Goal: Information Seeking & Learning: Check status

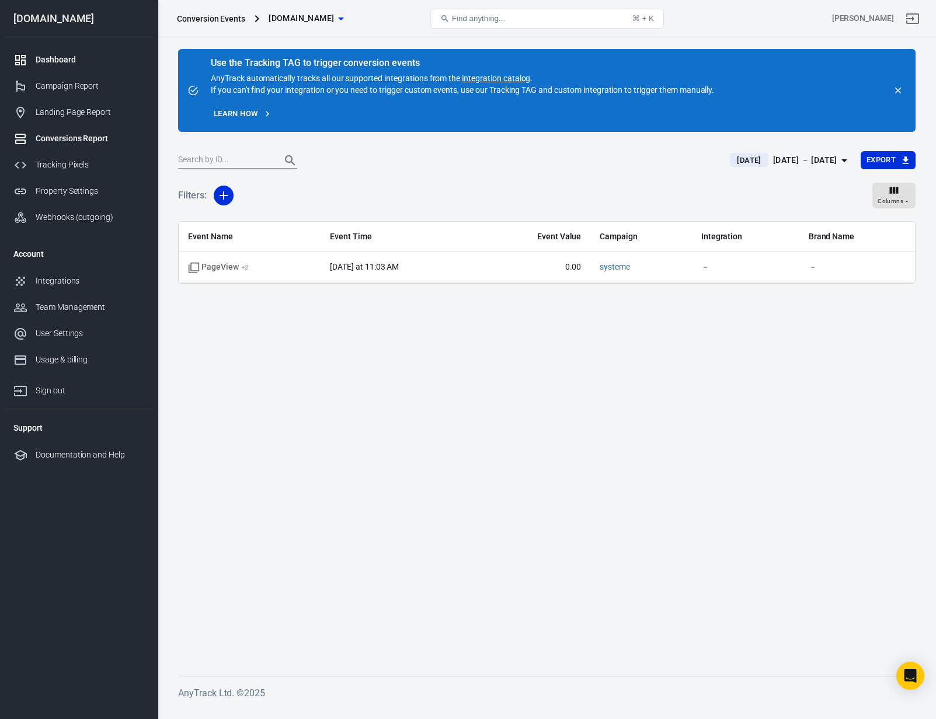
click at [37, 55] on div "Dashboard" at bounding box center [90, 60] width 109 height 12
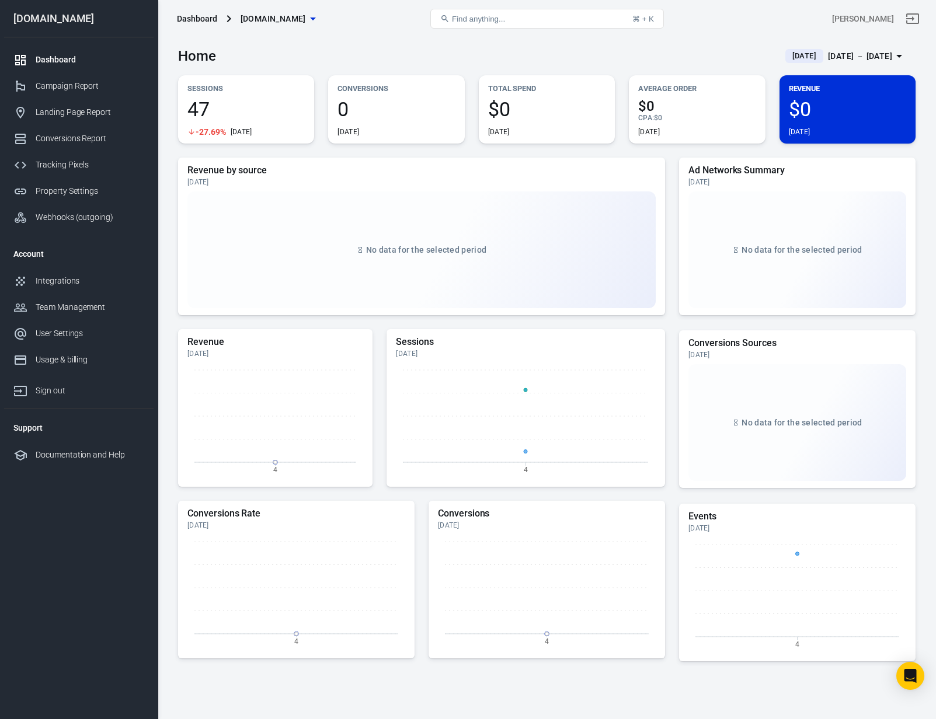
click at [788, 52] on span "[DATE]" at bounding box center [804, 56] width 33 height 12
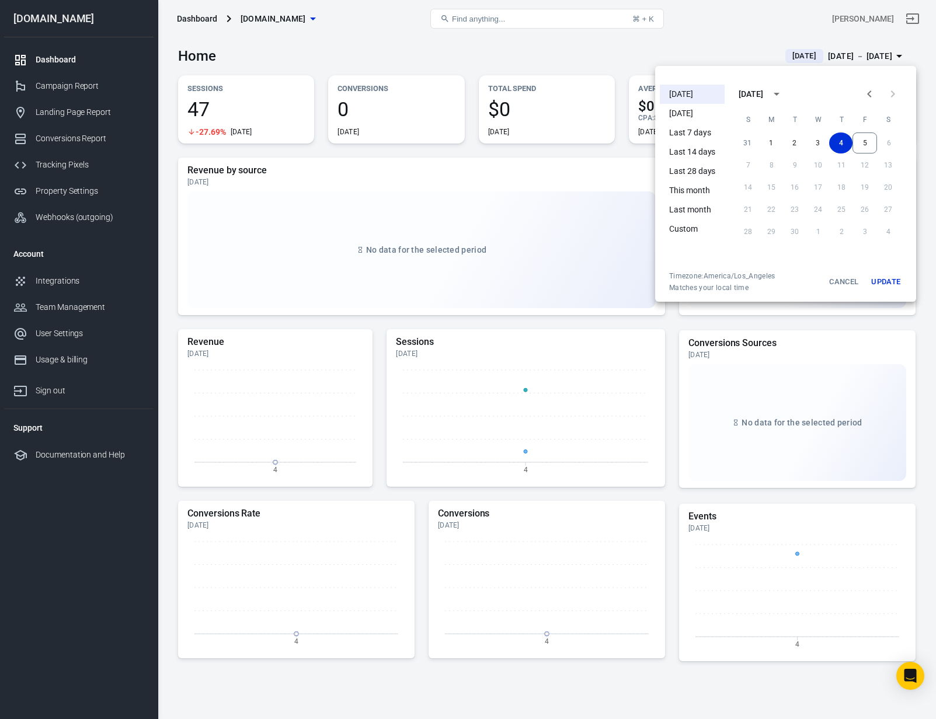
click at [691, 111] on li "[DATE]" at bounding box center [692, 113] width 65 height 19
click at [876, 277] on button "Update" at bounding box center [885, 282] width 37 height 21
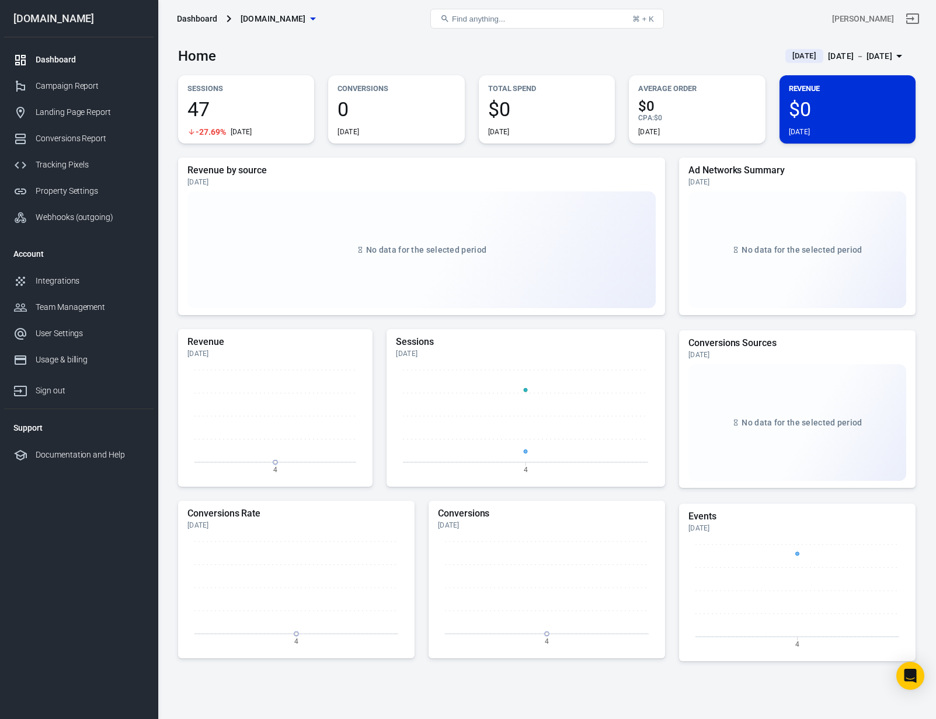
click at [788, 53] on span "[DATE]" at bounding box center [804, 56] width 33 height 12
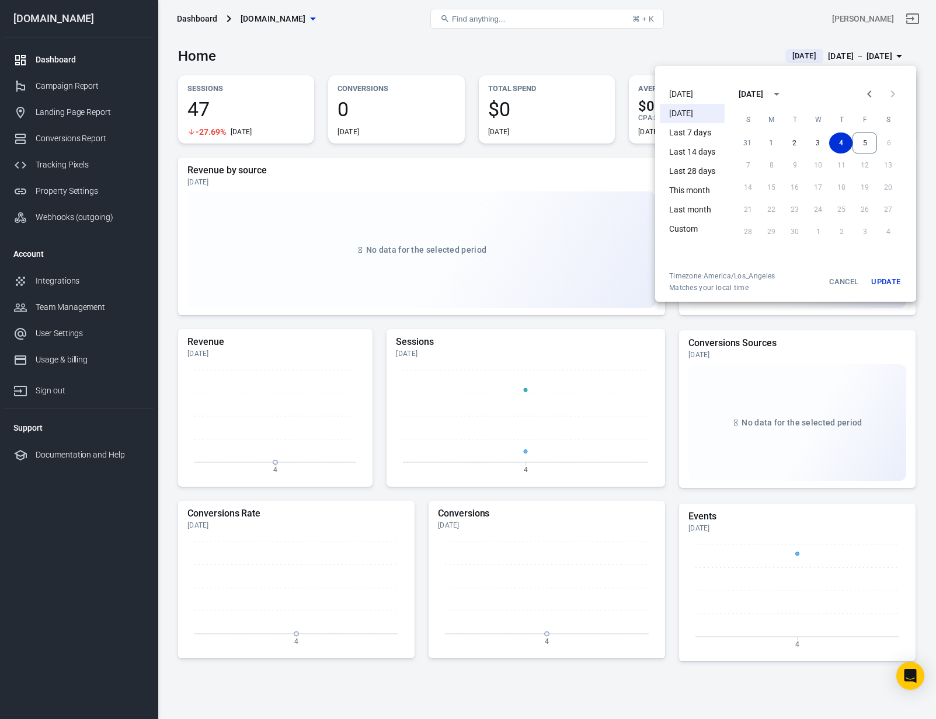
click at [694, 96] on li "[DATE]" at bounding box center [692, 94] width 65 height 19
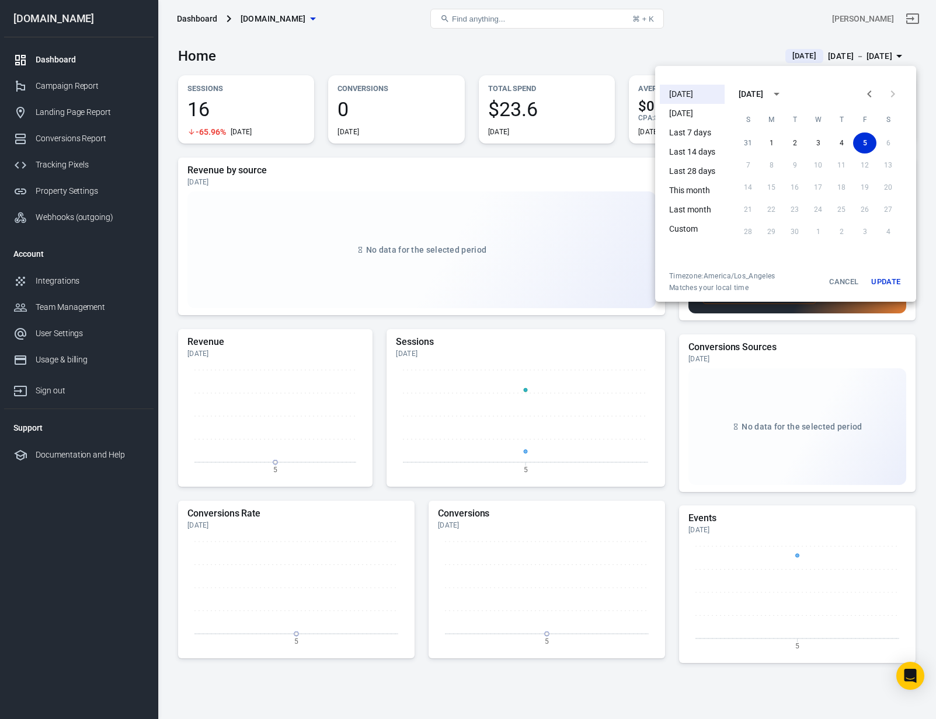
click at [888, 288] on button "Update" at bounding box center [885, 282] width 37 height 21
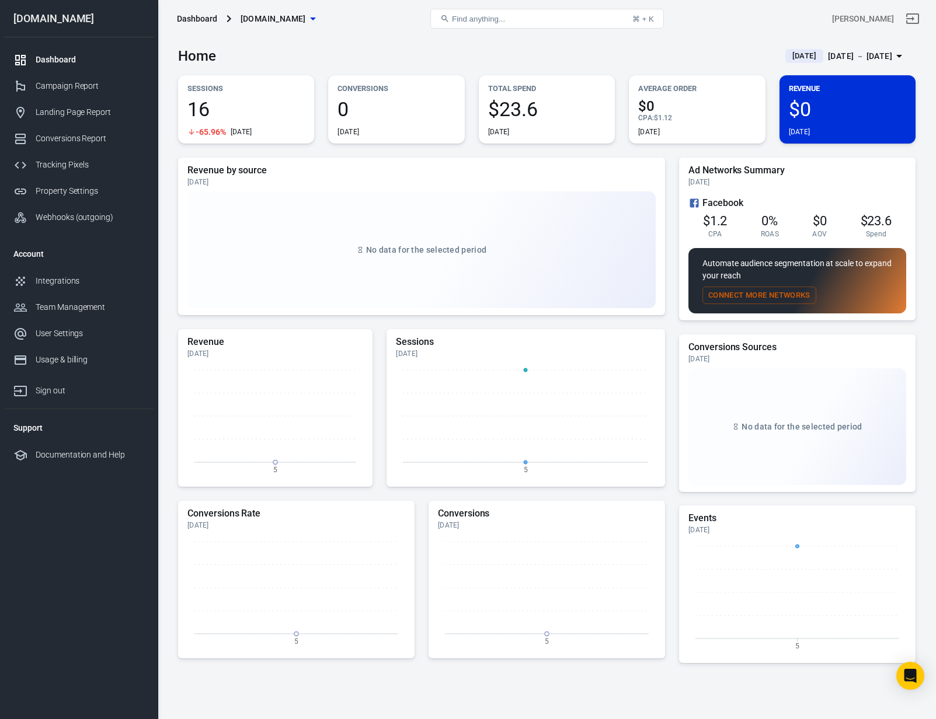
click at [604, 156] on main "Home Today Sep 5 － Sep 5, 2025 Sessions 16 -65.96% Today Conversions 0 Today To…" at bounding box center [546, 392] width 737 height 710
click at [241, 92] on p "Sessions" at bounding box center [245, 88] width 117 height 12
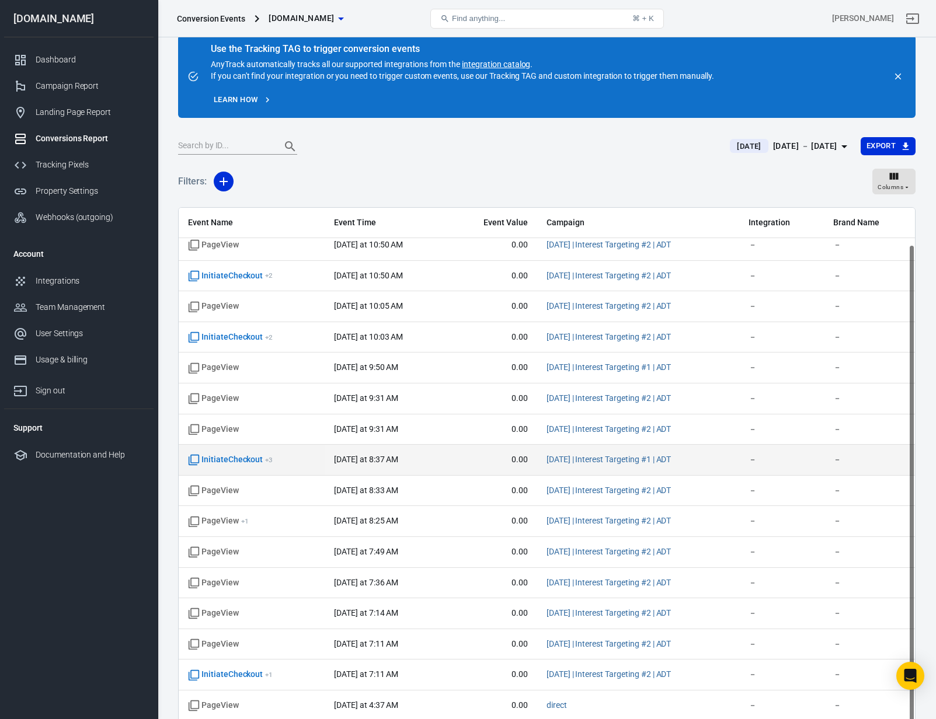
scroll to position [98, 0]
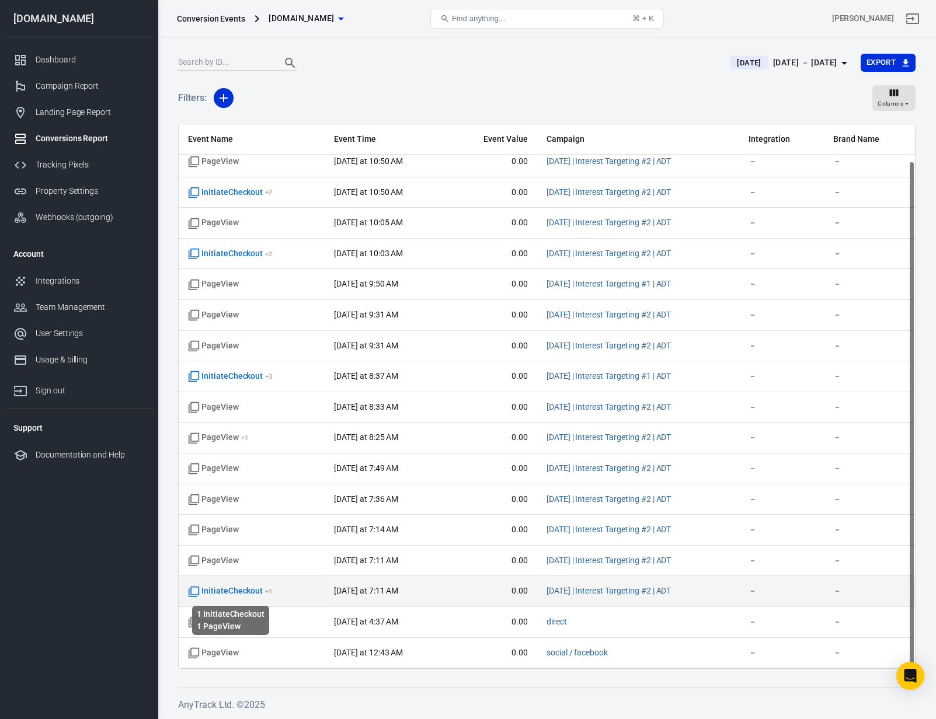
click at [262, 589] on span "InitiateCheckout + 1" at bounding box center [230, 592] width 85 height 12
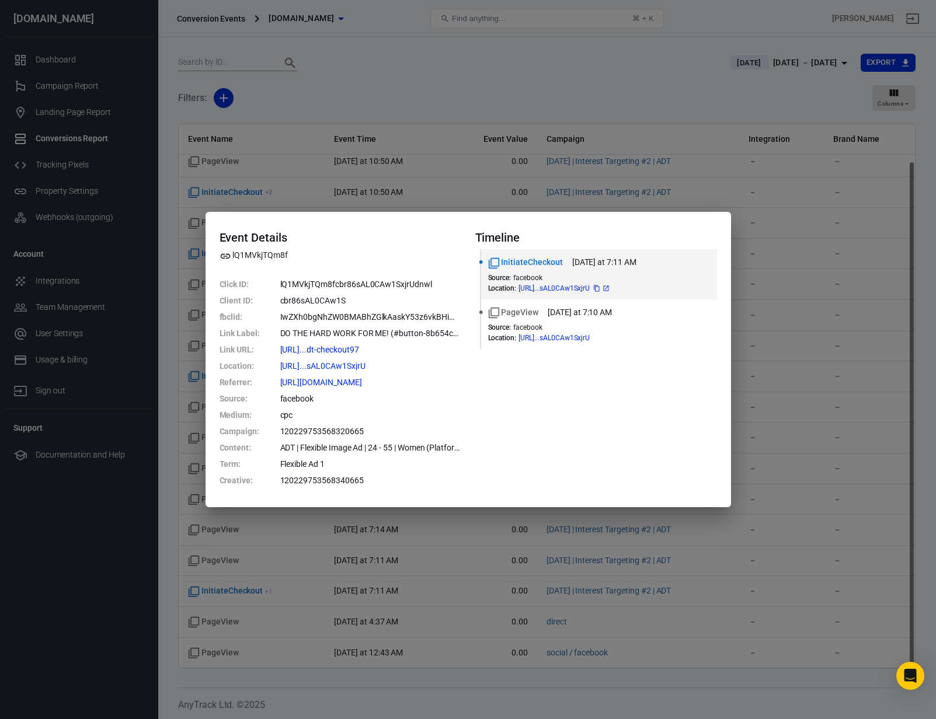
click at [610, 289] on icon at bounding box center [606, 288] width 7 height 7
click at [610, 336] on icon at bounding box center [606, 338] width 7 height 7
click at [609, 287] on icon at bounding box center [606, 288] width 5 height 5
click at [852, 304] on div "Event Details lQ1MVkjTQm8f Click ID : lQ1MVkjTQm8fcbr86sAL0CAw1SxjrUdnwl Client…" at bounding box center [468, 359] width 936 height 719
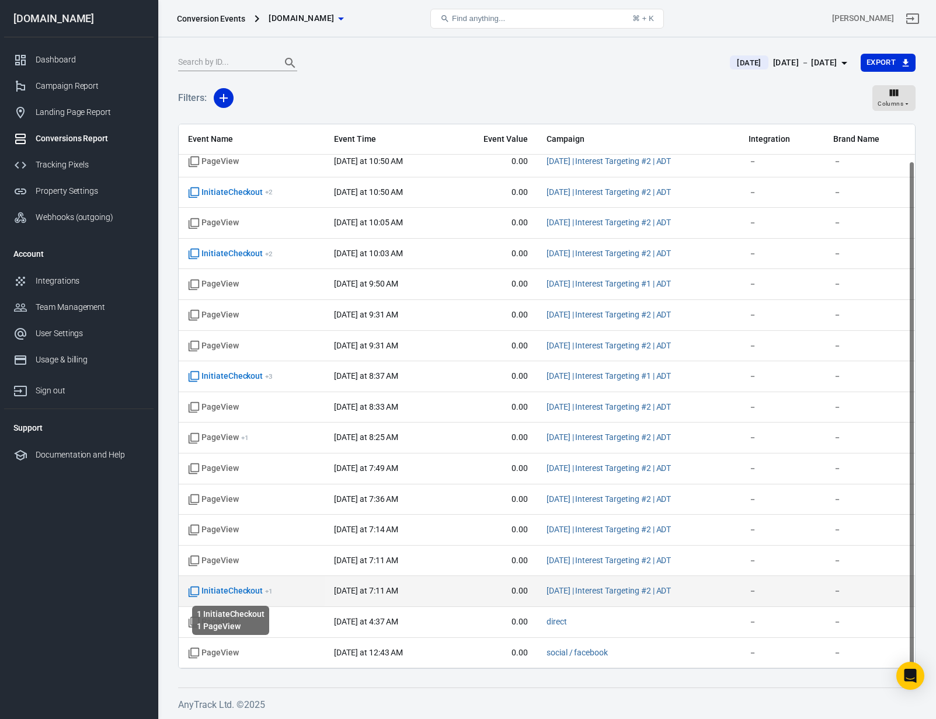
click at [242, 593] on span "InitiateCheckout + 1" at bounding box center [230, 592] width 85 height 12
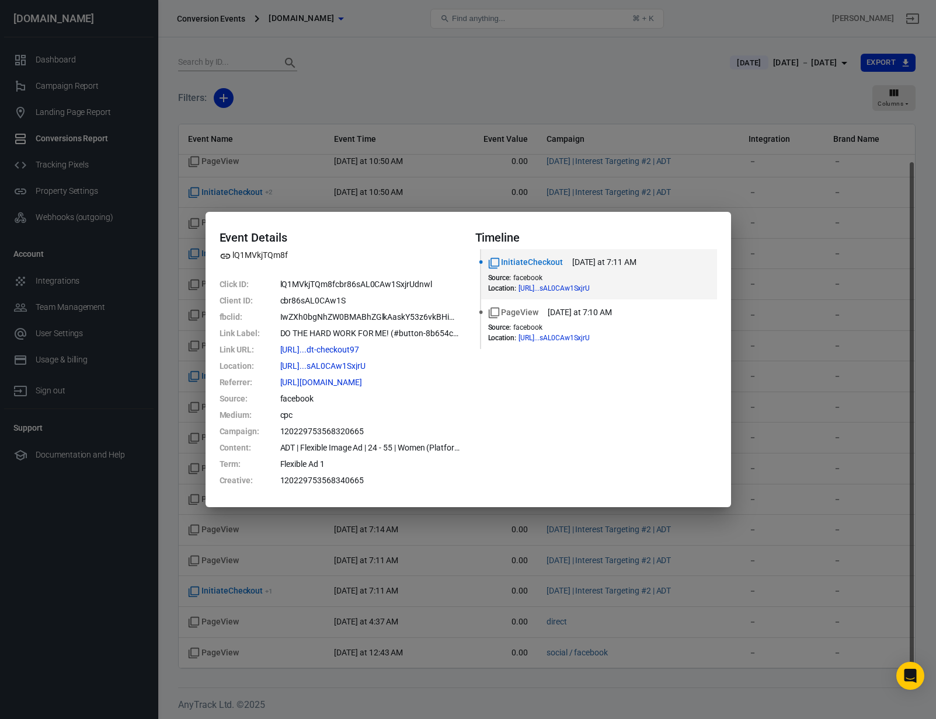
click at [851, 440] on div "Event Details lQ1MVkjTQm8f Click ID : lQ1MVkjTQm8fcbr86sAL0CAw1SxjrUdnwl Client…" at bounding box center [468, 359] width 936 height 719
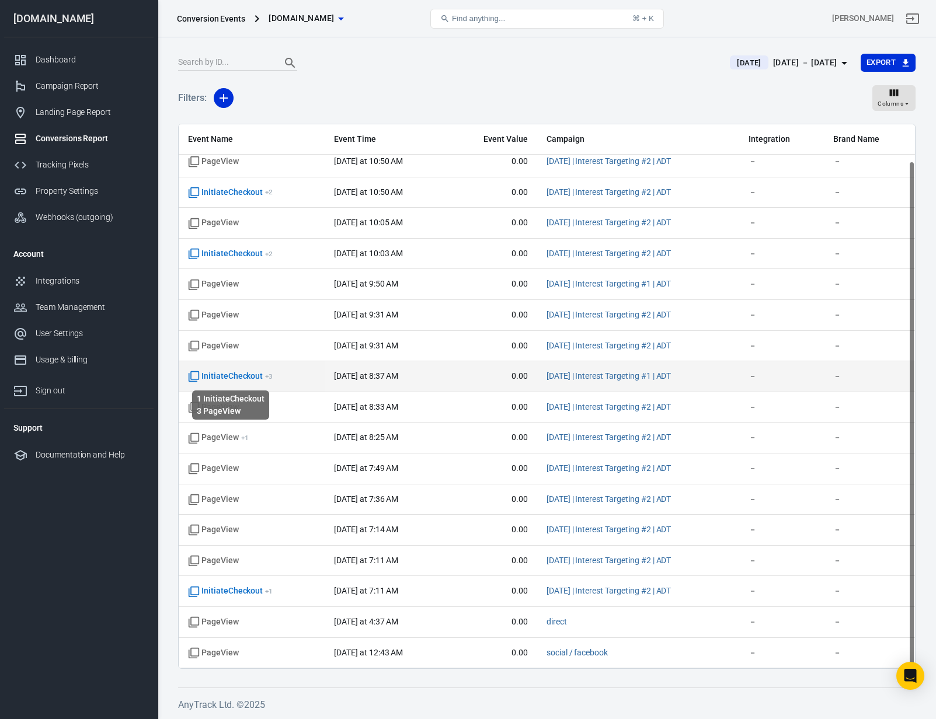
click at [227, 374] on span "InitiateCheckout + 3" at bounding box center [230, 377] width 85 height 12
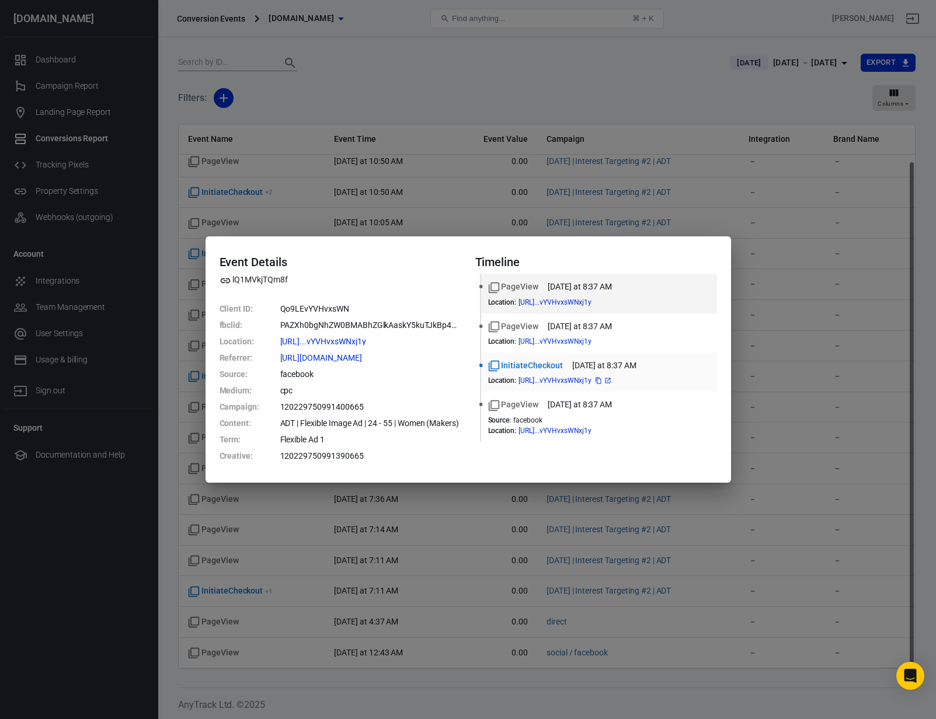
click at [611, 380] on icon at bounding box center [607, 380] width 5 height 5
click at [711, 364] on li "InitiateCheckout today at 8:37 AM Location : https://www.thecraftedceo....vYVHv…" at bounding box center [599, 372] width 236 height 39
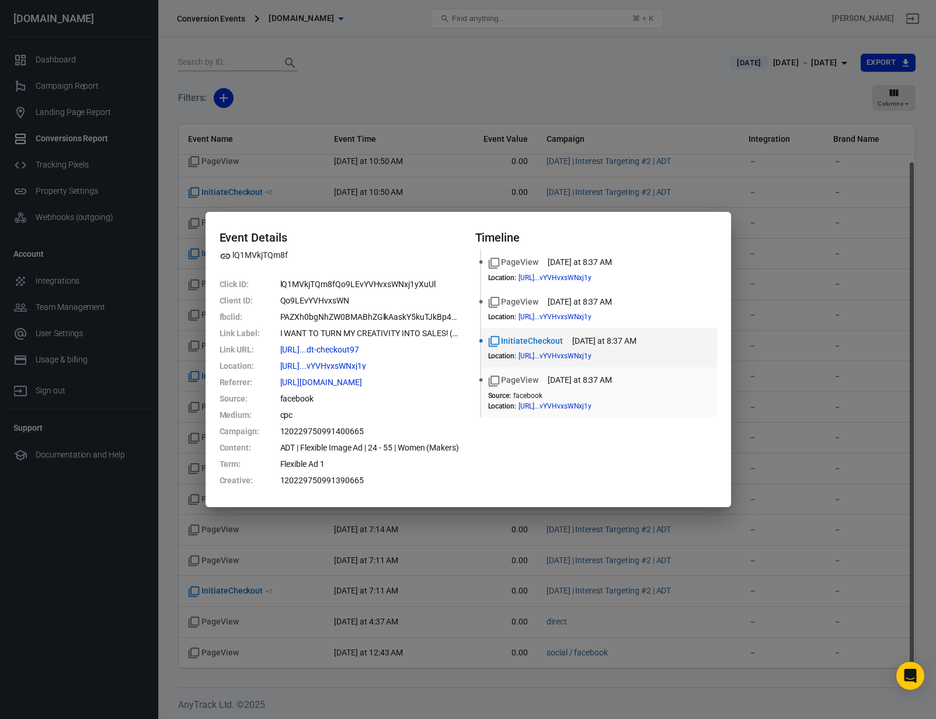
click at [684, 395] on div "Source : facebook" at bounding box center [599, 396] width 222 height 8
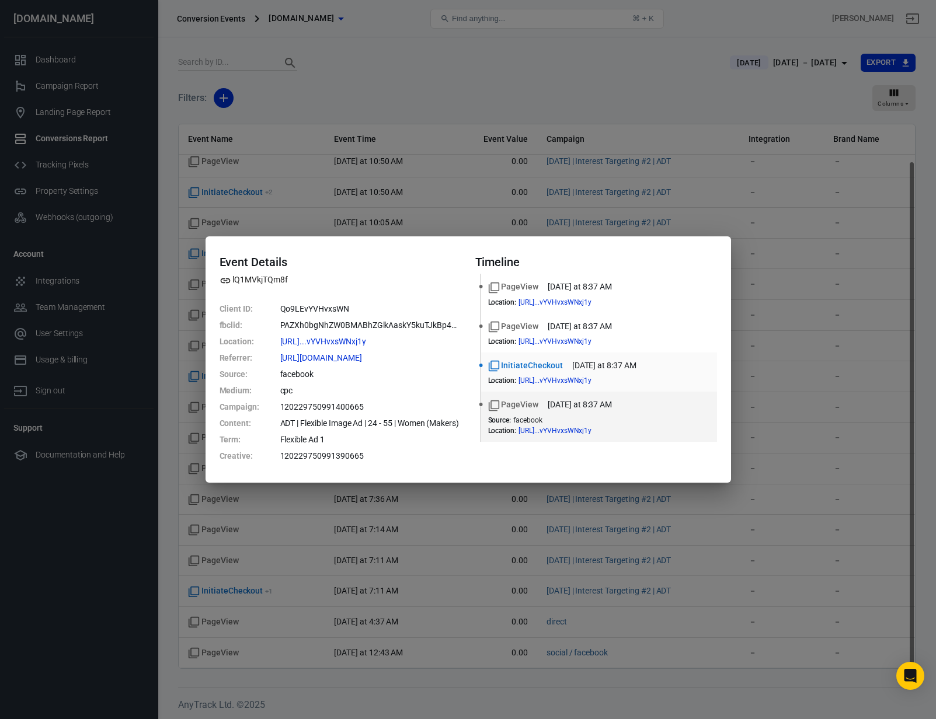
click at [704, 370] on div "InitiateCheckout today at 8:37 AM" at bounding box center [599, 366] width 222 height 12
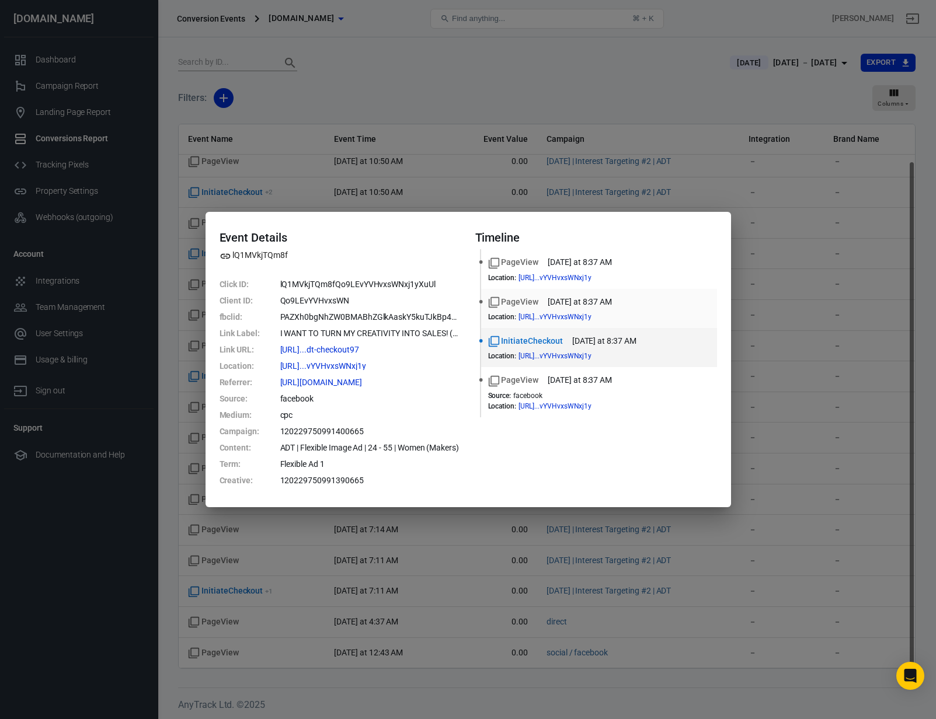
click at [695, 308] on div "PageView today at 8:37 AM" at bounding box center [599, 302] width 222 height 12
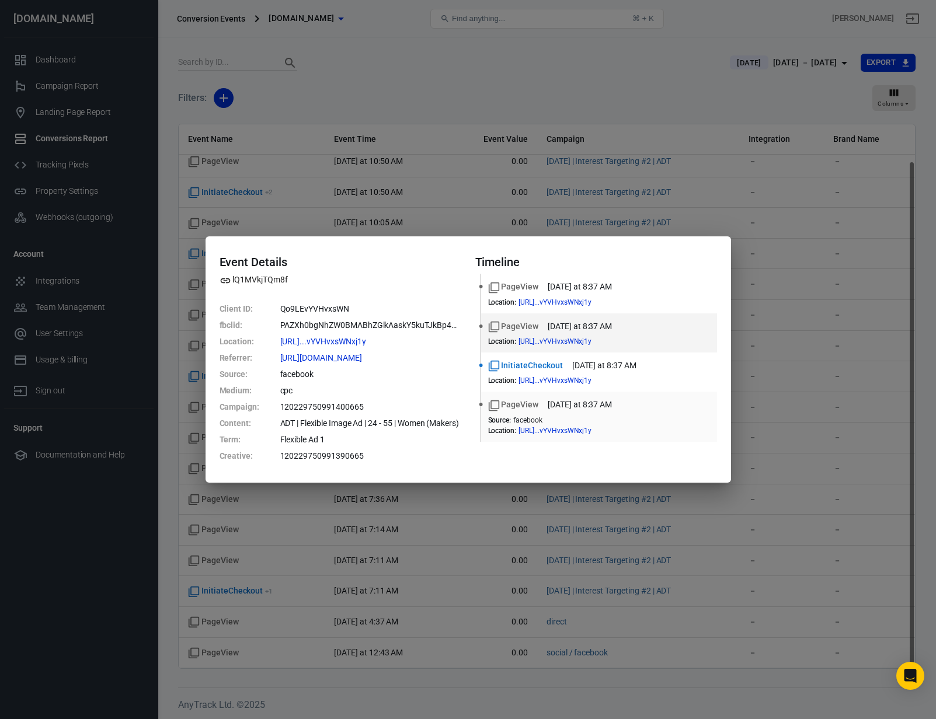
click at [663, 420] on div "Source : facebook" at bounding box center [599, 420] width 222 height 8
click at [685, 341] on div "Location : https://www.thecraftedceo....vYVHvxsWNxj1y" at bounding box center [599, 341] width 222 height 8
click at [685, 378] on div "Location : https://www.thecraftedceo....vYVHvxsWNxj1y" at bounding box center [599, 381] width 222 height 8
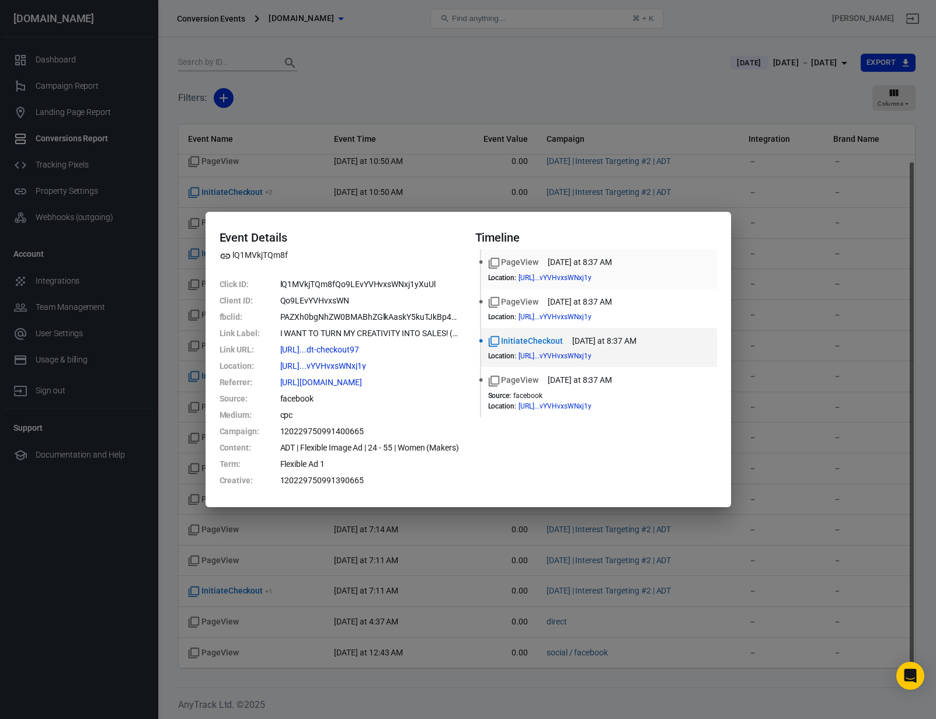
click at [692, 275] on div "Location : https://www.thecraftedceo....vYVHvxsWNxj1y" at bounding box center [599, 278] width 222 height 8
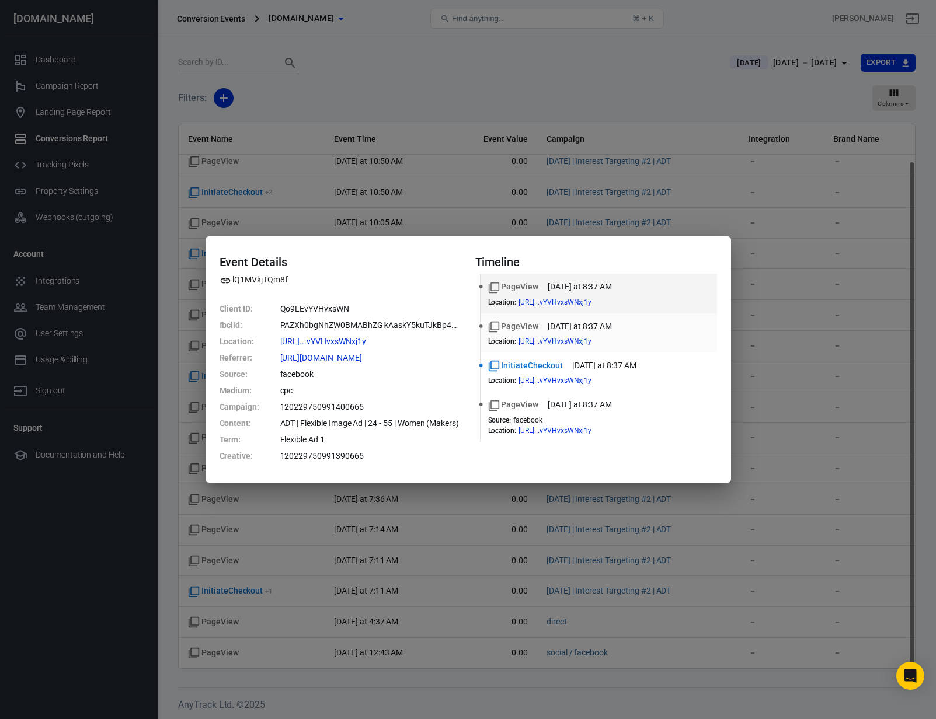
click at [692, 333] on div "PageView today at 8:37 AM Location : https://www.thecraftedceo....vYVHvxsWNxj1y" at bounding box center [599, 333] width 222 height 25
click at [683, 413] on div "PageView today at 8:37 AM Source : facebook Location : https://www.thecraftedce…" at bounding box center [599, 417] width 222 height 36
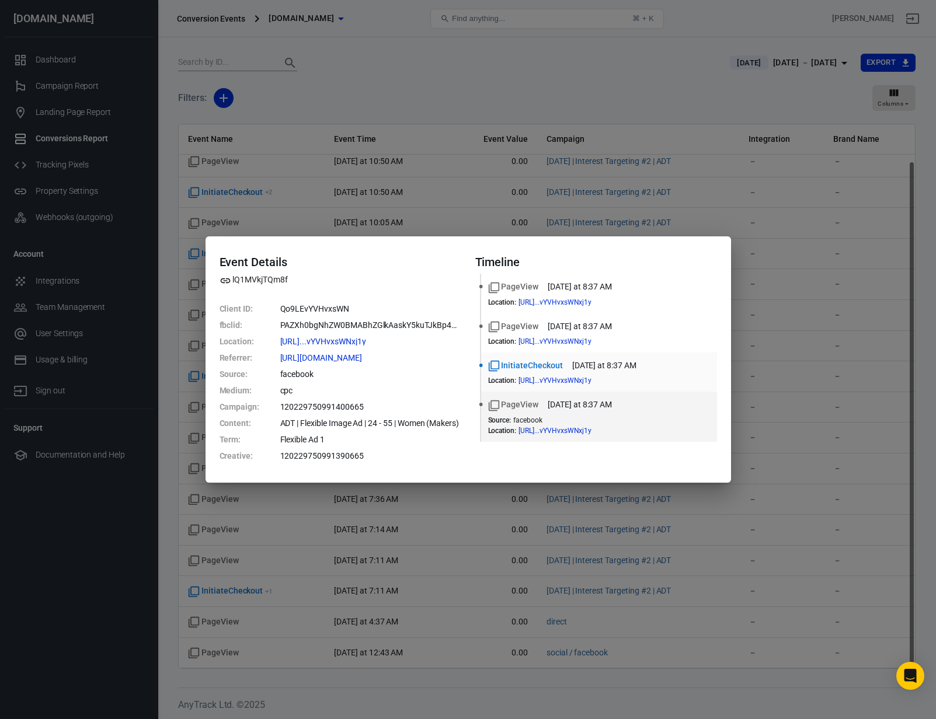
click at [687, 373] on div "InitiateCheckout today at 8:37 AM Location : https://www.thecraftedceo....vYVHv…" at bounding box center [599, 372] width 222 height 25
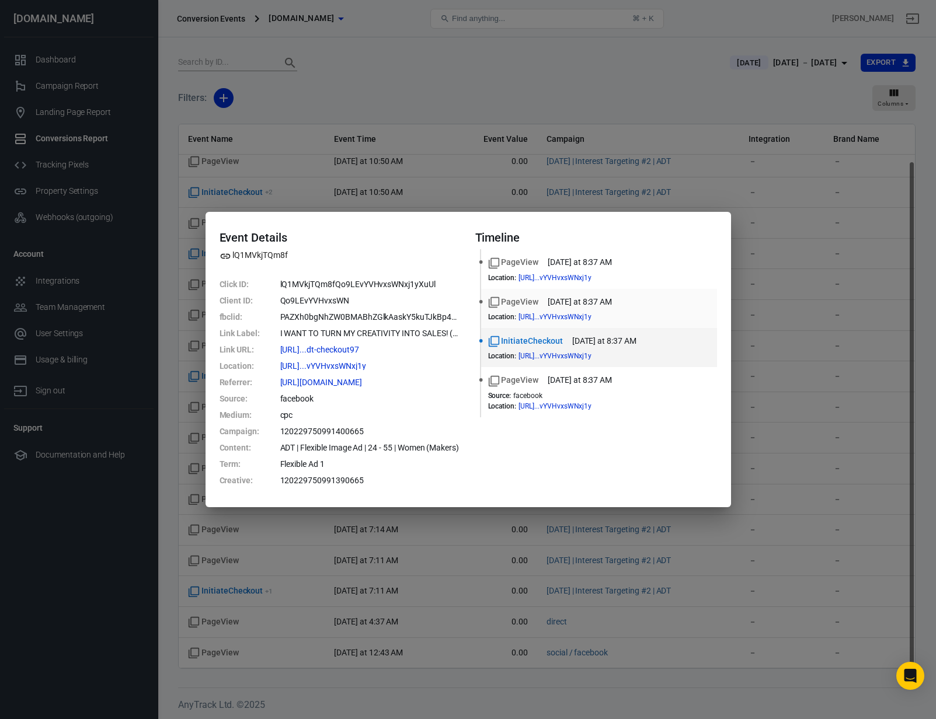
click at [704, 314] on div "Location : https://www.thecraftedceo....vYVHvxsWNxj1y" at bounding box center [599, 317] width 222 height 8
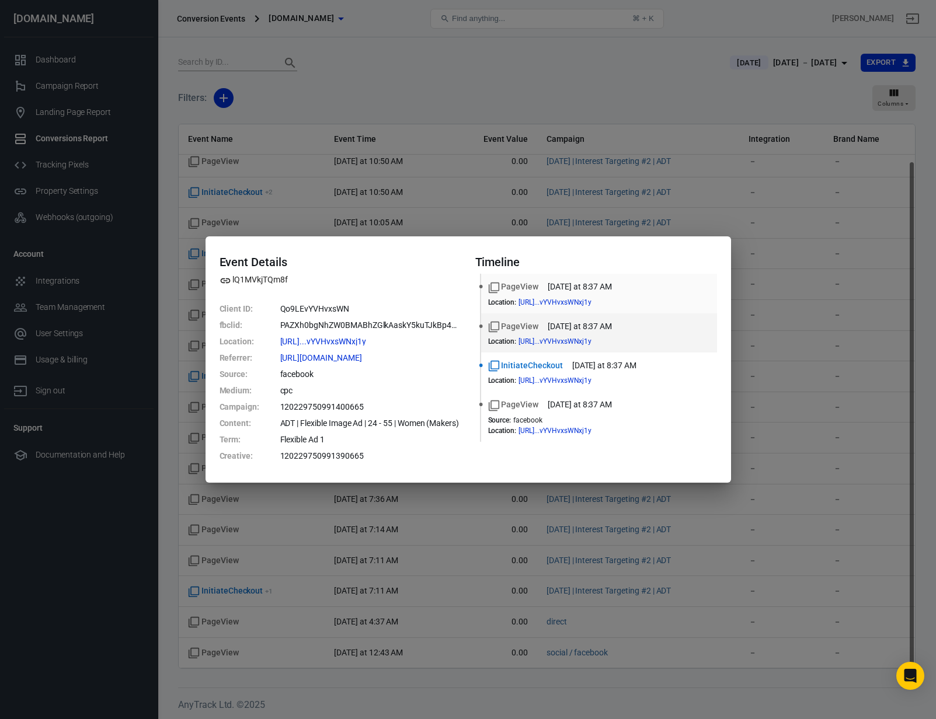
click at [698, 287] on div "PageView today at 8:37 AM" at bounding box center [599, 287] width 222 height 12
click at [716, 256] on div "Event Details lQ1MVkjTQm8f Client ID : Qo9LEvYVHvxsWN fbclid : PAZXh0bgNhZW0BMA…" at bounding box center [468, 359] width 525 height 246
click at [917, 360] on div "Event Details lQ1MVkjTQm8f Client ID : Qo9LEvYVHvxsWN fbclid : PAZXh0bgNhZW0BMA…" at bounding box center [468, 359] width 936 height 719
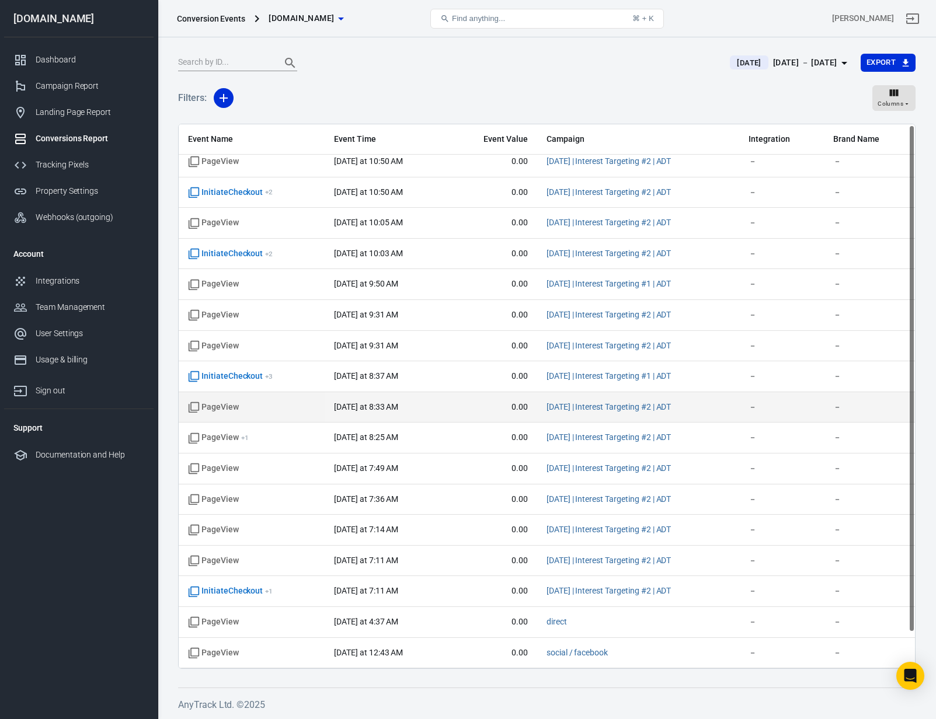
scroll to position [0, 0]
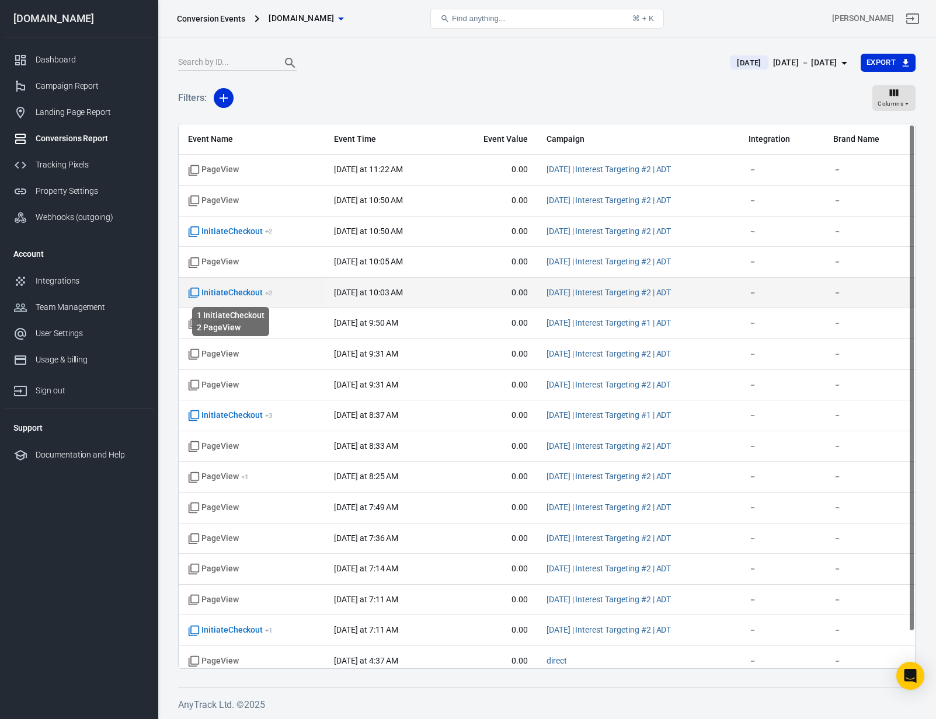
click at [230, 292] on span "InitiateCheckout + 2" at bounding box center [230, 293] width 85 height 12
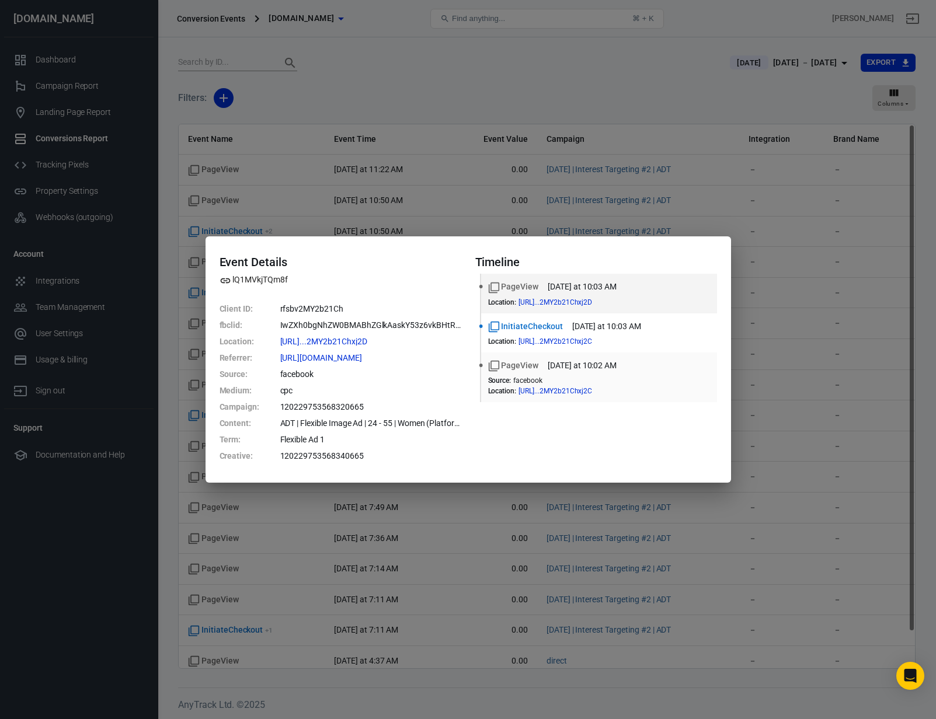
click at [698, 382] on div "Source : facebook" at bounding box center [599, 381] width 222 height 8
click at [698, 329] on div "InitiateCheckout today at 10:03 AM" at bounding box center [599, 327] width 222 height 12
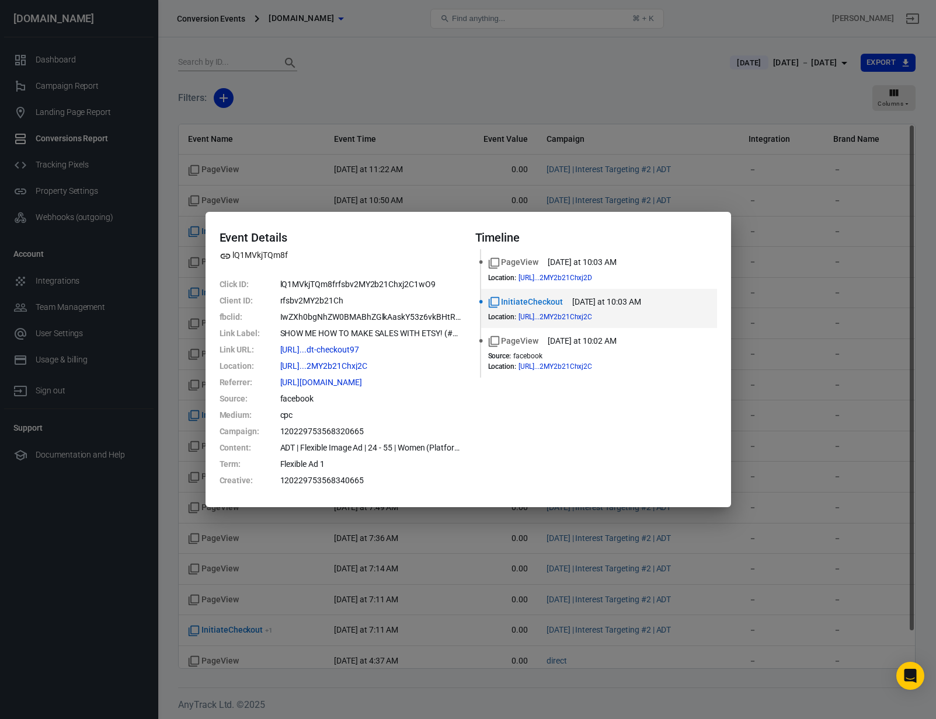
click at [887, 304] on div "Event Details lQ1MVkjTQm8f Click ID : lQ1MVkjTQm8frfsbv2MY2b21Chxj2C1wO9 Client…" at bounding box center [468, 359] width 936 height 719
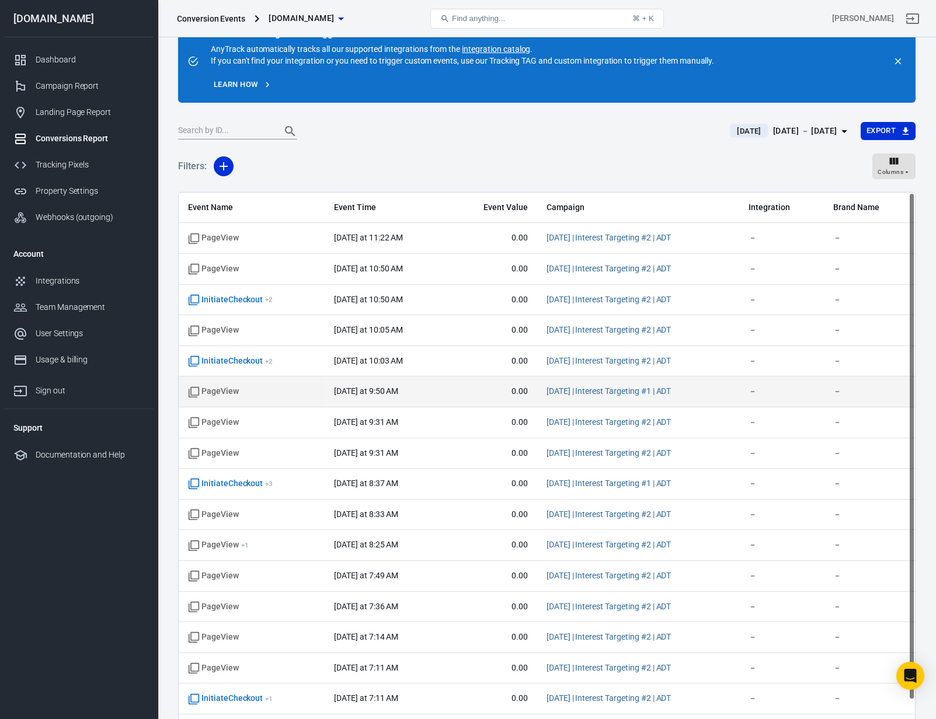
scroll to position [13, 0]
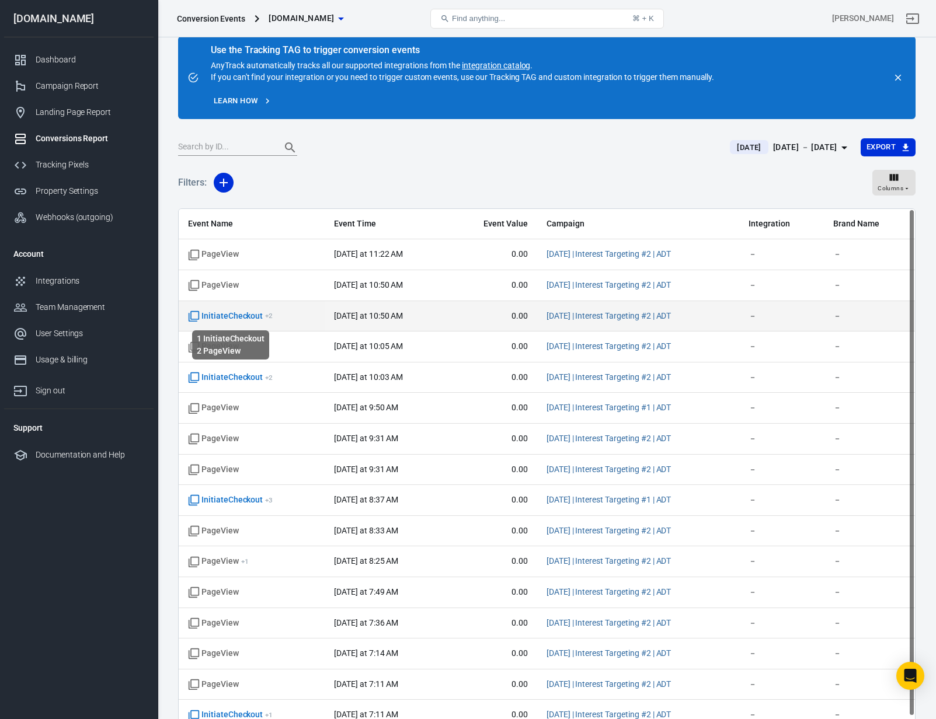
click at [245, 312] on span "InitiateCheckout + 2" at bounding box center [230, 317] width 85 height 12
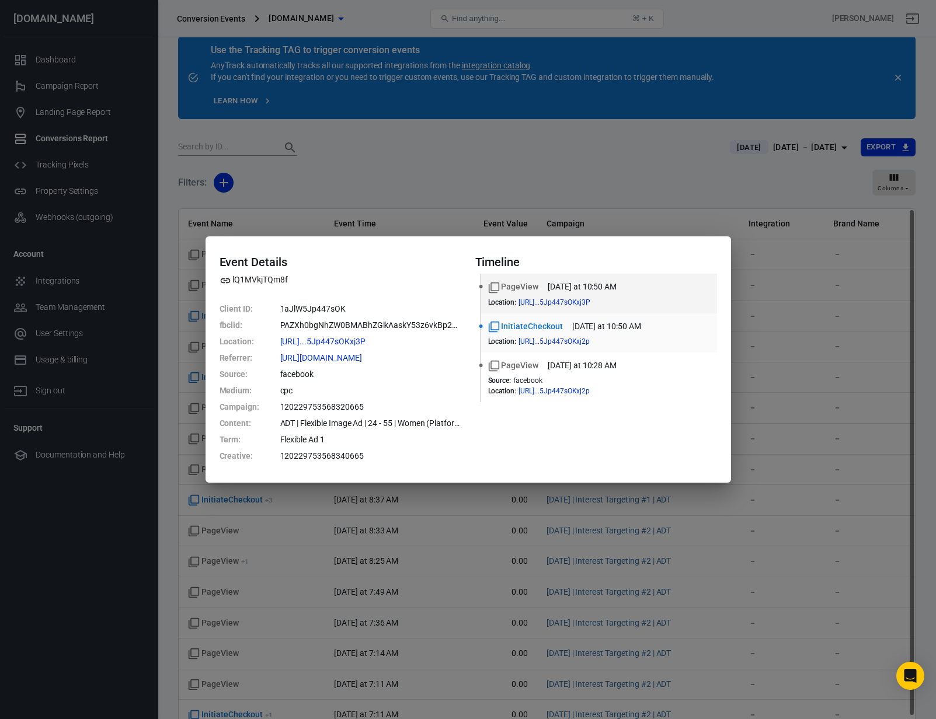
click at [702, 341] on div "Location : https://www.thecraftedceo....5Jp447sOKxj2p" at bounding box center [599, 341] width 222 height 8
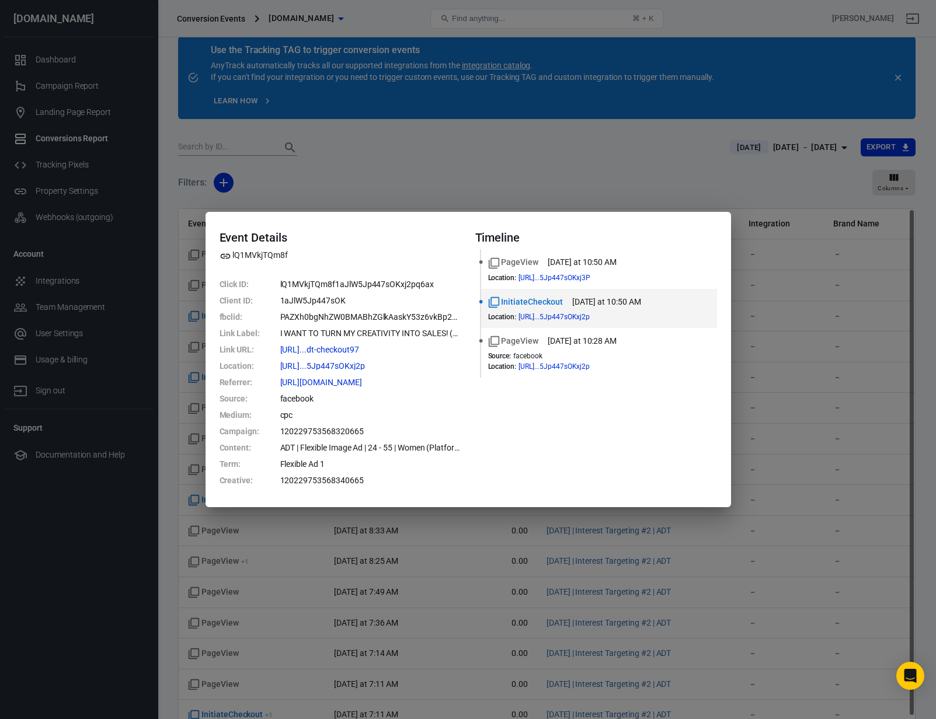
click at [822, 438] on div "Event Details lQ1MVkjTQm8f Click ID : lQ1MVkjTQm8f1aJlW5Jp447sOKxj2pq6ax Client…" at bounding box center [468, 359] width 936 height 719
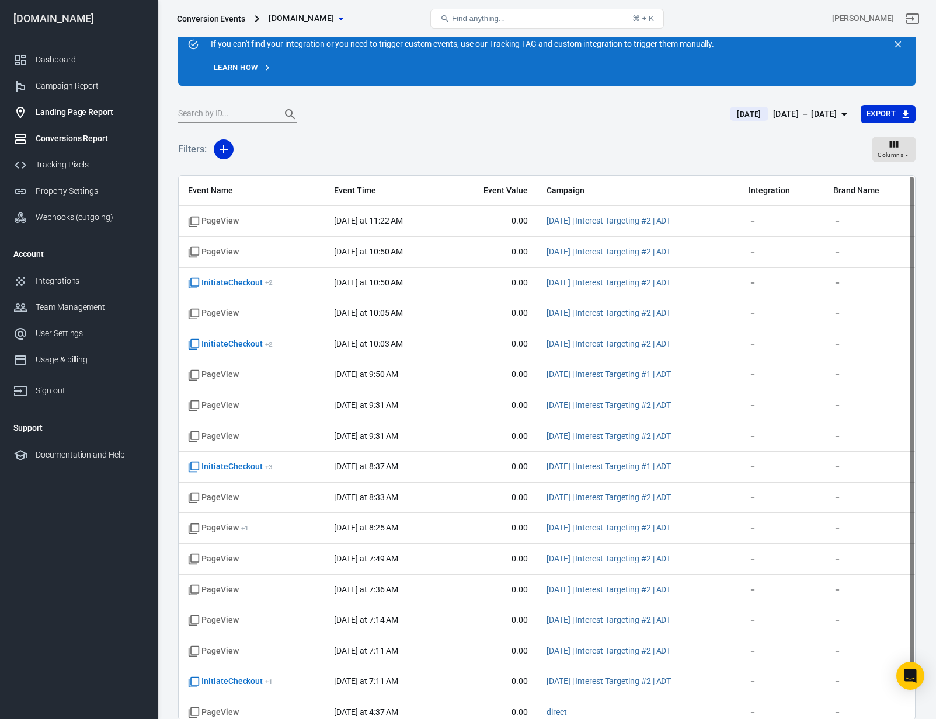
click at [74, 115] on div "Landing Page Report" at bounding box center [90, 112] width 109 height 12
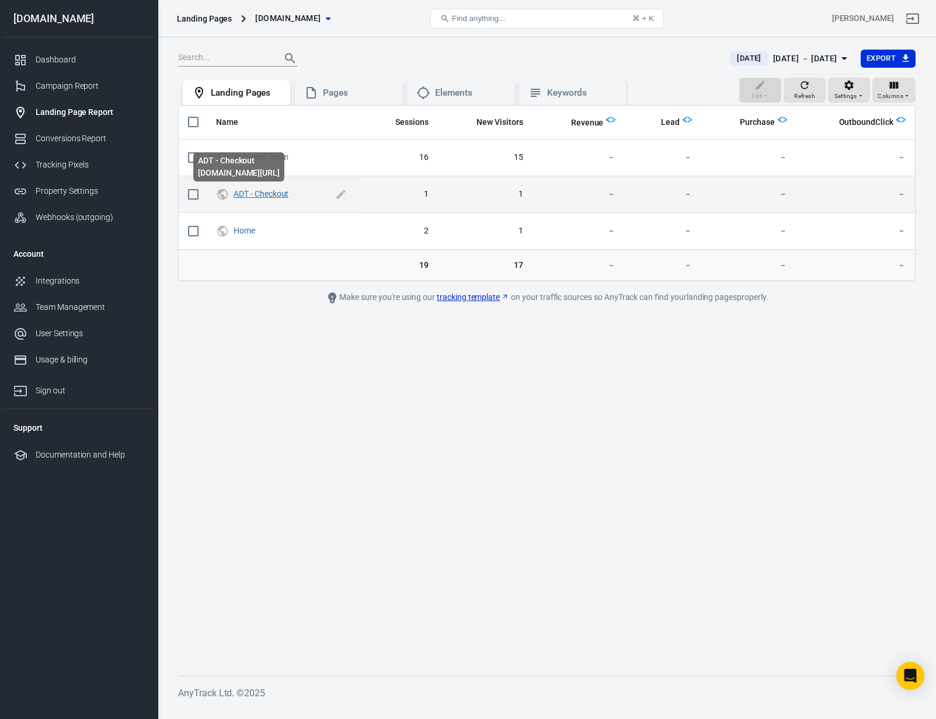
click at [274, 197] on link "ADT - Checkout" at bounding box center [261, 193] width 55 height 9
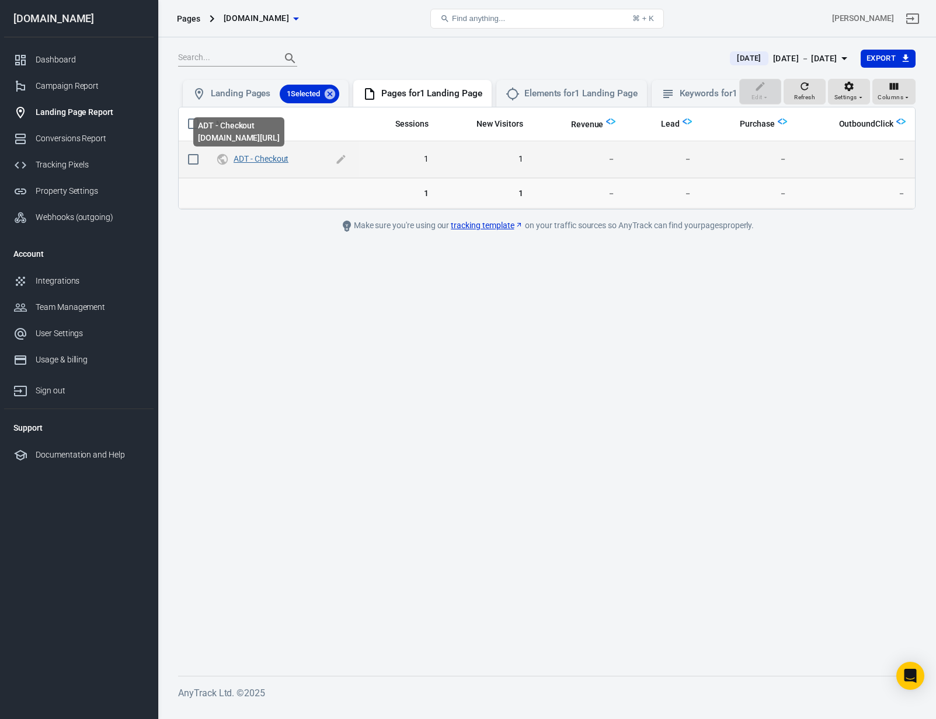
click at [267, 155] on link "ADT - Checkout" at bounding box center [261, 158] width 55 height 9
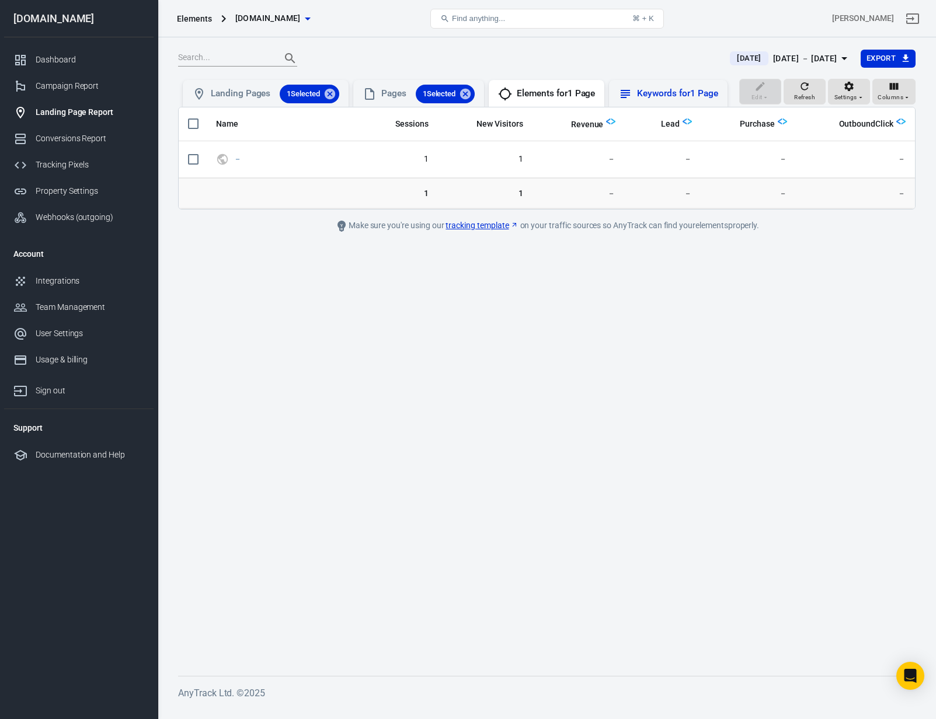
click at [685, 101] on div "Keywords for 1 Page" at bounding box center [668, 93] width 118 height 27
click at [236, 91] on div "Landing Pages 1 Selected" at bounding box center [275, 94] width 128 height 19
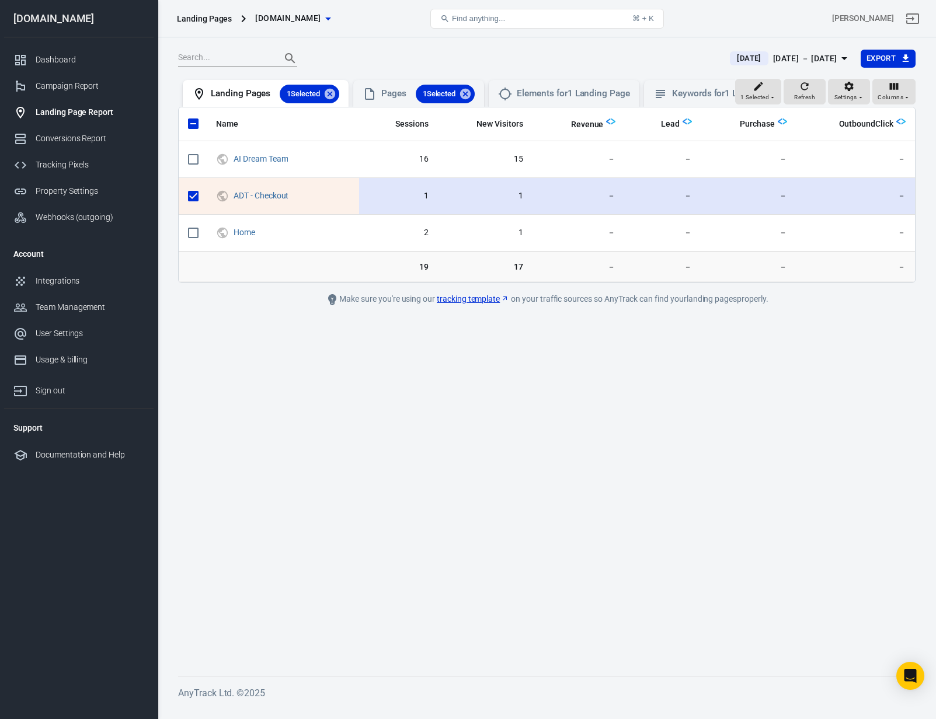
click at [192, 197] on input "scrollable content" at bounding box center [193, 196] width 25 height 25
checkbox input "false"
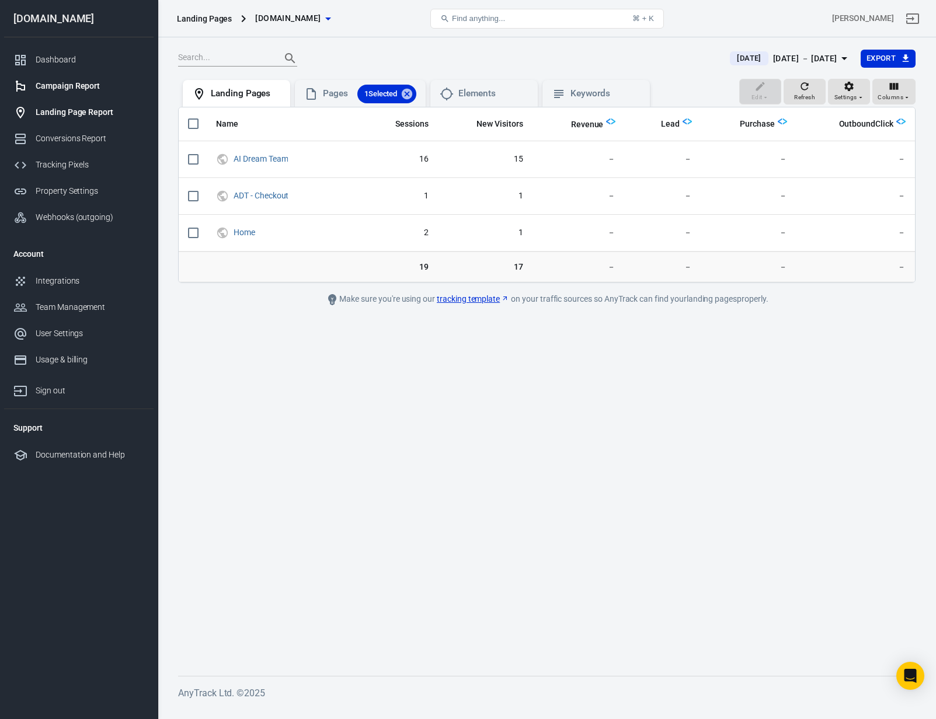
click at [60, 84] on div "Campaign Report" at bounding box center [90, 86] width 109 height 12
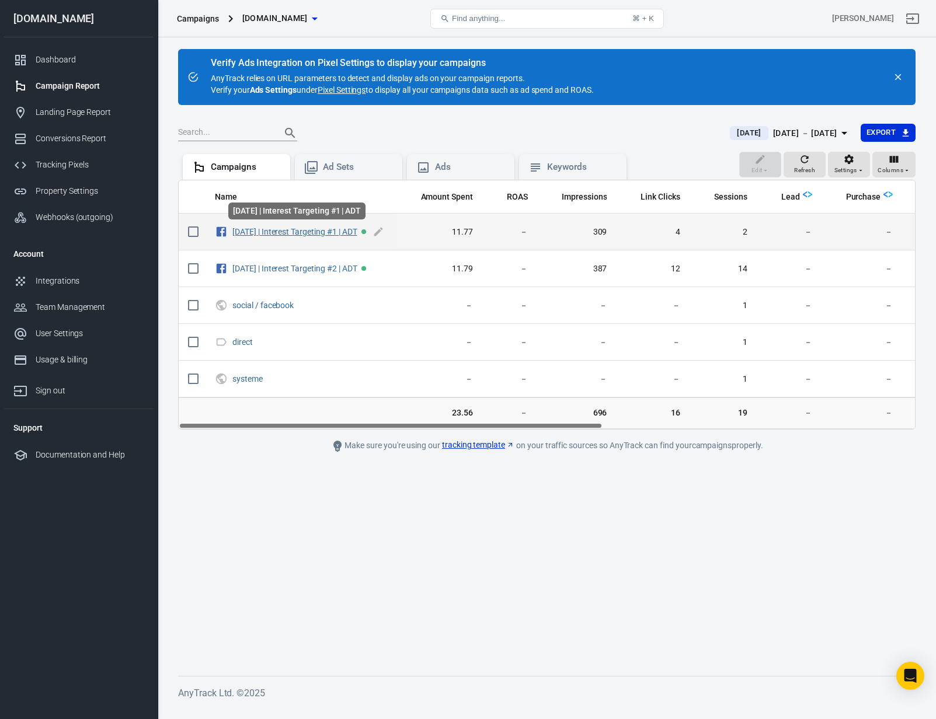
click at [320, 234] on link "Sept 5 | Interest Targeting #1 | ADT" at bounding box center [294, 231] width 125 height 9
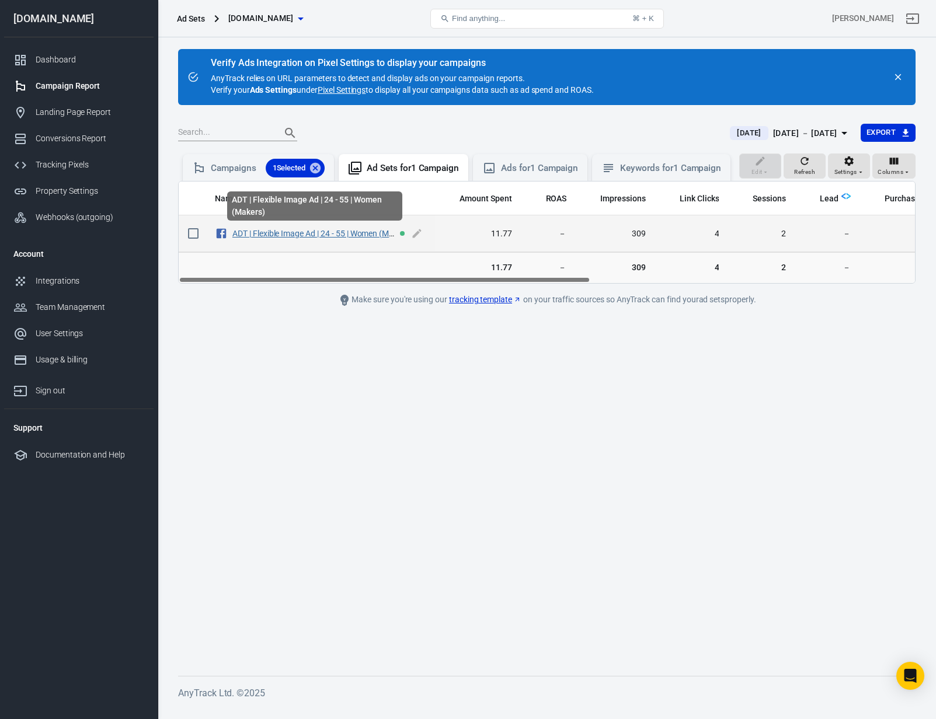
click at [323, 235] on link "ADT | Flexible Image Ad | 24 - 55 | Women (Makers)" at bounding box center [321, 233] width 179 height 9
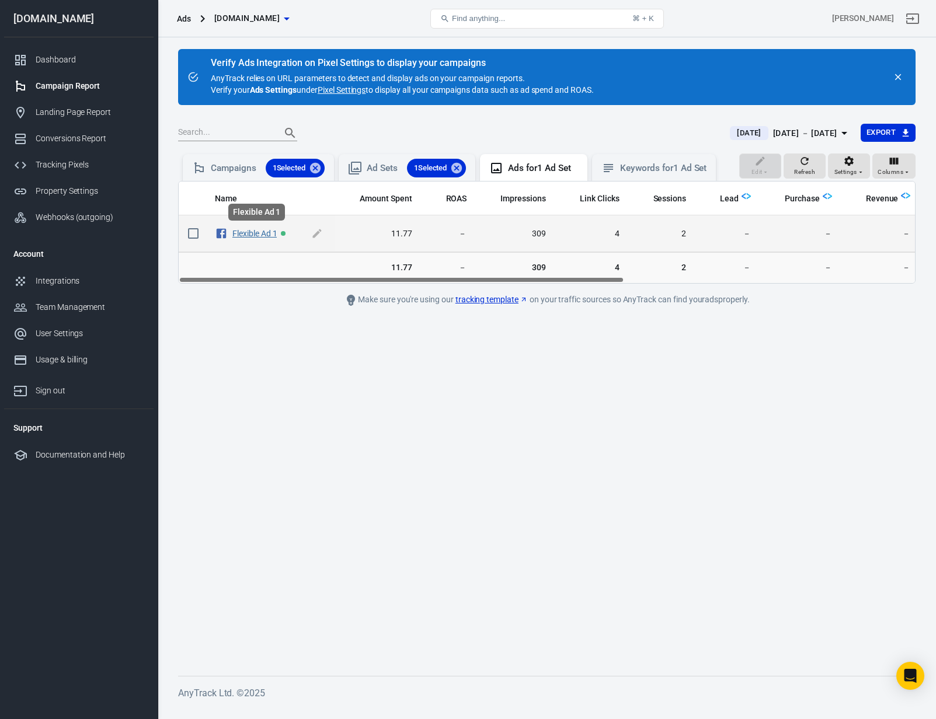
click at [256, 235] on link "Flexible Ad 1" at bounding box center [254, 233] width 44 height 9
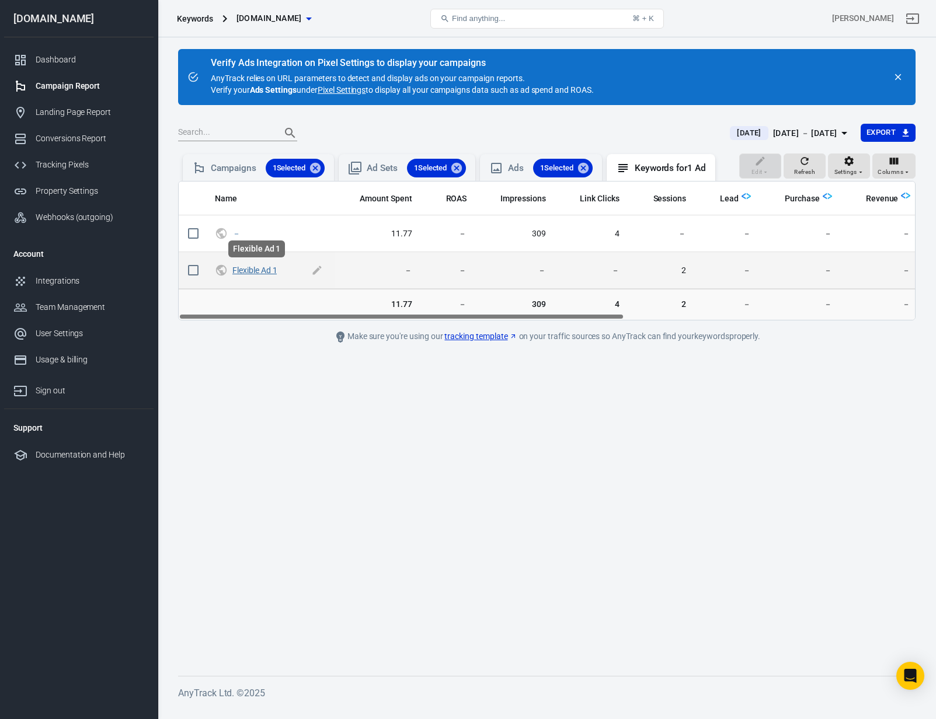
click at [260, 272] on link "Flexible Ad 1" at bounding box center [254, 270] width 44 height 9
checkbox input "true"
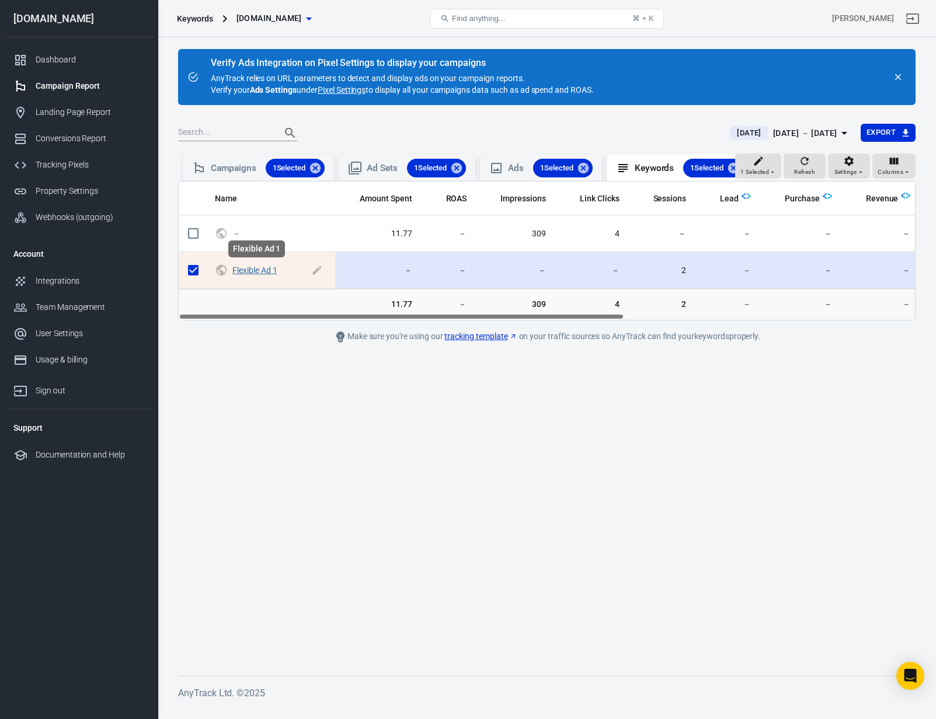
click at [260, 272] on link "Flexible Ad 1" at bounding box center [254, 270] width 44 height 9
click at [258, 272] on link "Flexible Ad 1" at bounding box center [254, 270] width 44 height 9
click at [237, 271] on link "Flexible Ad 1" at bounding box center [254, 270] width 44 height 9
click at [424, 274] on td "－" at bounding box center [449, 270] width 55 height 37
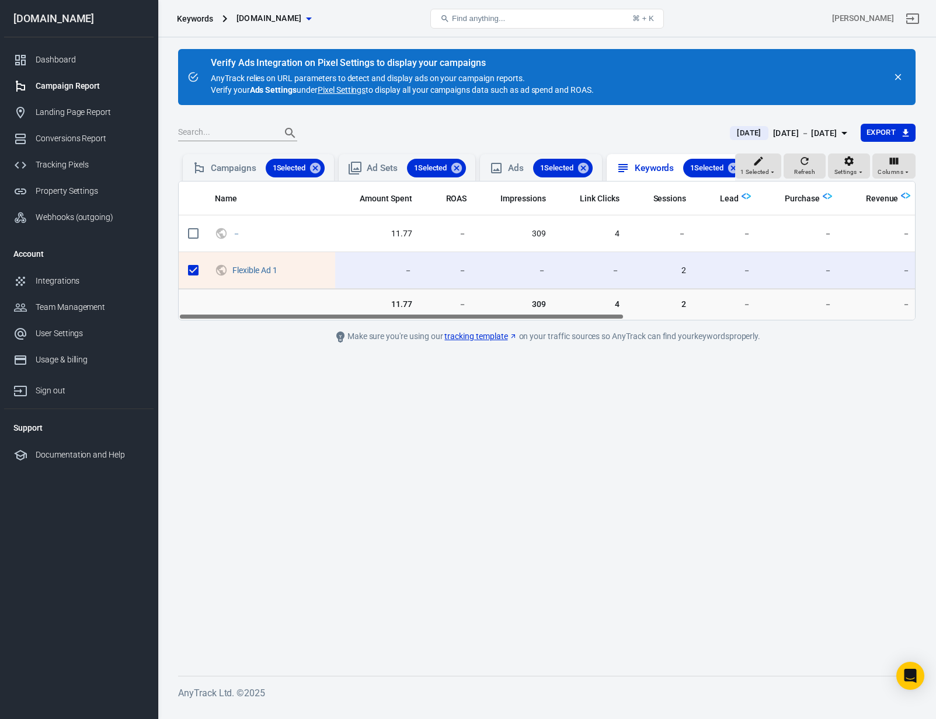
click at [650, 173] on div "Keywords 1 Selected" at bounding box center [689, 168] width 108 height 19
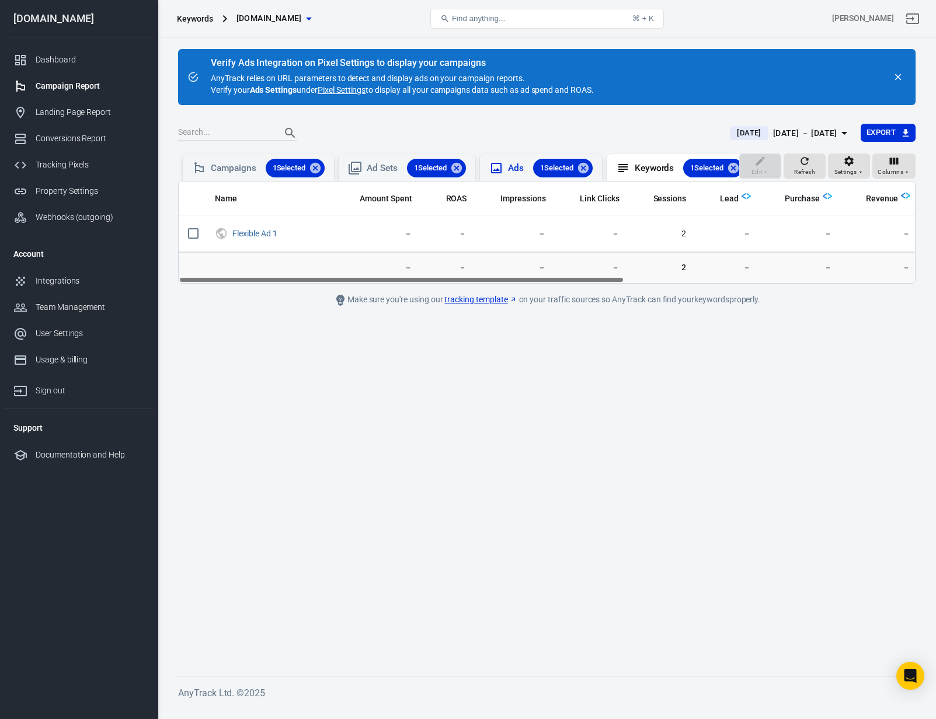
click at [518, 163] on div "Ads 1 Selected" at bounding box center [550, 168] width 84 height 19
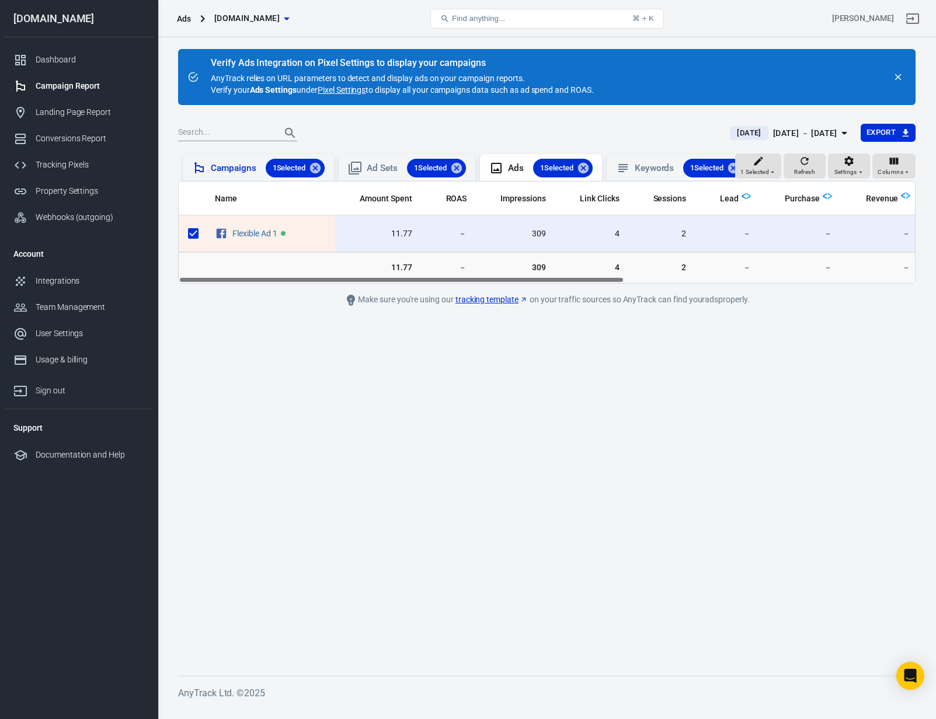
click at [236, 166] on div "Campaigns 1 Selected" at bounding box center [268, 168] width 114 height 19
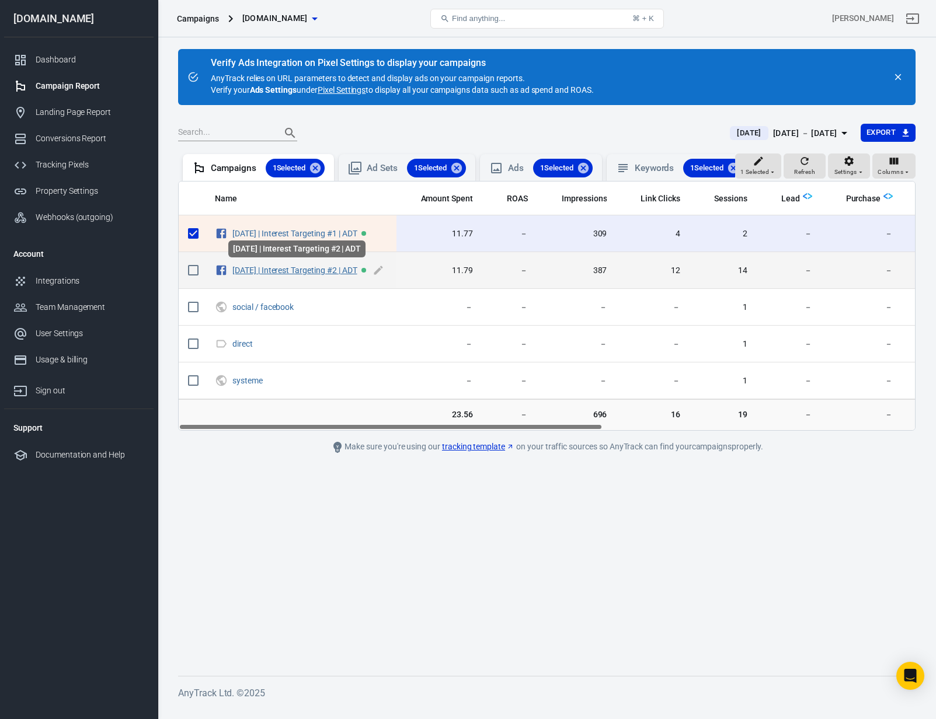
click at [322, 272] on link "Sept 5 | Interest Targeting #2 | ADT" at bounding box center [294, 270] width 125 height 9
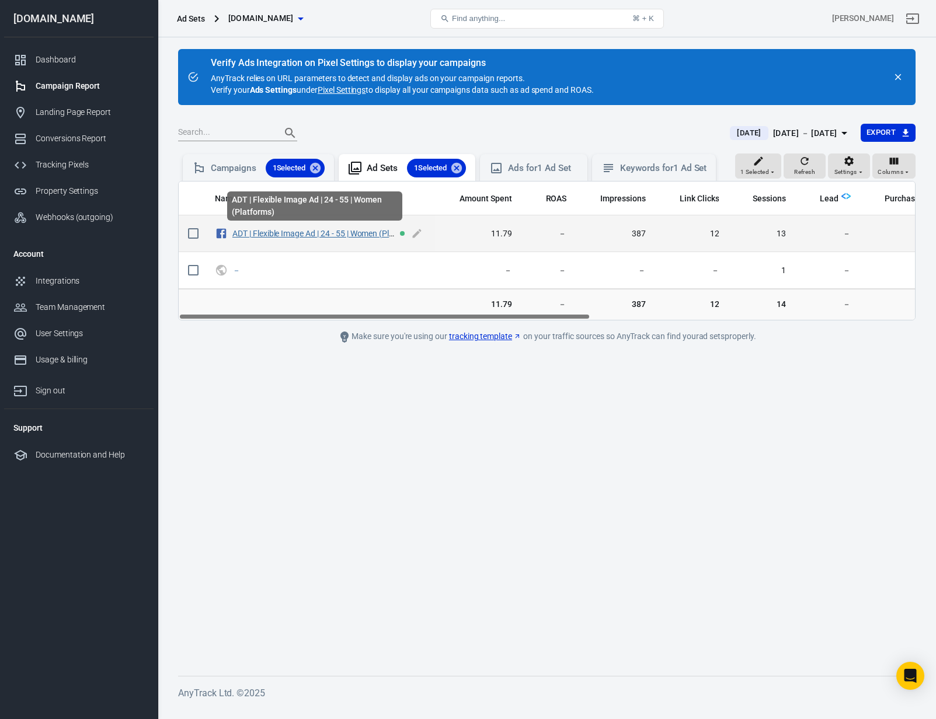
click at [322, 235] on link "ADT | Flexible Image Ad | 24 - 55 | Women (Platforms)" at bounding box center [326, 233] width 189 height 9
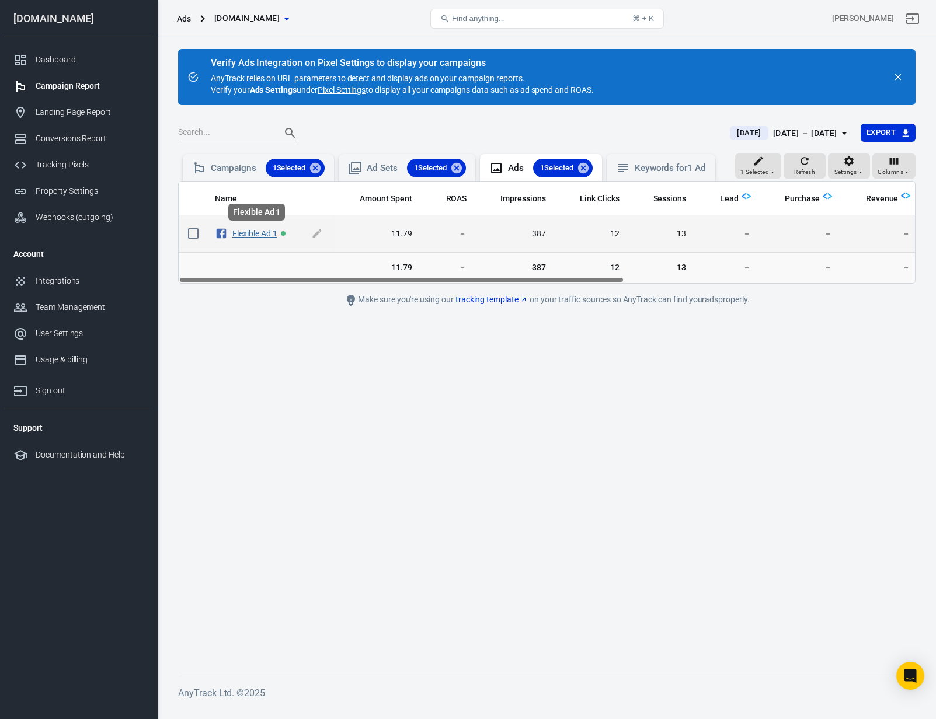
click at [248, 234] on link "Flexible Ad 1" at bounding box center [254, 233] width 44 height 9
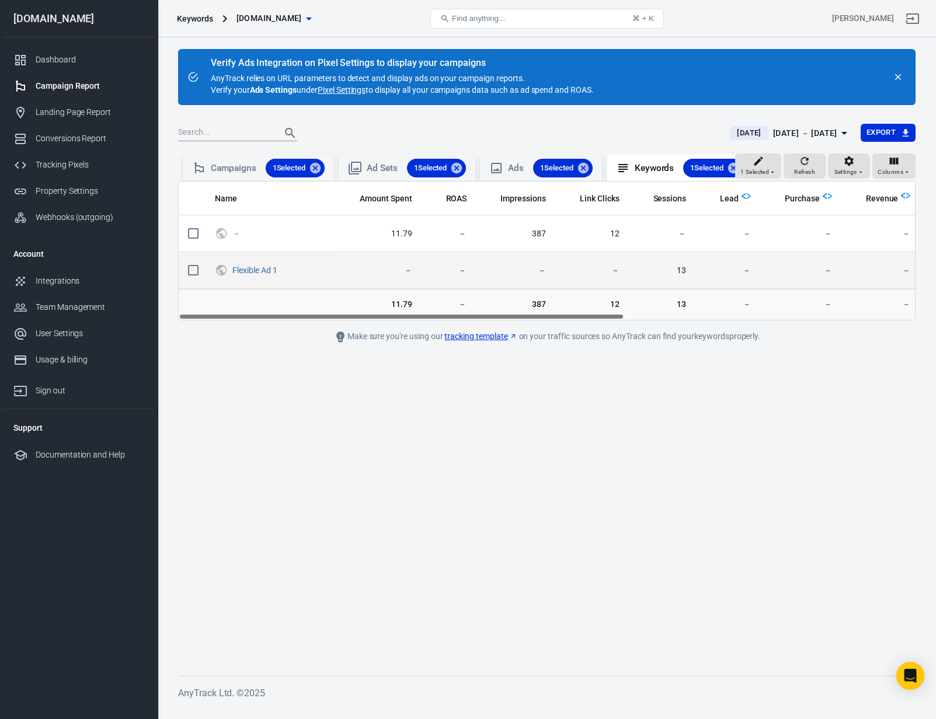
click at [718, 262] on td "－" at bounding box center [727, 270] width 65 height 37
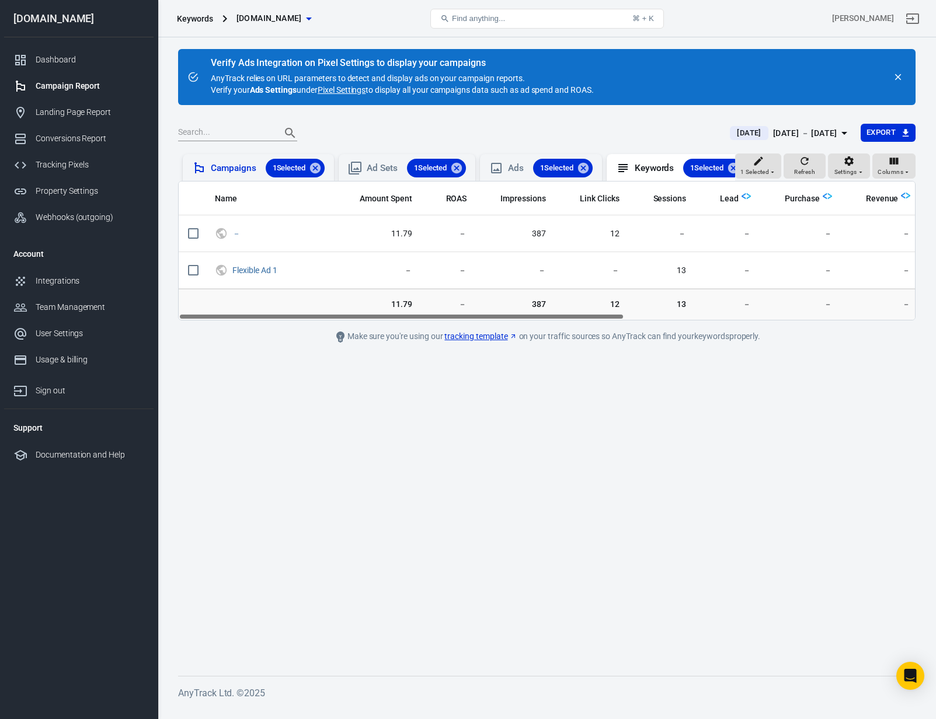
click at [213, 167] on div "Campaigns 1 Selected" at bounding box center [268, 168] width 114 height 19
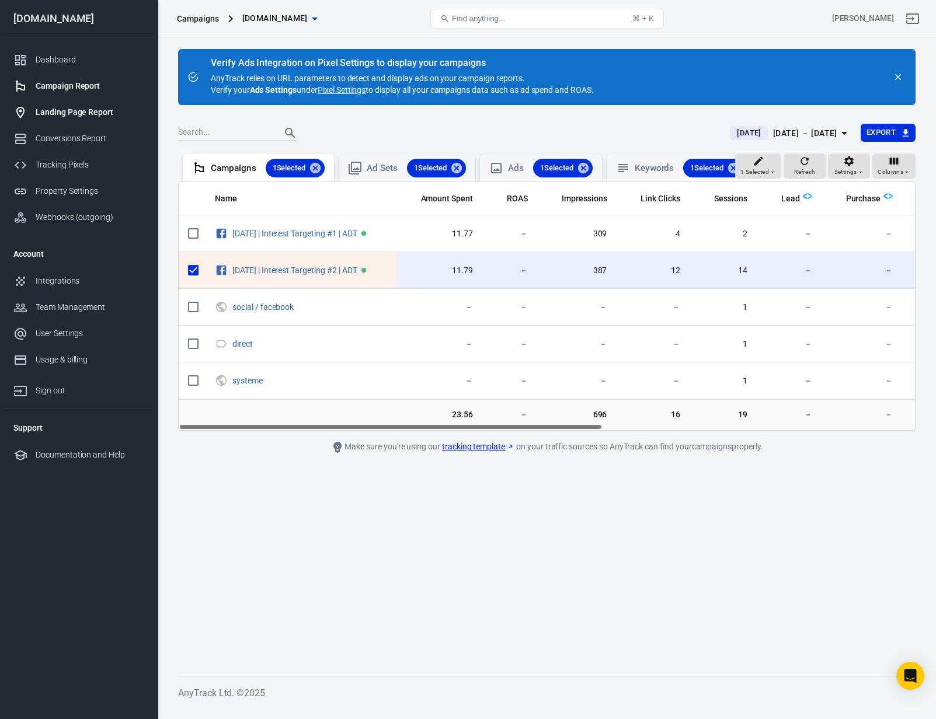
click at [67, 118] on div "Landing Page Report" at bounding box center [90, 112] width 109 height 12
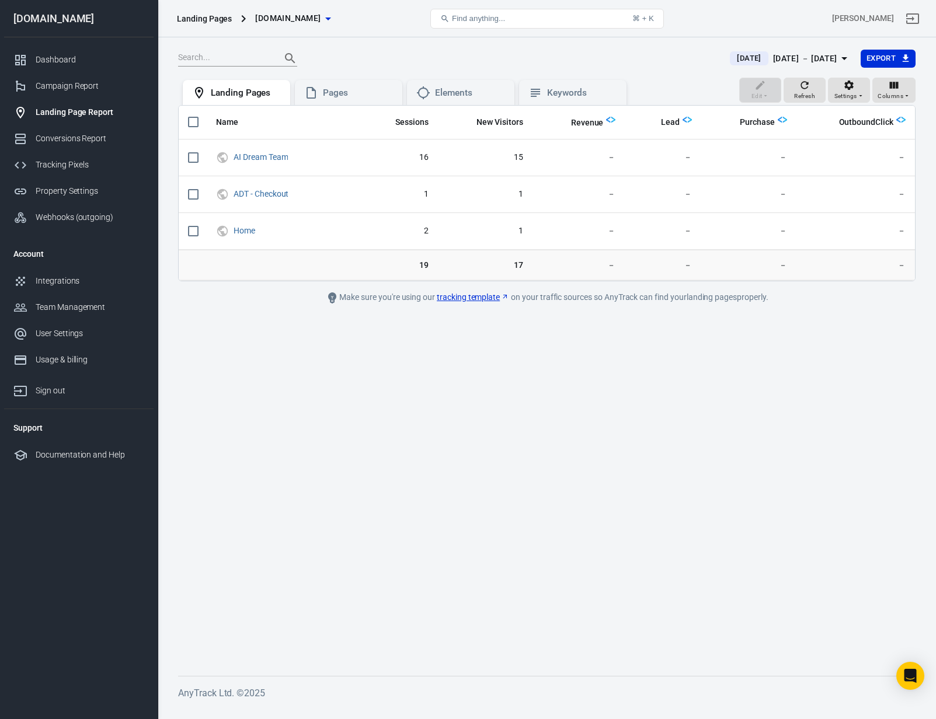
click at [356, 402] on main "Today Sep 5 － Sep 5, 2025 Export Edit Refresh Settings Columns Landing Pages Pa…" at bounding box center [546, 353] width 737 height 608
click at [79, 138] on div "Conversions Report" at bounding box center [90, 139] width 109 height 12
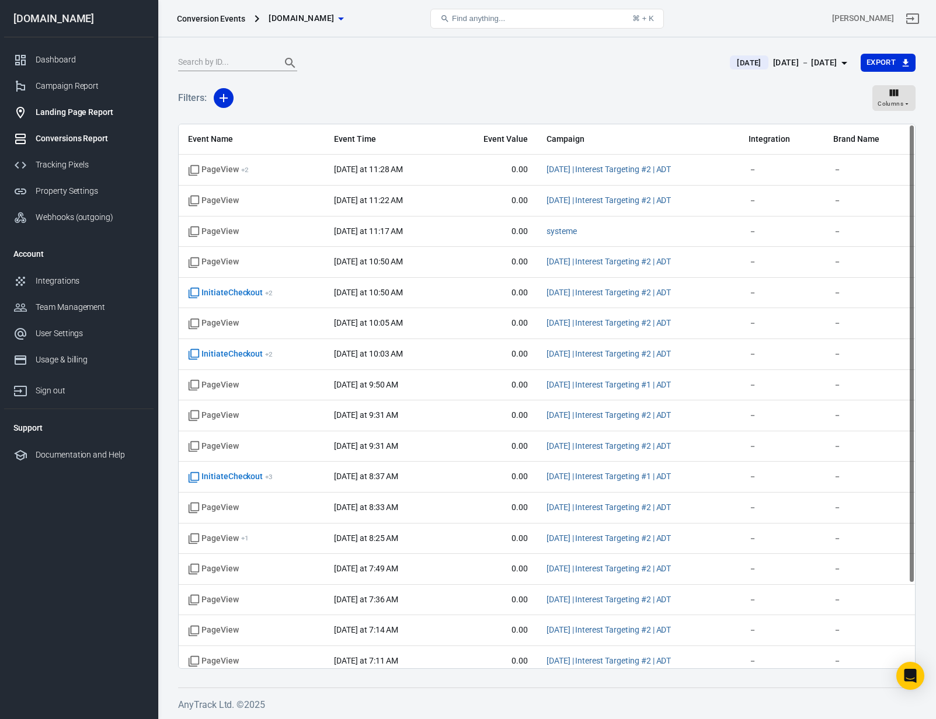
click at [82, 115] on div "Landing Page Report" at bounding box center [90, 112] width 109 height 12
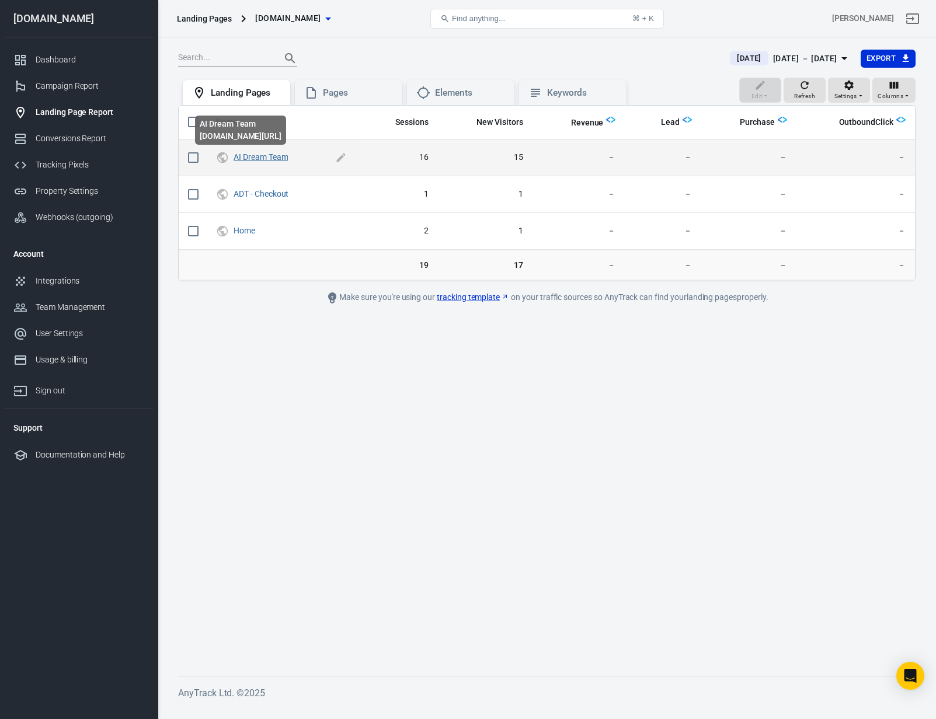
click at [244, 154] on link "AI Dream Team" at bounding box center [261, 156] width 54 height 9
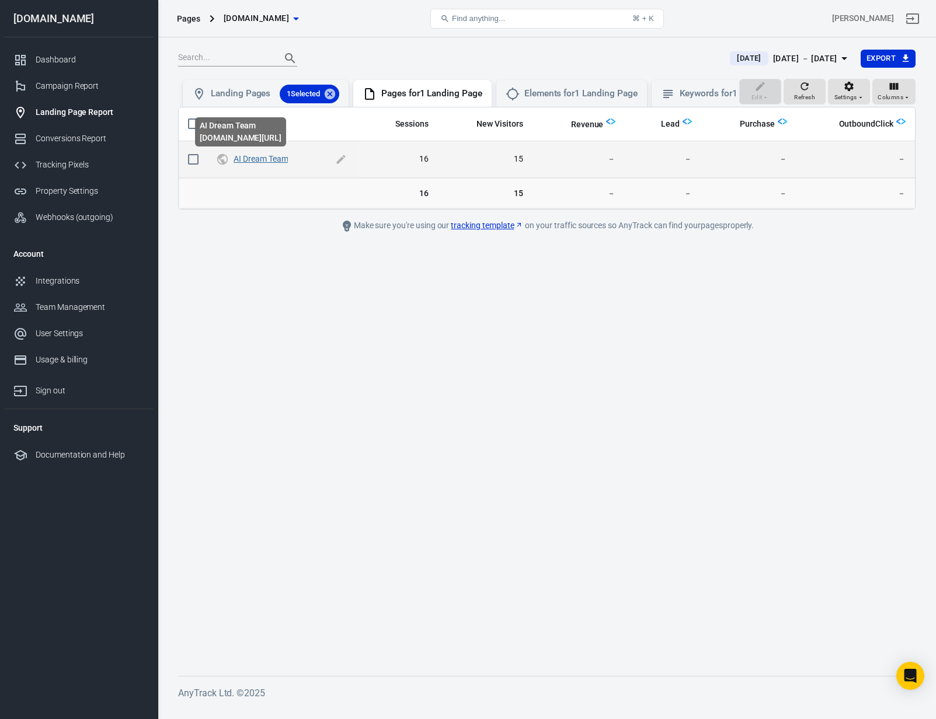
click at [274, 158] on link "AI Dream Team" at bounding box center [261, 158] width 54 height 9
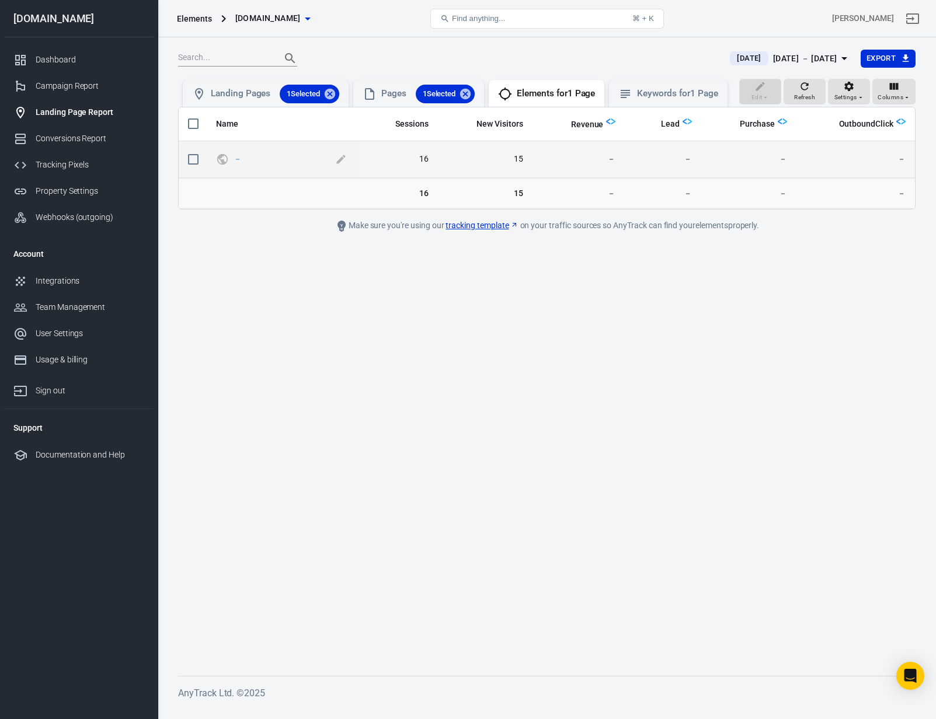
click at [254, 155] on span "－" at bounding box center [283, 160] width 99 height 12
click at [191, 162] on input "scrollable content" at bounding box center [193, 159] width 25 height 25
checkbox input "true"
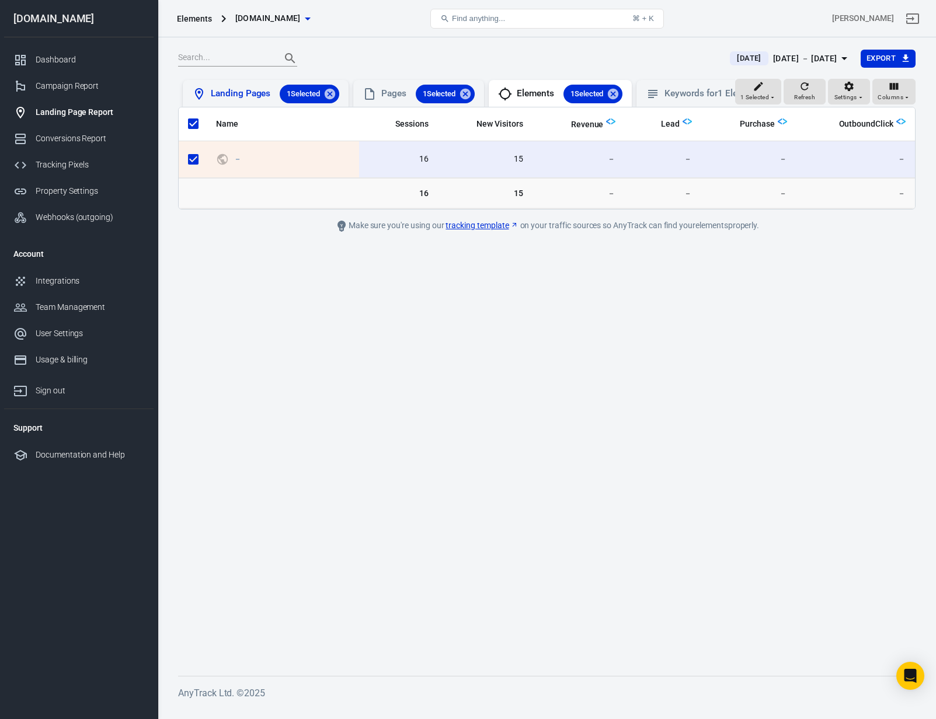
click at [255, 92] on div "Landing Pages 1 Selected" at bounding box center [275, 94] width 128 height 19
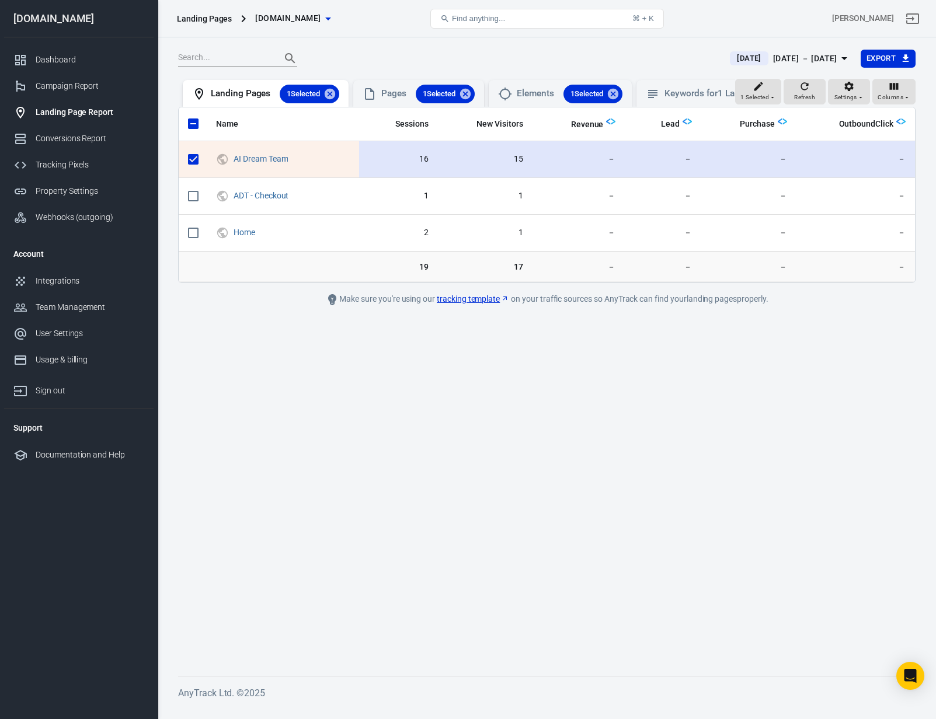
click at [194, 160] on input "scrollable content" at bounding box center [193, 159] width 25 height 25
checkbox input "false"
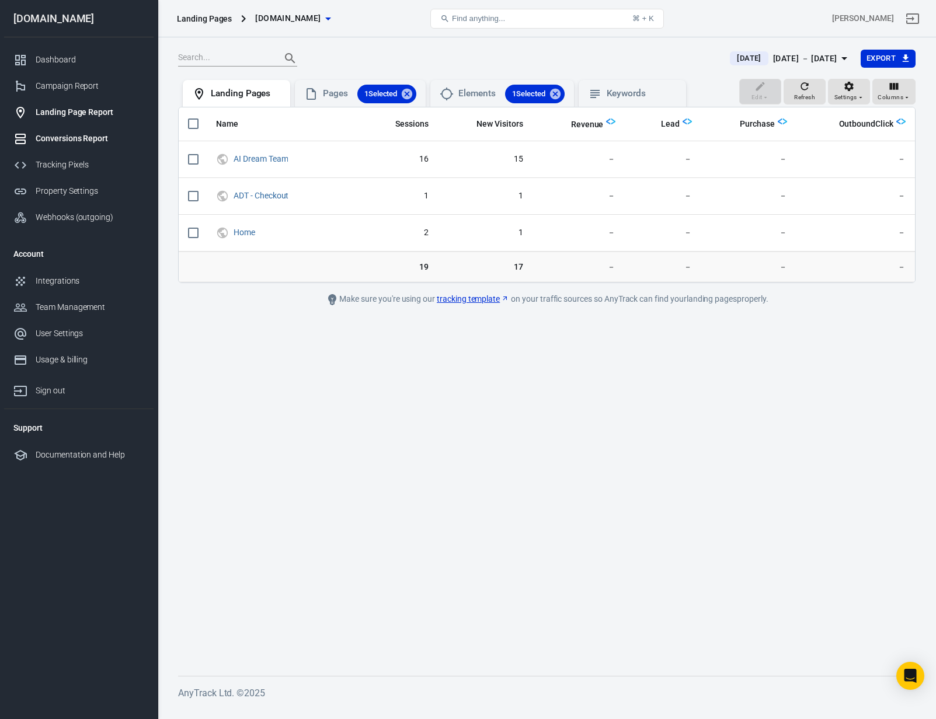
click at [62, 137] on div "Conversions Report" at bounding box center [90, 139] width 109 height 12
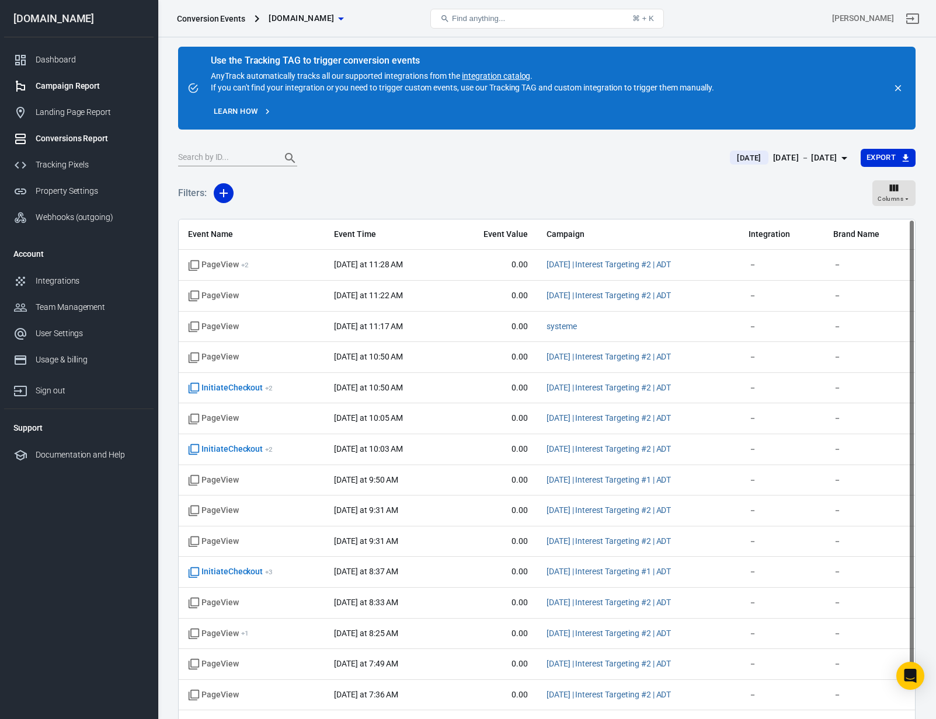
scroll to position [3, 0]
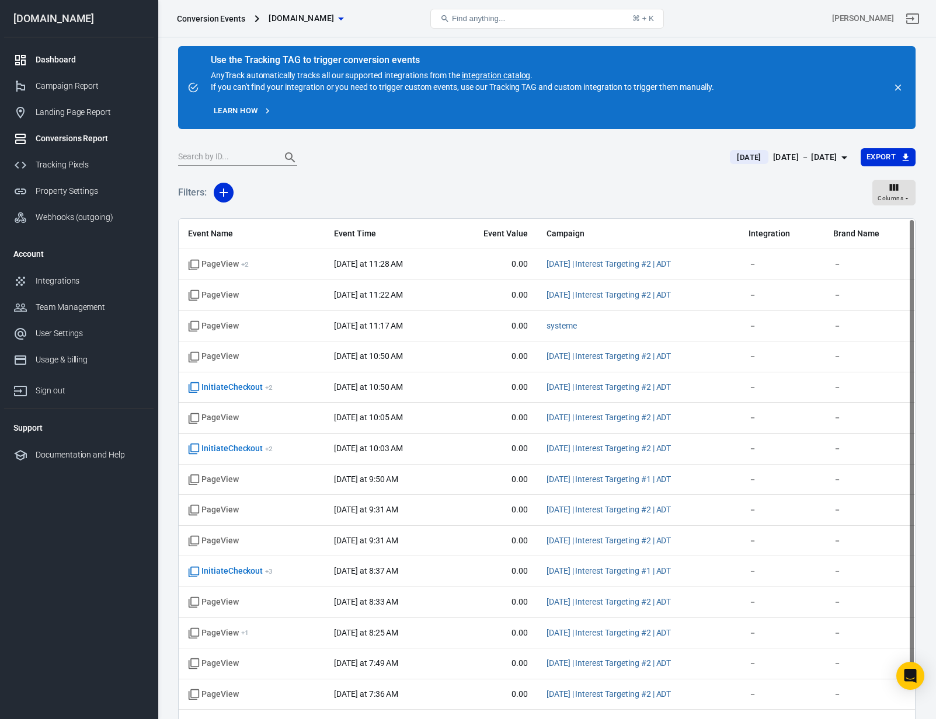
click at [51, 60] on div "Dashboard" at bounding box center [90, 60] width 109 height 12
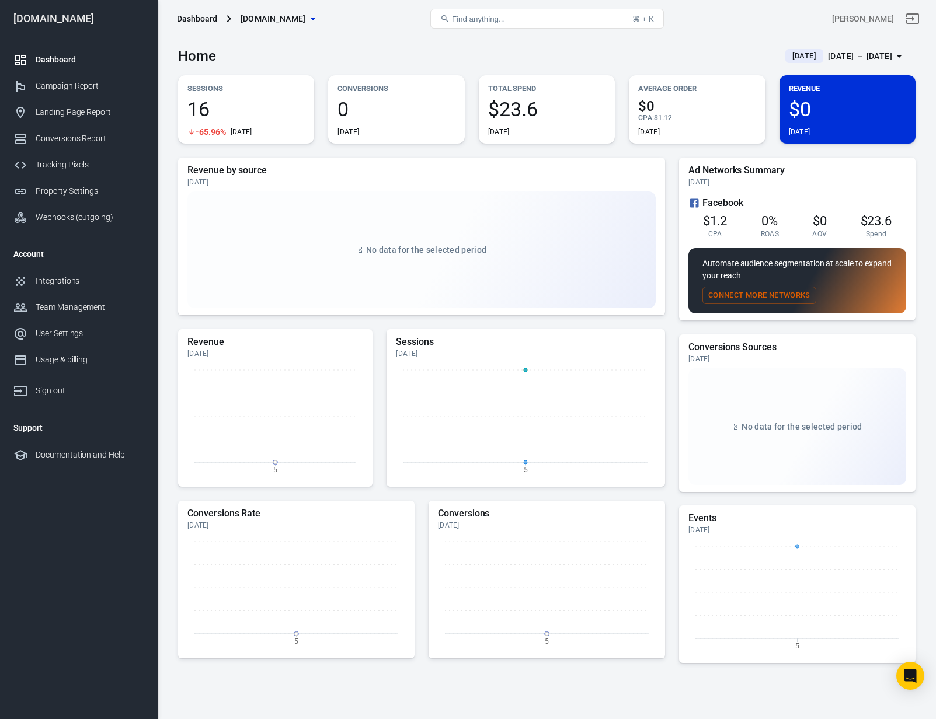
click at [653, 61] on div "Home [DATE] [DATE] － [DATE]" at bounding box center [546, 51] width 737 height 29
click at [71, 455] on div "Documentation and Help" at bounding box center [90, 455] width 109 height 12
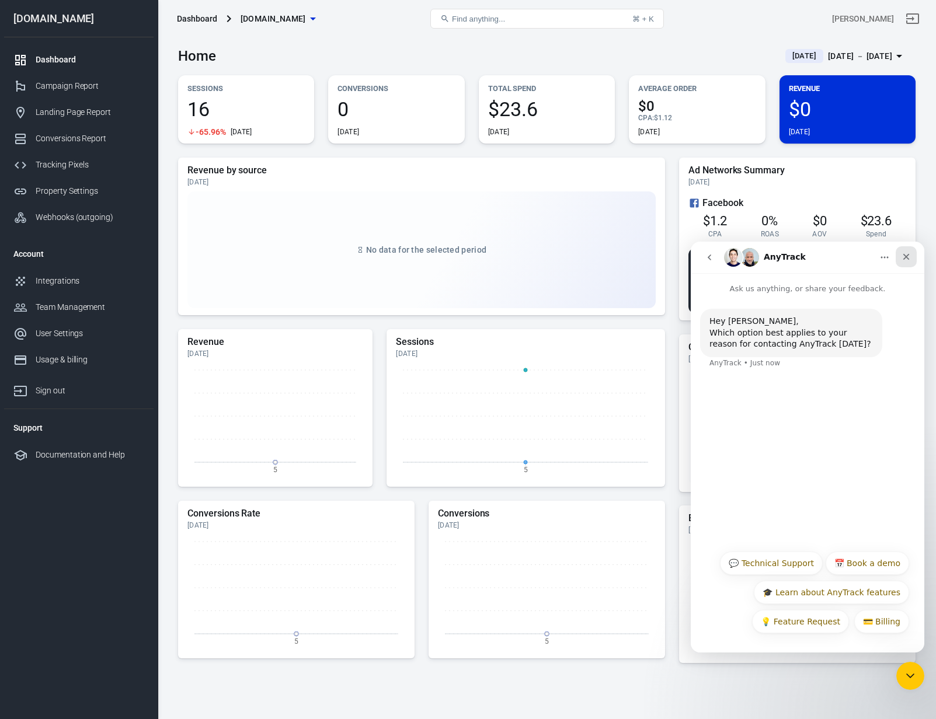
click at [907, 256] on icon "Close" at bounding box center [906, 256] width 9 height 9
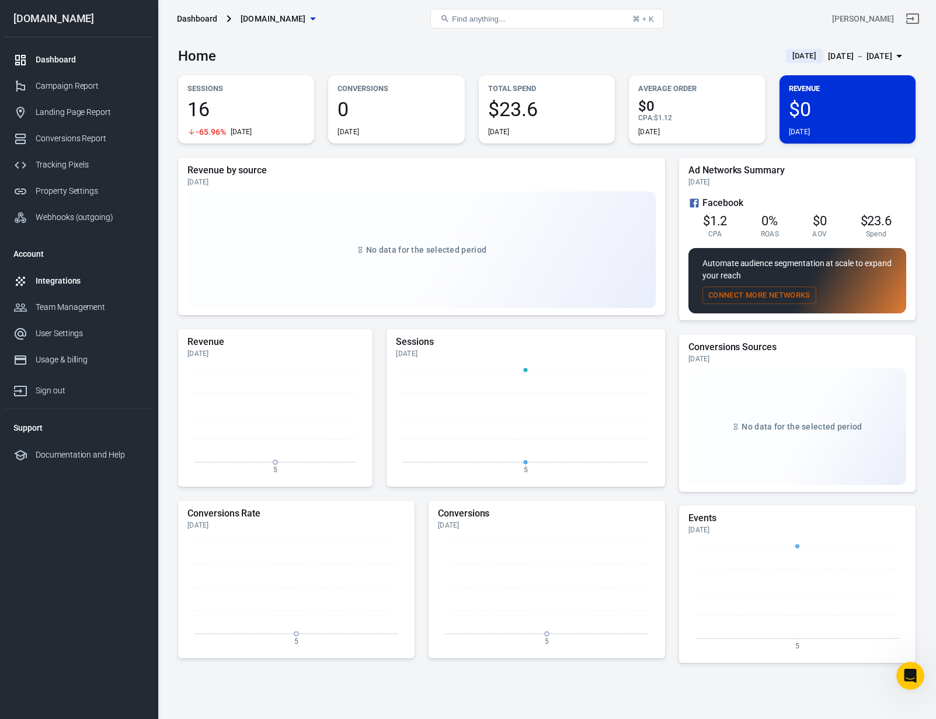
click at [41, 273] on link "Integrations" at bounding box center [78, 281] width 149 height 26
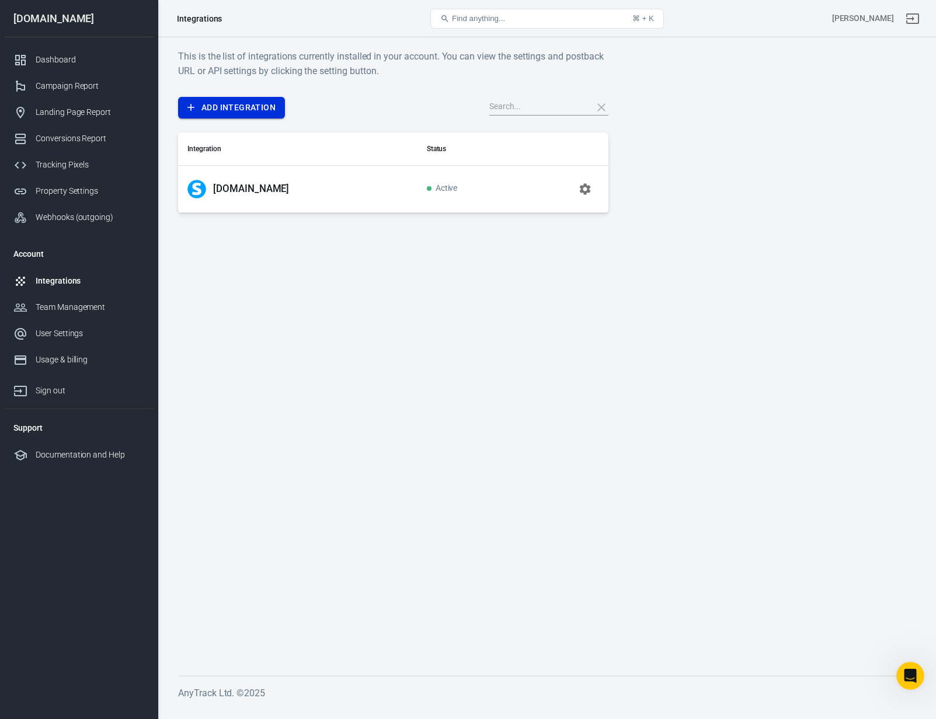
click at [227, 98] on link "Add Integration" at bounding box center [231, 108] width 107 height 22
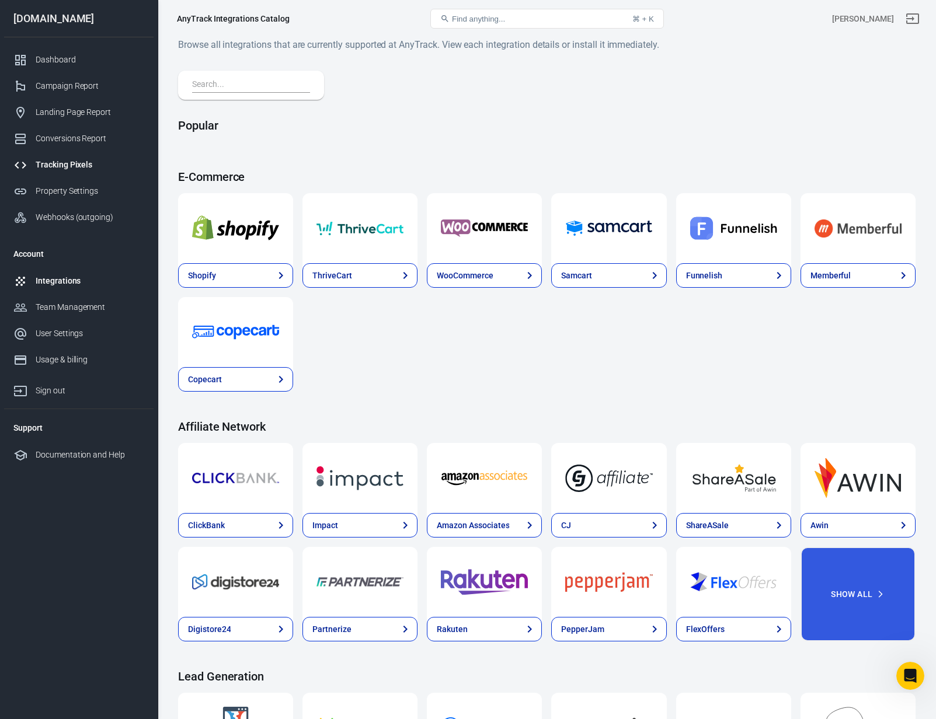
click at [54, 162] on div "Tracking Pixels" at bounding box center [90, 165] width 109 height 12
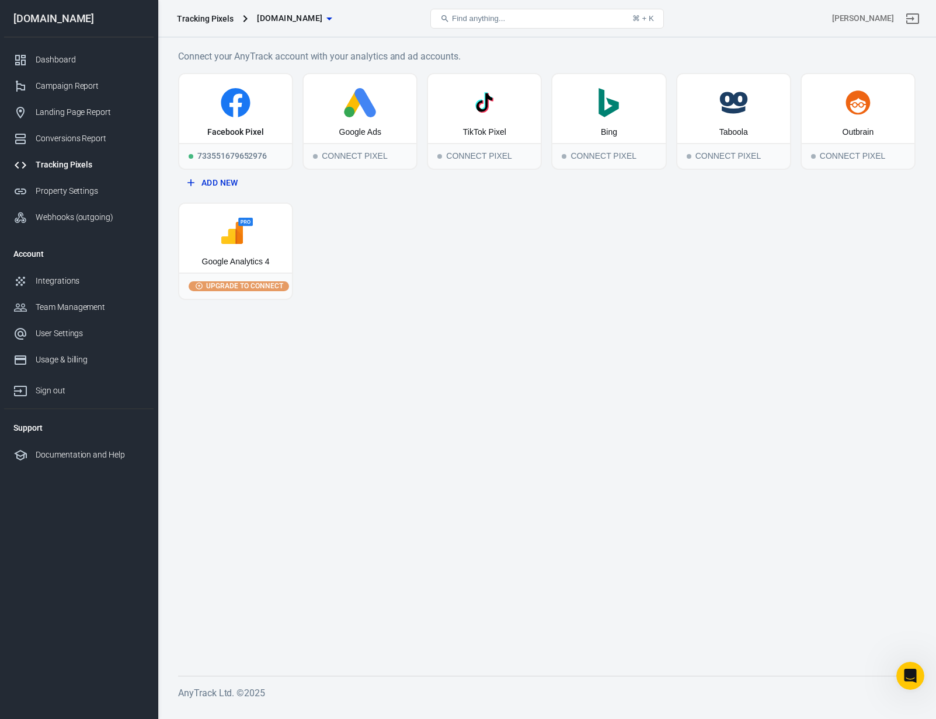
click at [237, 235] on icon at bounding box center [232, 233] width 22 height 22
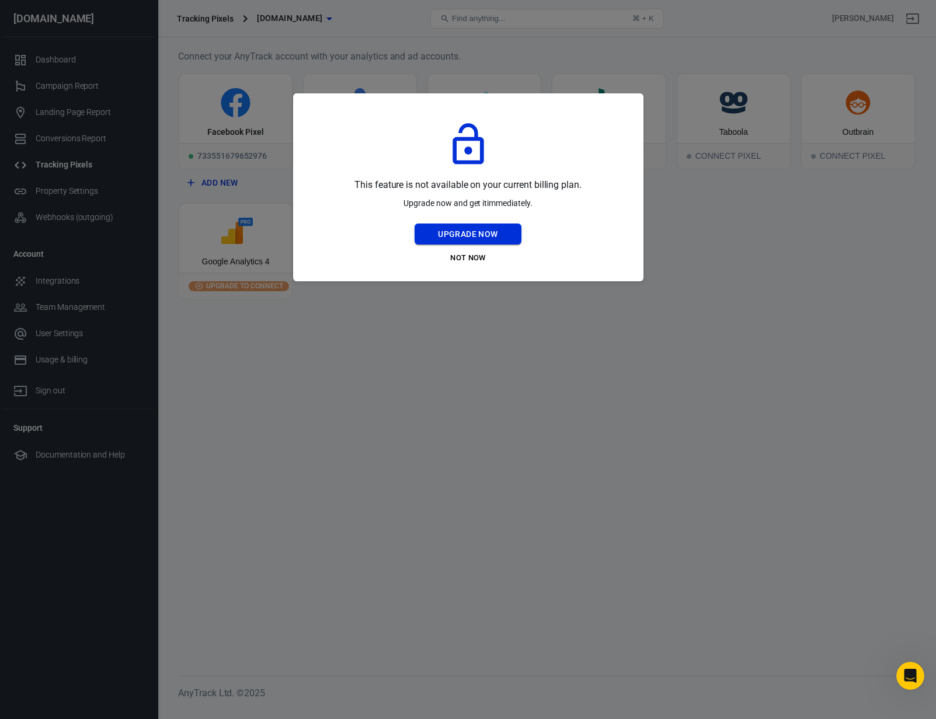
click at [479, 238] on button "Upgrade Now" at bounding box center [468, 235] width 106 height 22
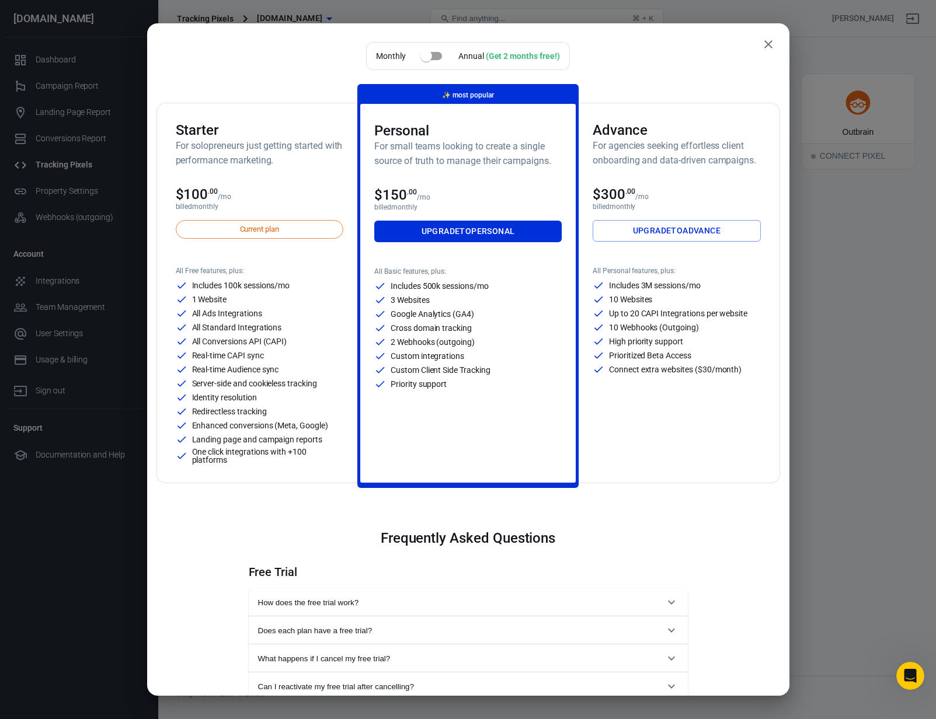
click at [680, 62] on div "Monthly Annual (Get 2 months free!)" at bounding box center [468, 58] width 624 height 33
click at [764, 47] on icon "close" at bounding box center [768, 44] width 14 height 14
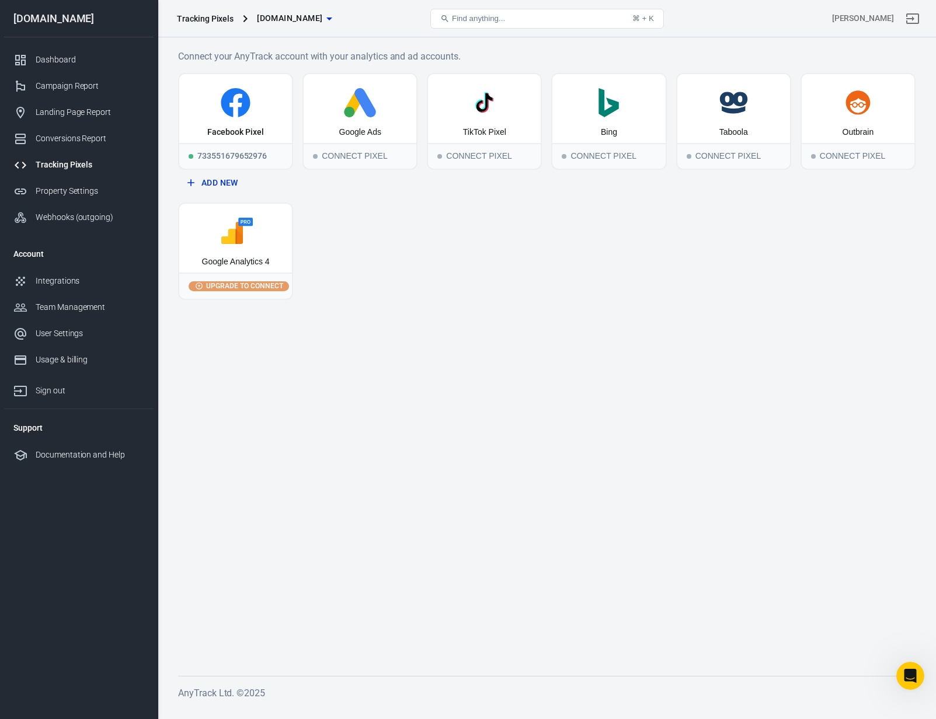
click at [456, 399] on main "Connect your AnyTrack account with your analytics and ad accounts. Facebook Pix…" at bounding box center [546, 353] width 737 height 608
click at [59, 54] on div "Dashboard" at bounding box center [90, 60] width 109 height 12
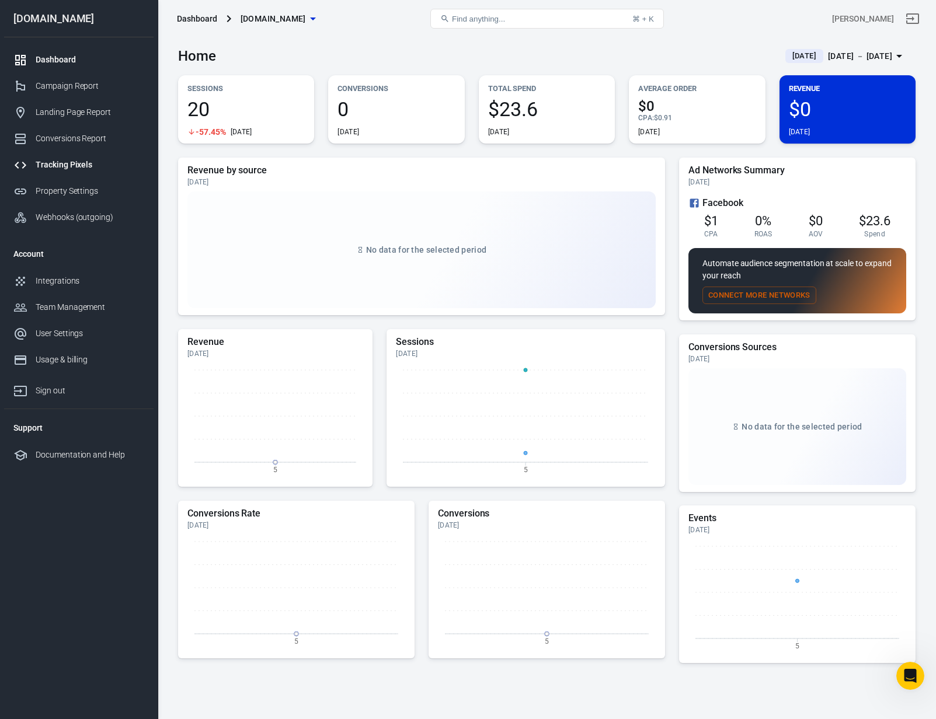
click at [73, 165] on div "Tracking Pixels" at bounding box center [90, 165] width 109 height 12
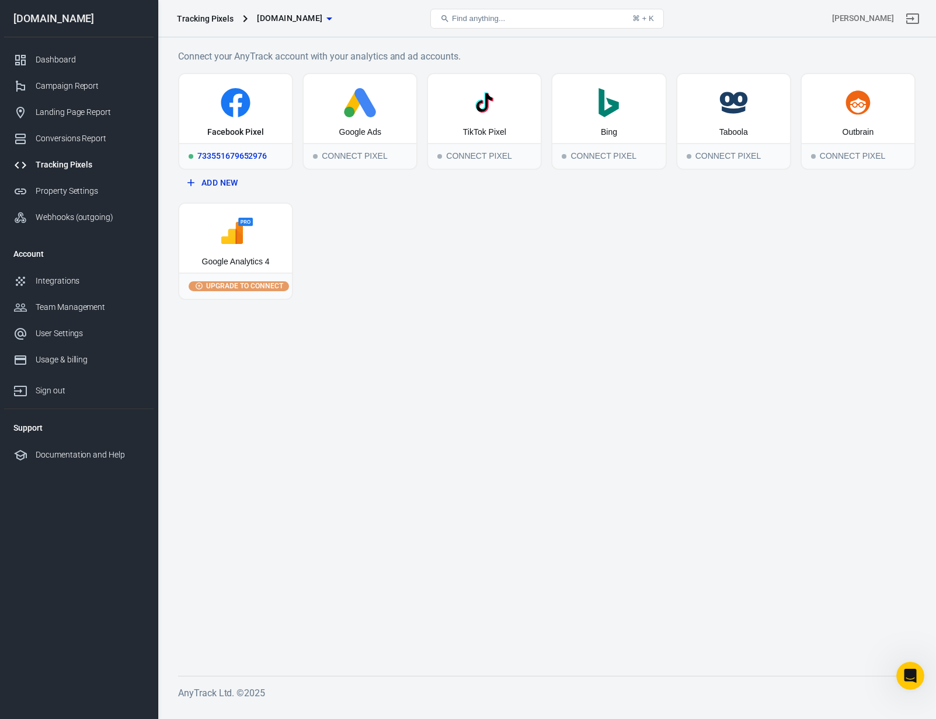
click at [238, 105] on icon at bounding box center [235, 105] width 12 height 23
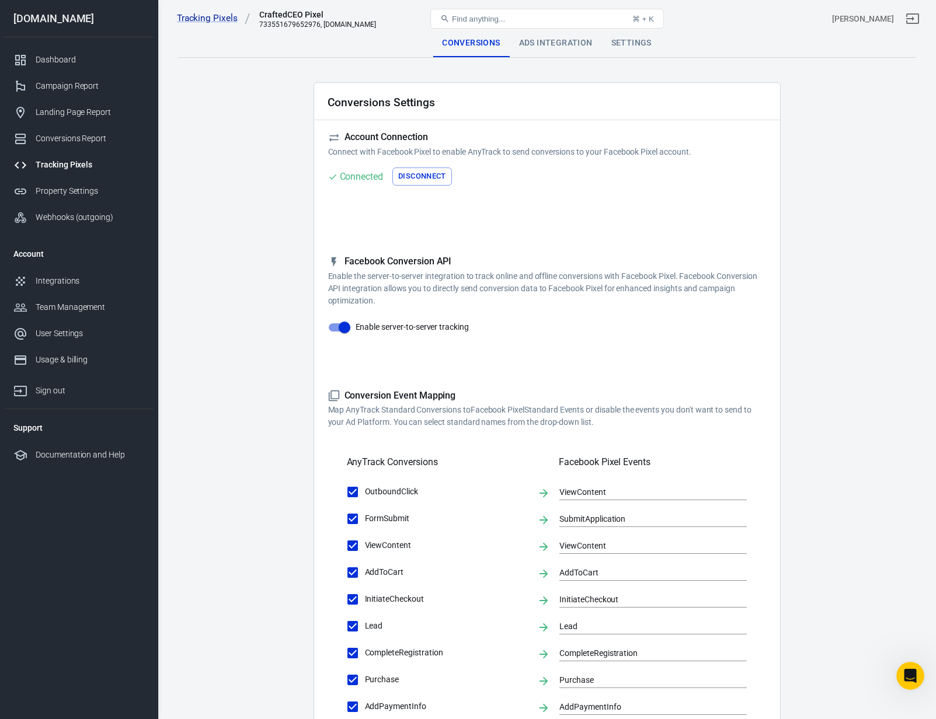
click at [532, 41] on div "Ads Integration" at bounding box center [556, 43] width 92 height 28
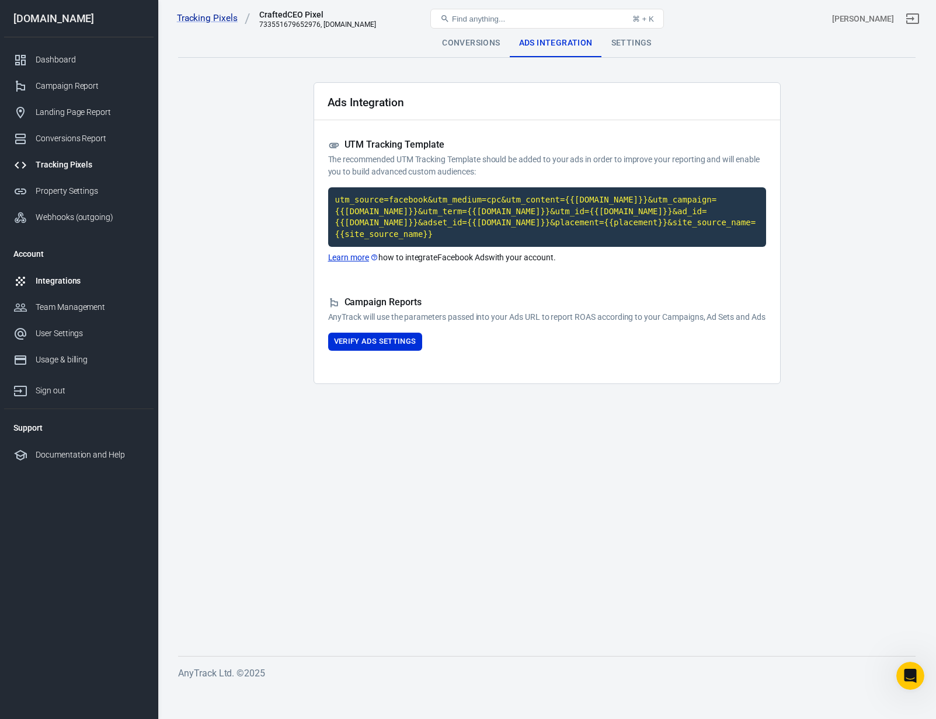
click at [47, 283] on div "Integrations" at bounding box center [90, 281] width 109 height 12
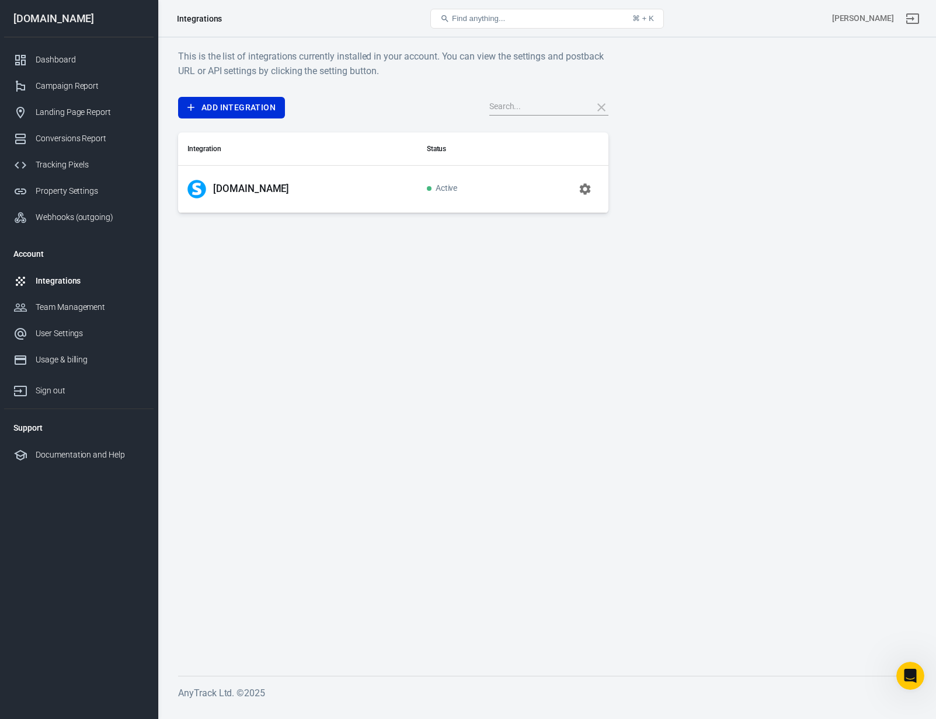
click at [223, 187] on p "Systeme.io" at bounding box center [251, 189] width 76 height 12
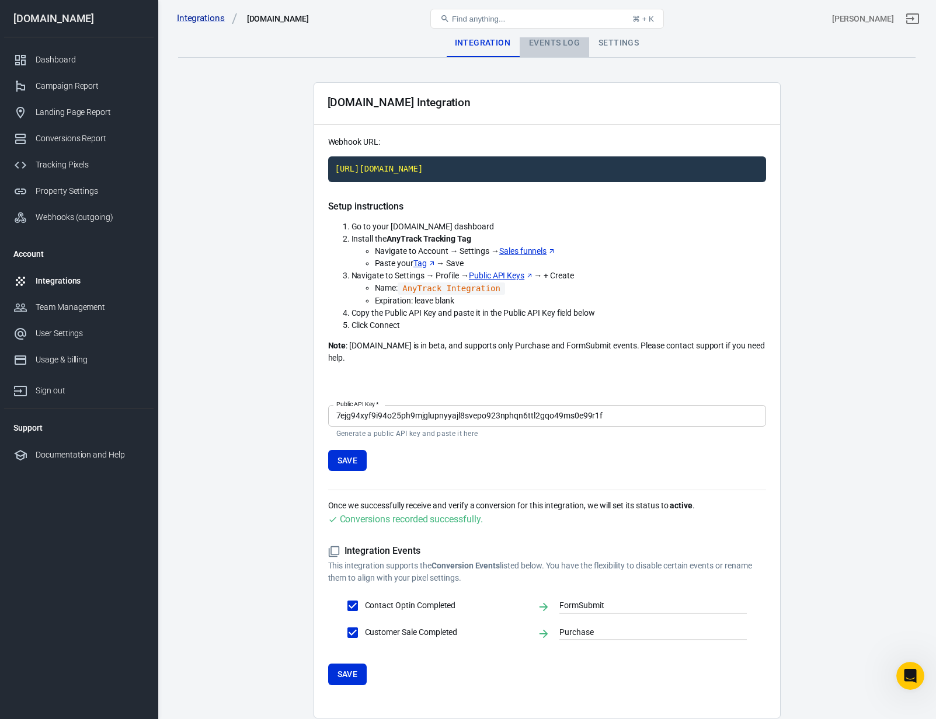
click at [543, 40] on div "Events Log" at bounding box center [554, 43] width 69 height 28
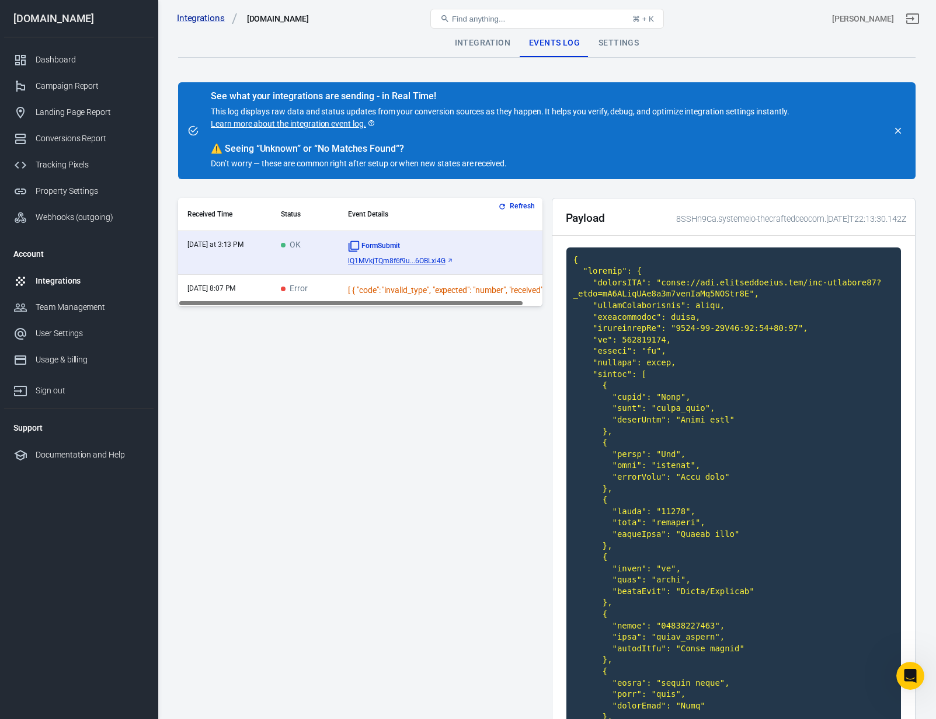
click at [484, 42] on div "Integration" at bounding box center [483, 43] width 74 height 28
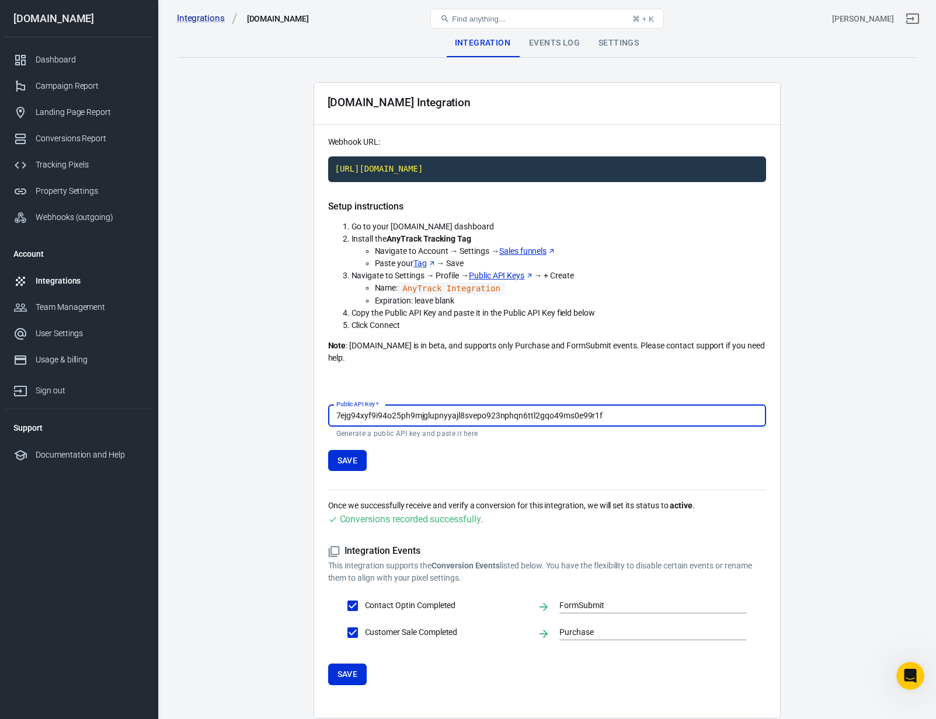
click at [609, 42] on div "Settings" at bounding box center [618, 43] width 59 height 28
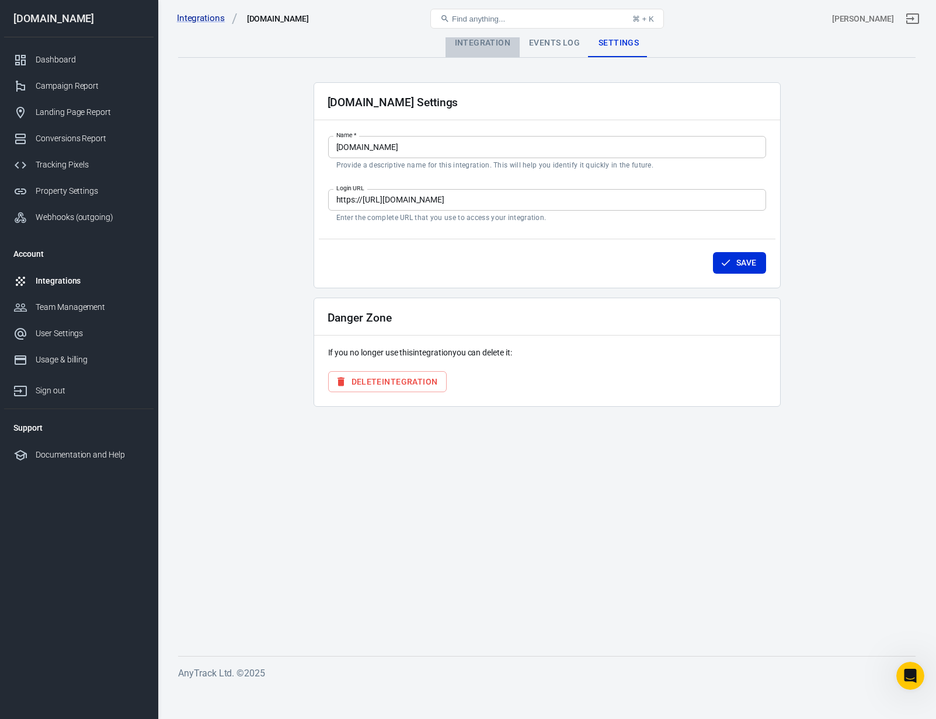
click at [493, 44] on div "Integration" at bounding box center [483, 43] width 74 height 28
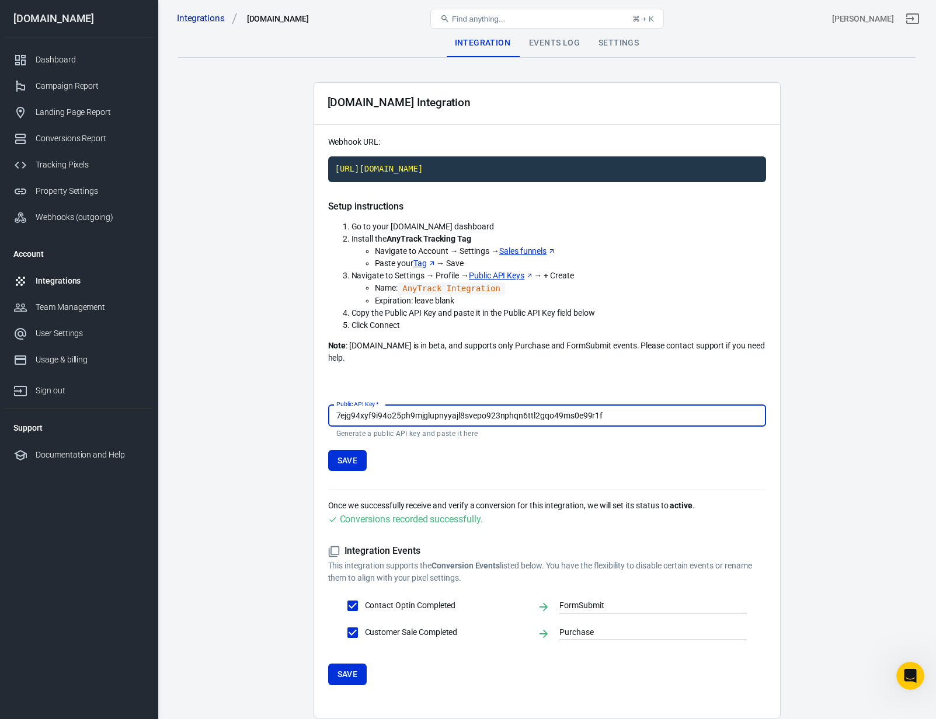
click at [549, 41] on div "Events Log" at bounding box center [554, 43] width 69 height 28
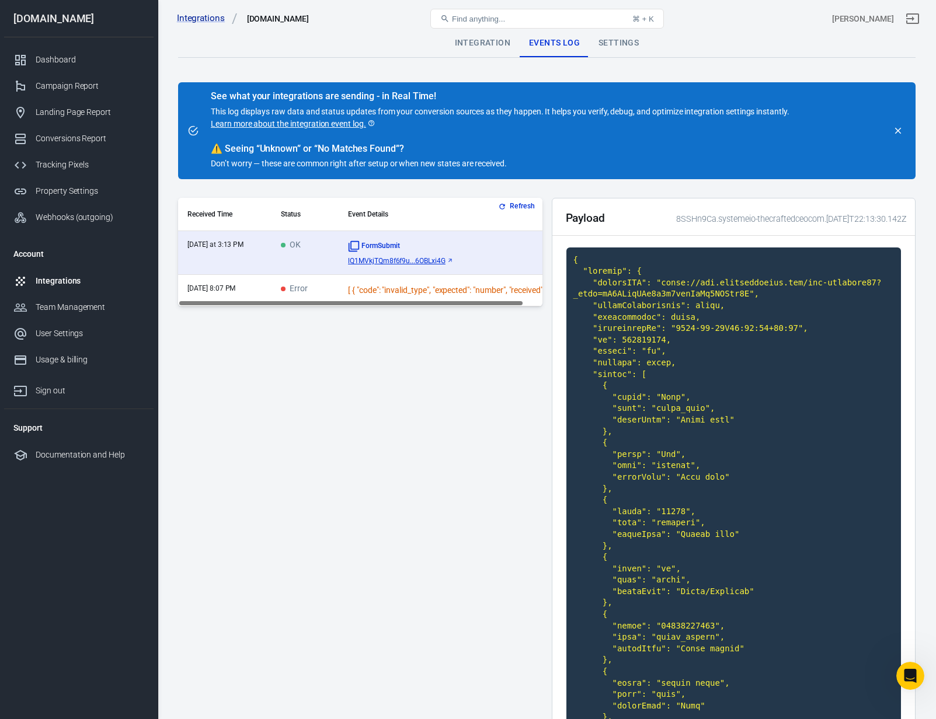
click at [481, 46] on div "Integration" at bounding box center [483, 43] width 74 height 28
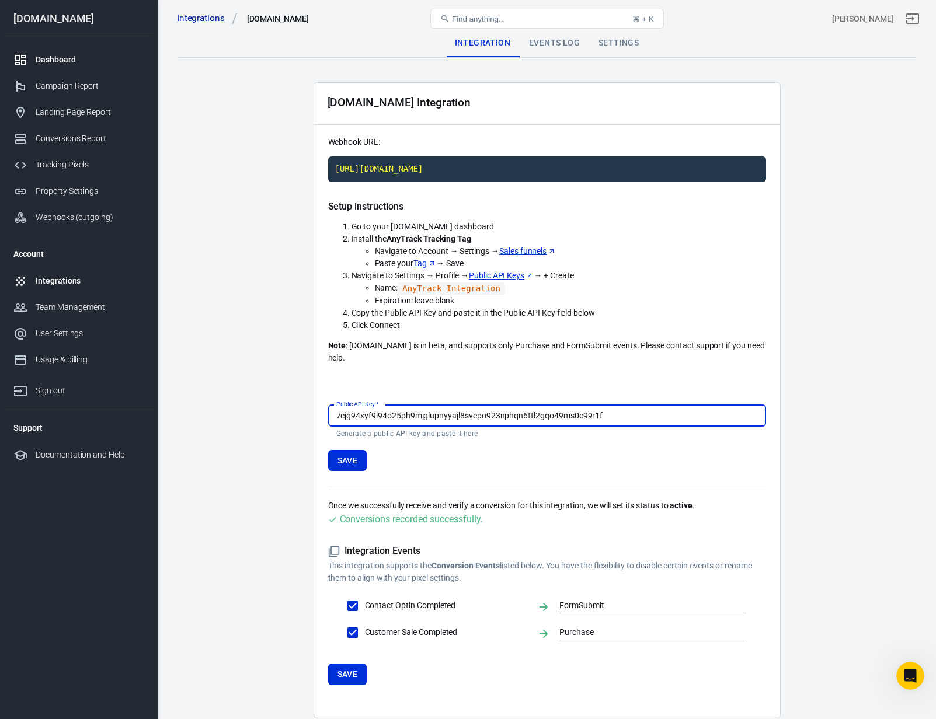
click at [54, 56] on div "Dashboard" at bounding box center [90, 60] width 109 height 12
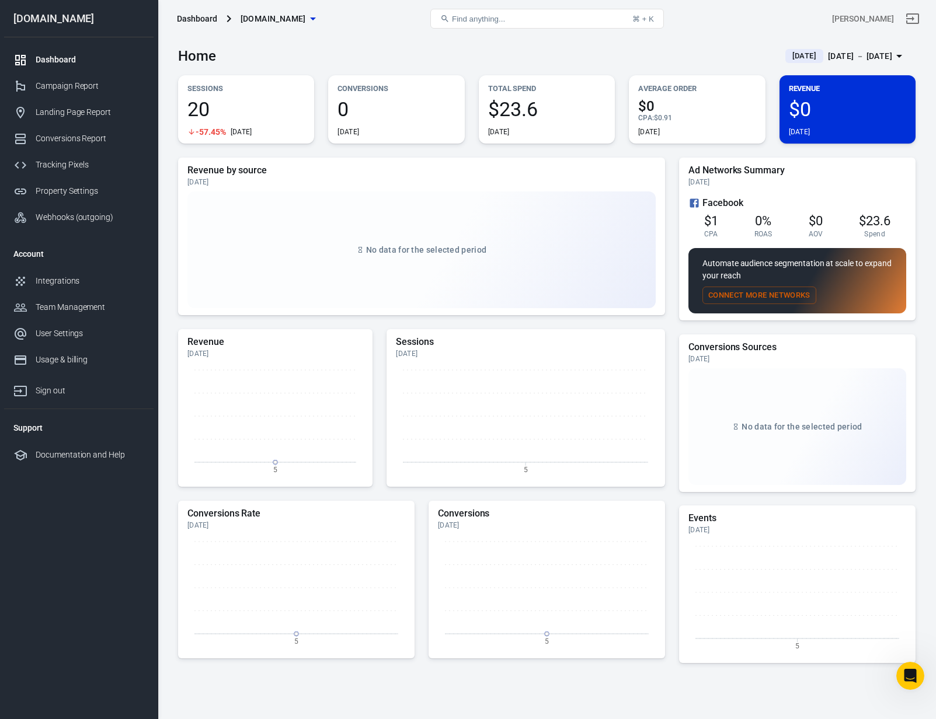
click at [351, 56] on div "Home [DATE] [DATE] － [DATE]" at bounding box center [546, 51] width 737 height 29
click at [67, 278] on div "Integrations" at bounding box center [90, 281] width 109 height 12
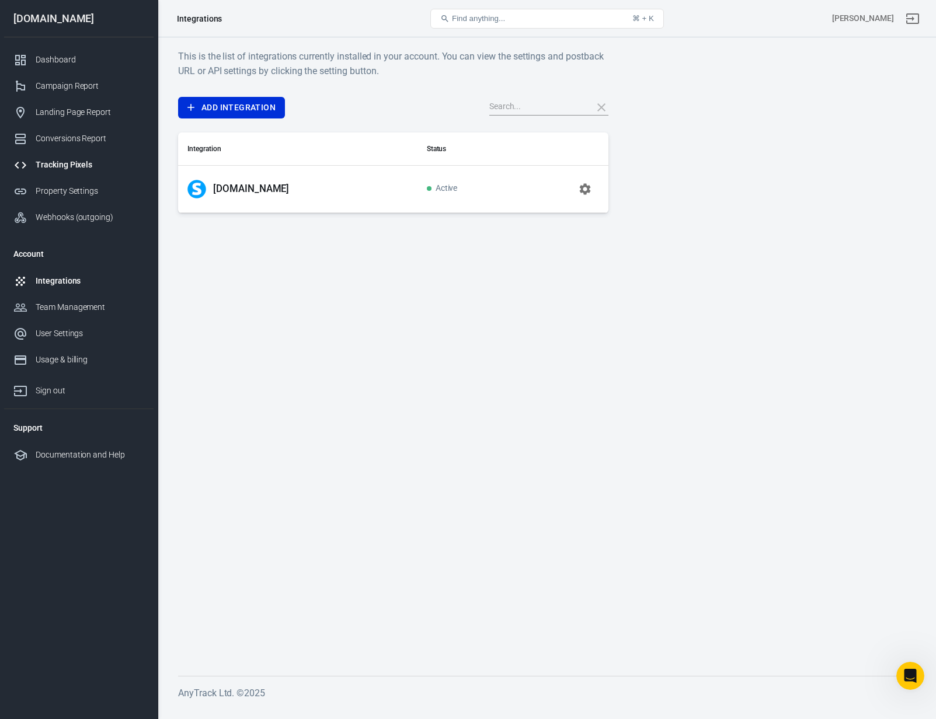
click at [59, 159] on div "Tracking Pixels" at bounding box center [90, 165] width 109 height 12
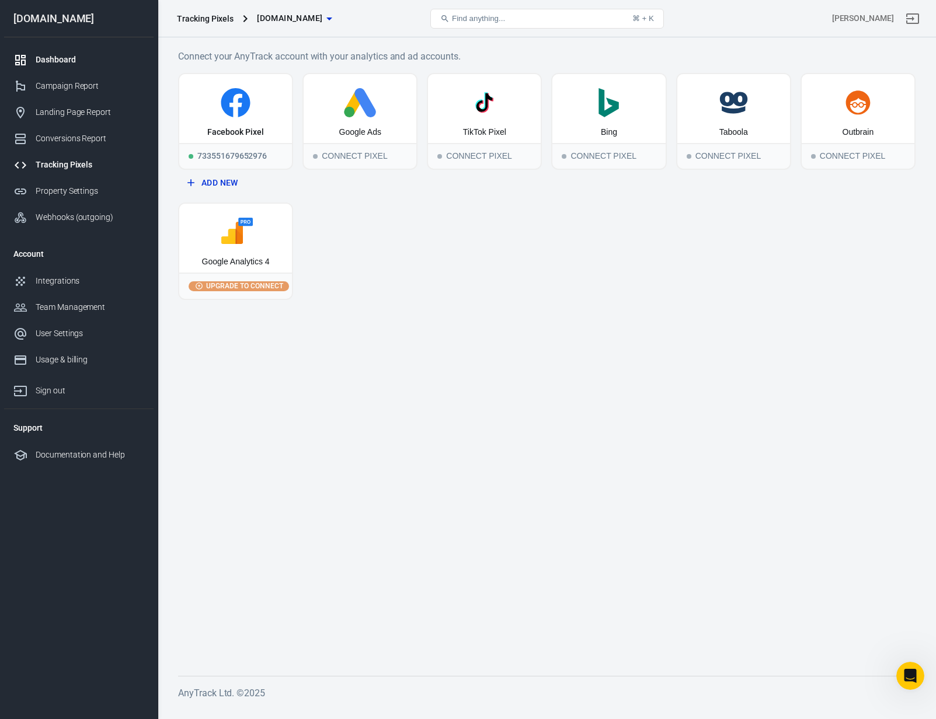
click at [59, 60] on div "Dashboard" at bounding box center [90, 60] width 109 height 12
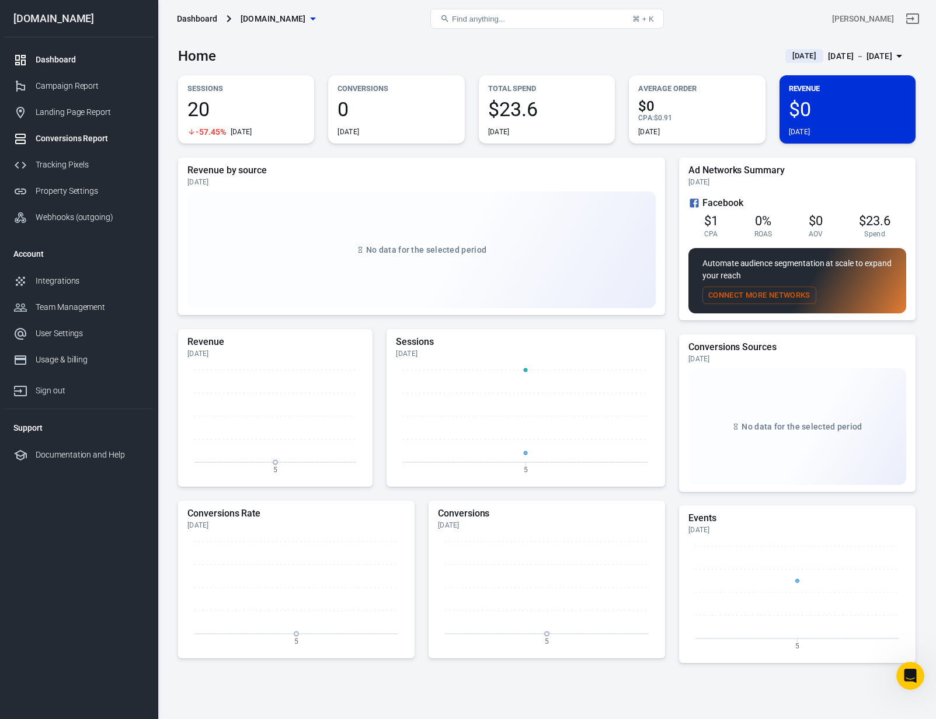
click at [50, 138] on div "Conversions Report" at bounding box center [90, 139] width 109 height 12
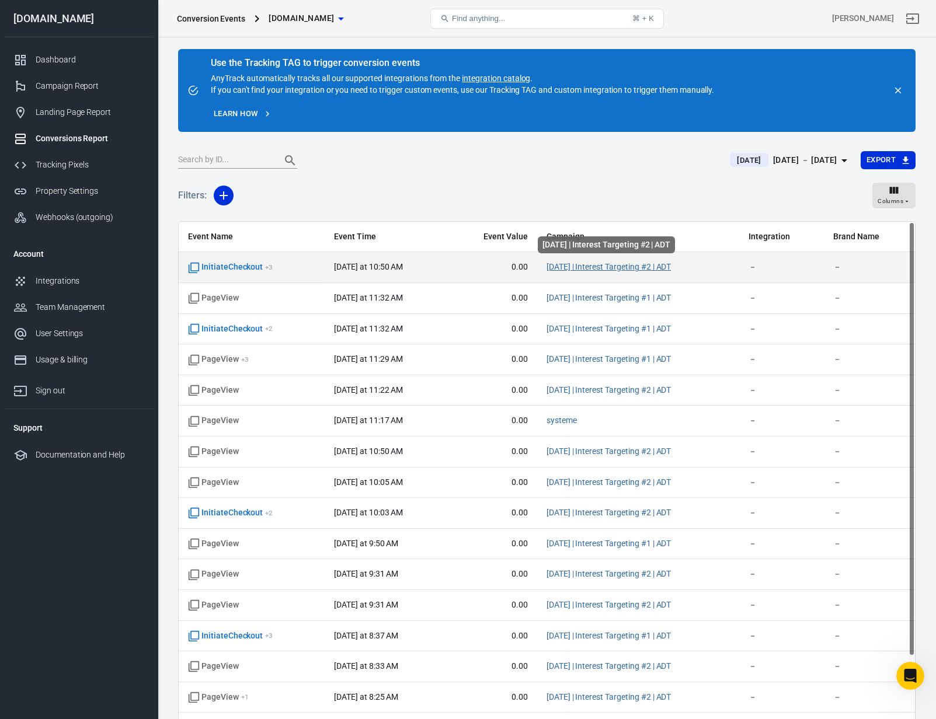
click at [617, 268] on link "Sept 5 | Interest Targeting #2 | ADT" at bounding box center [609, 266] width 125 height 9
click at [236, 267] on span "InitiateCheckout + 3" at bounding box center [230, 268] width 85 height 12
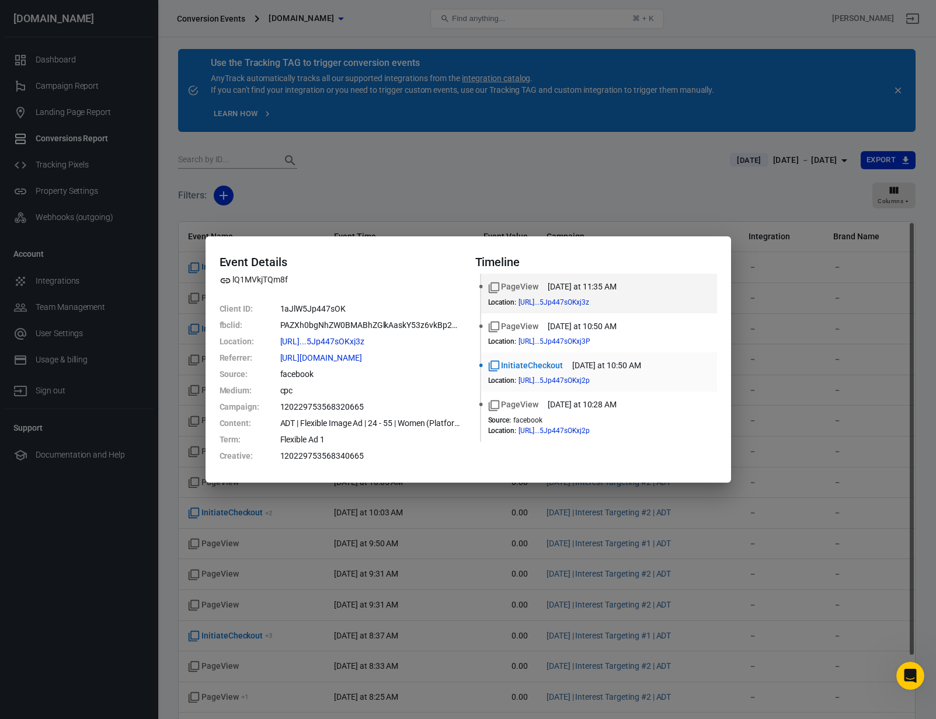
click at [687, 368] on div "InitiateCheckout today at 10:50 AM" at bounding box center [599, 366] width 222 height 12
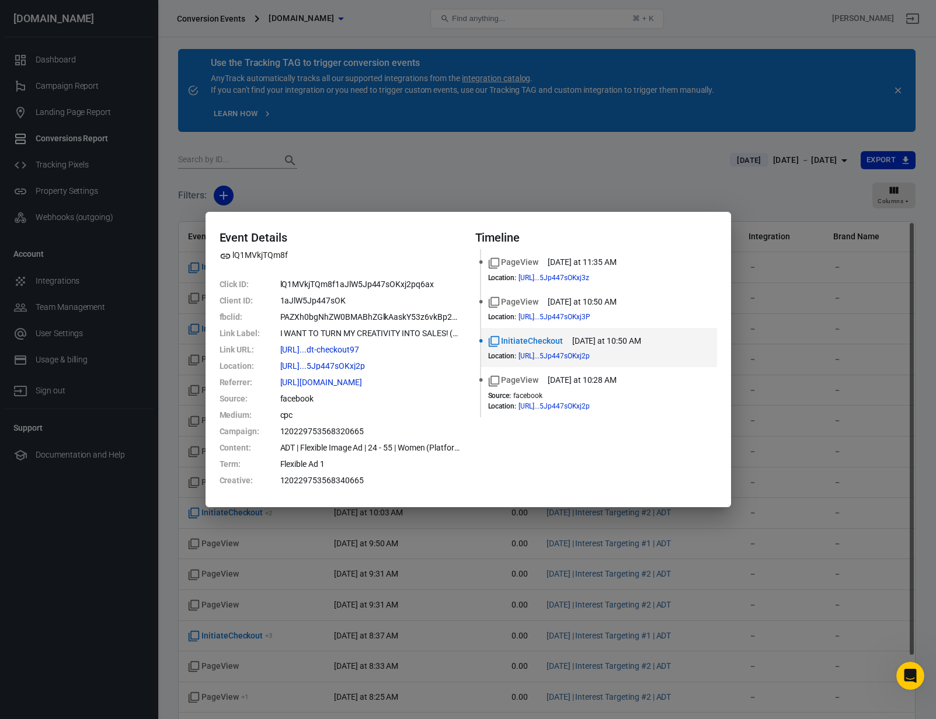
click at [726, 198] on div "Event Details lQ1MVkjTQm8f Click ID : lQ1MVkjTQm8f1aJlW5Jp447sOKxj2pq6ax Client…" at bounding box center [468, 359] width 936 height 719
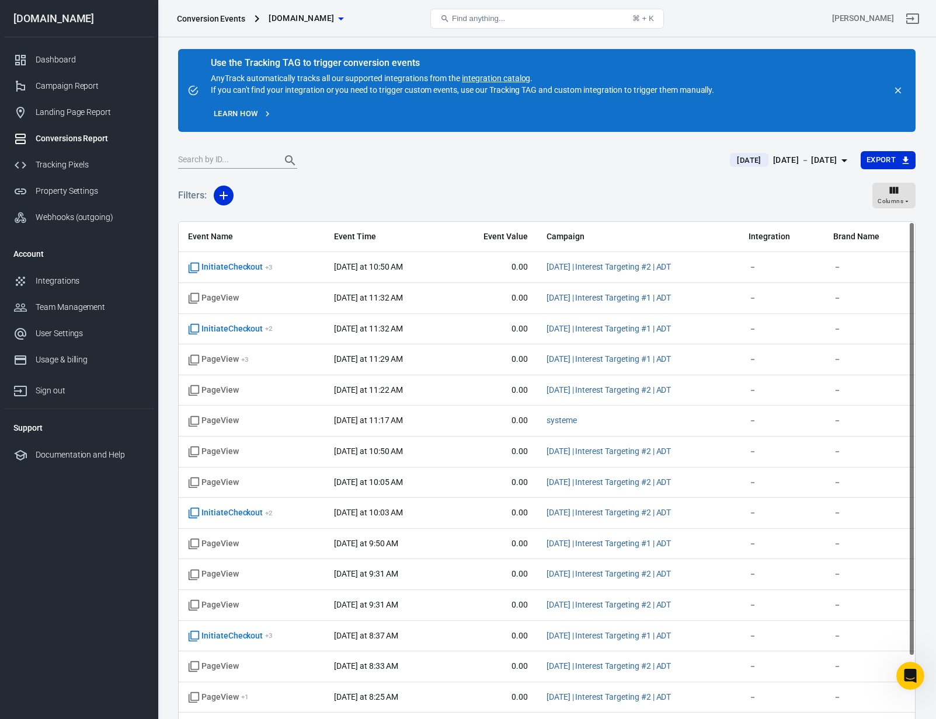
scroll to position [46, 0]
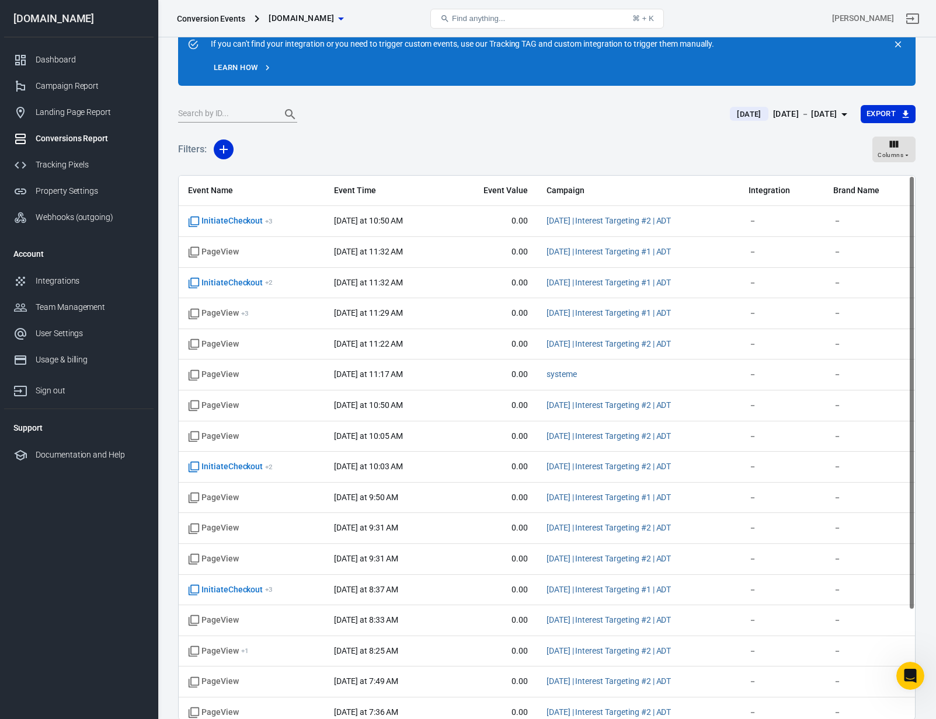
click at [552, 140] on div "Filters: Columns" at bounding box center [546, 154] width 737 height 42
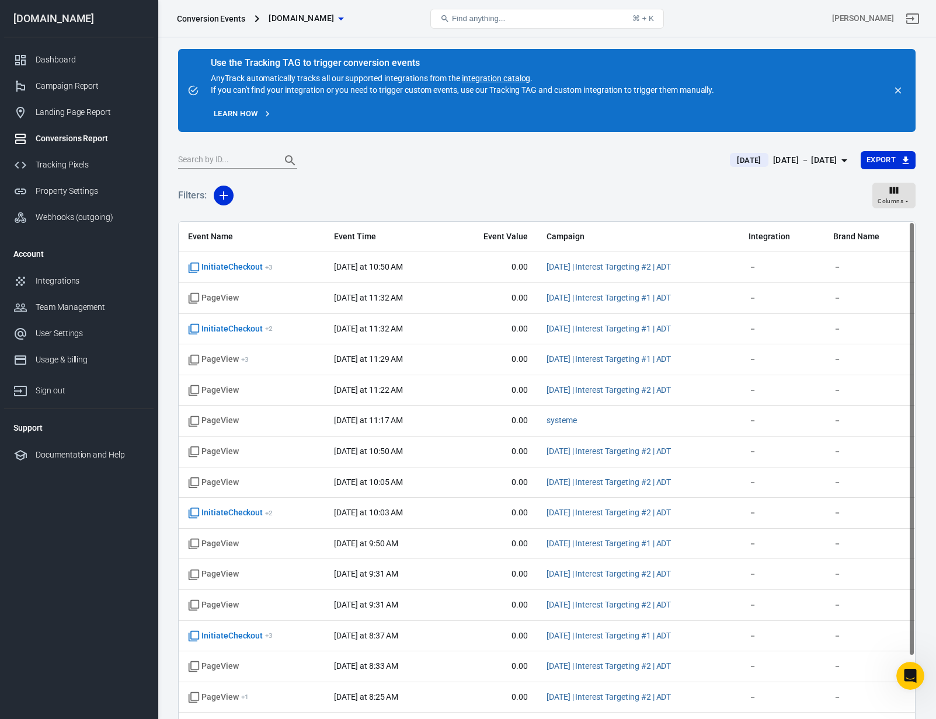
click at [400, 183] on div "Filters: Columns" at bounding box center [546, 200] width 737 height 42
click at [53, 60] on div "Dashboard" at bounding box center [90, 60] width 109 height 12
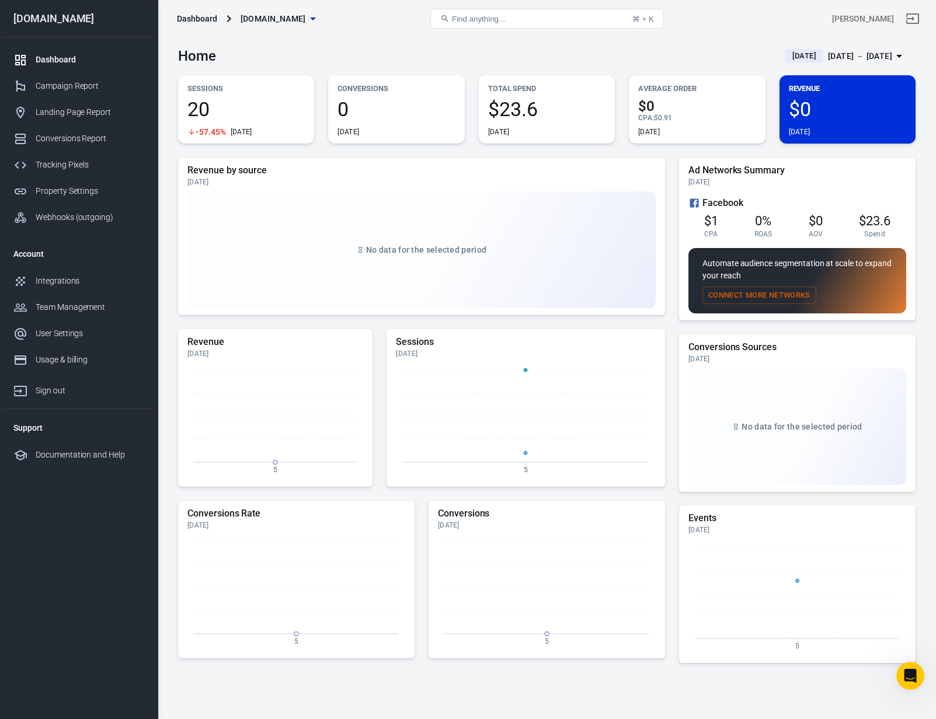
click at [443, 51] on div "Home [DATE] [DATE] － [DATE]" at bounding box center [546, 51] width 737 height 29
click at [384, 58] on div "Home [DATE] [DATE] － [DATE]" at bounding box center [546, 51] width 737 height 29
click at [88, 109] on div "Landing Page Report" at bounding box center [90, 112] width 109 height 12
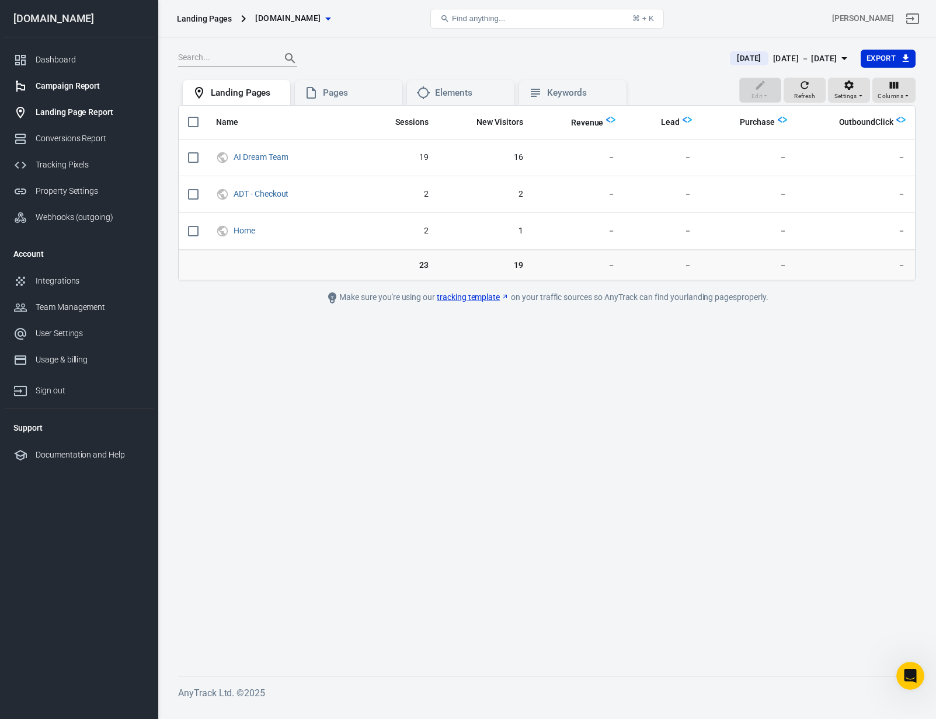
click at [71, 88] on div "Campaign Report" at bounding box center [90, 86] width 109 height 12
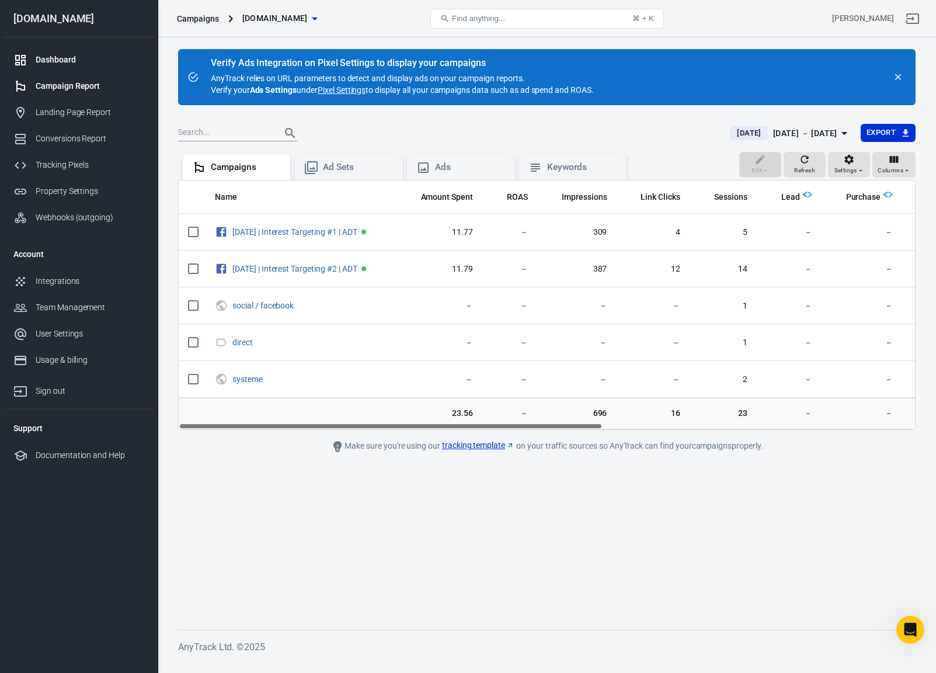
click at [34, 57] on div at bounding box center [24, 60] width 22 height 14
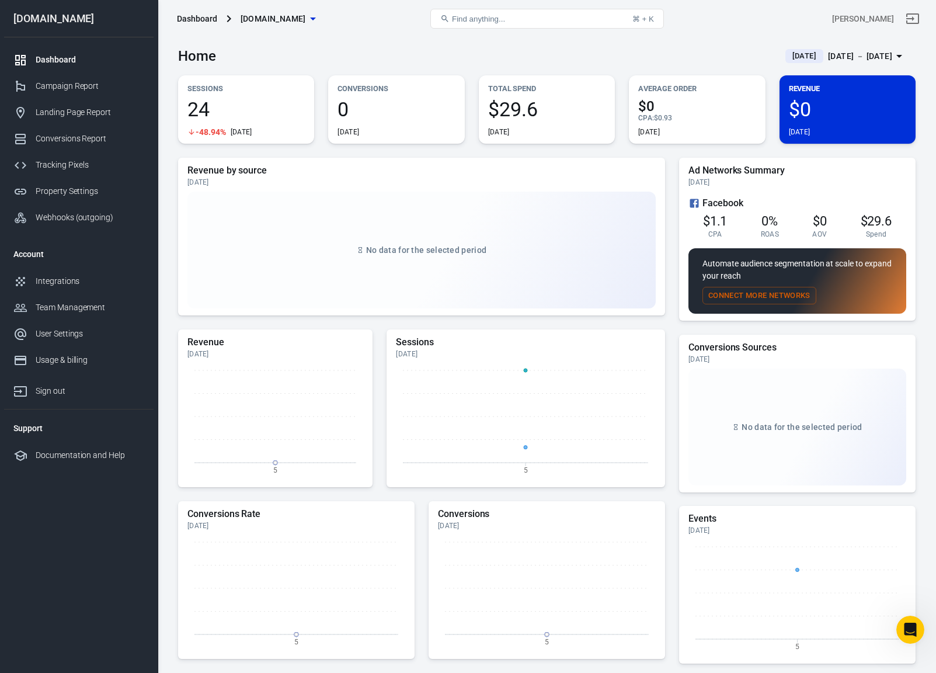
click at [300, 53] on div "Home [DATE] [DATE] － [DATE]" at bounding box center [546, 51] width 737 height 29
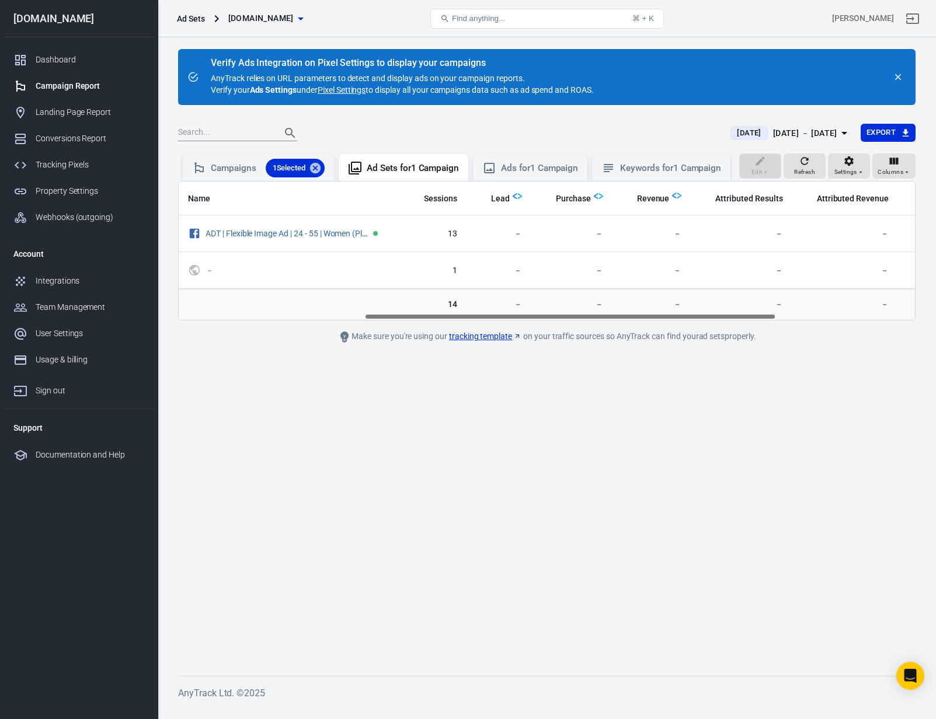
scroll to position [0, 333]
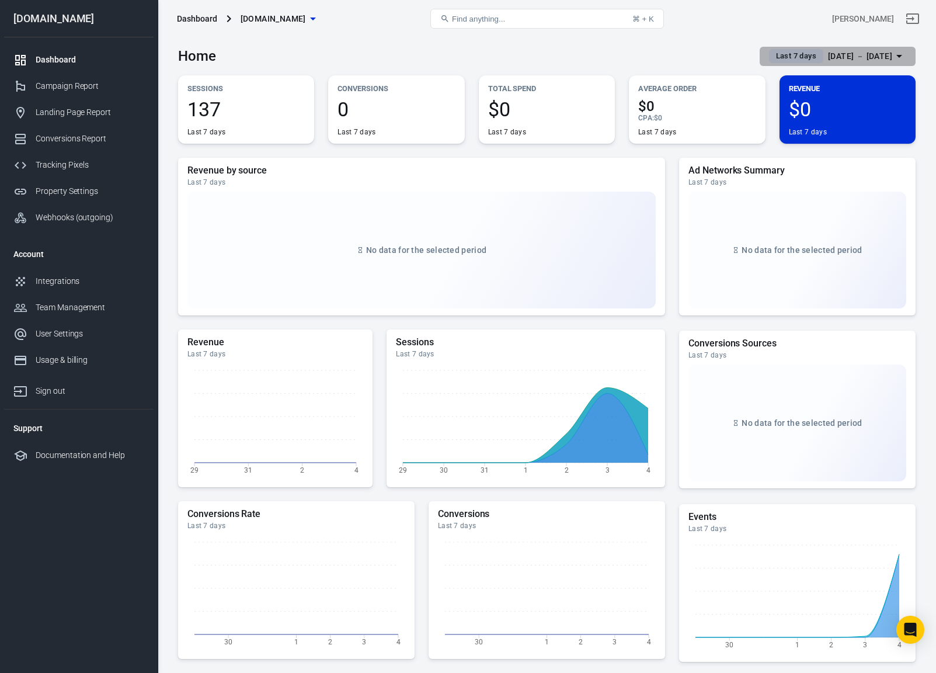
click at [769, 61] on div "Last 7 days" at bounding box center [796, 56] width 54 height 14
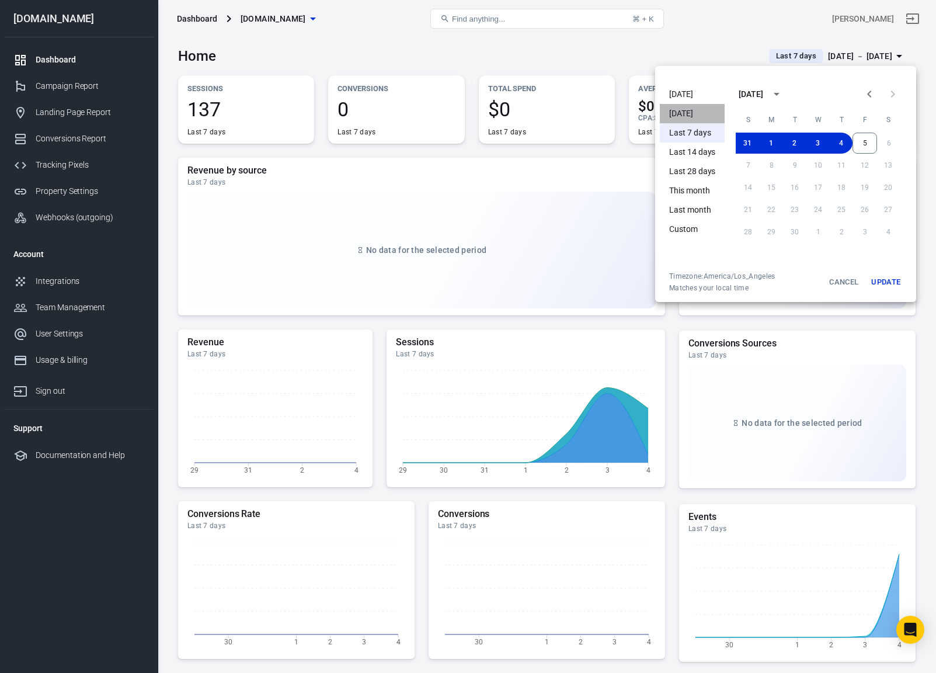
click at [695, 110] on li "[DATE]" at bounding box center [692, 113] width 65 height 19
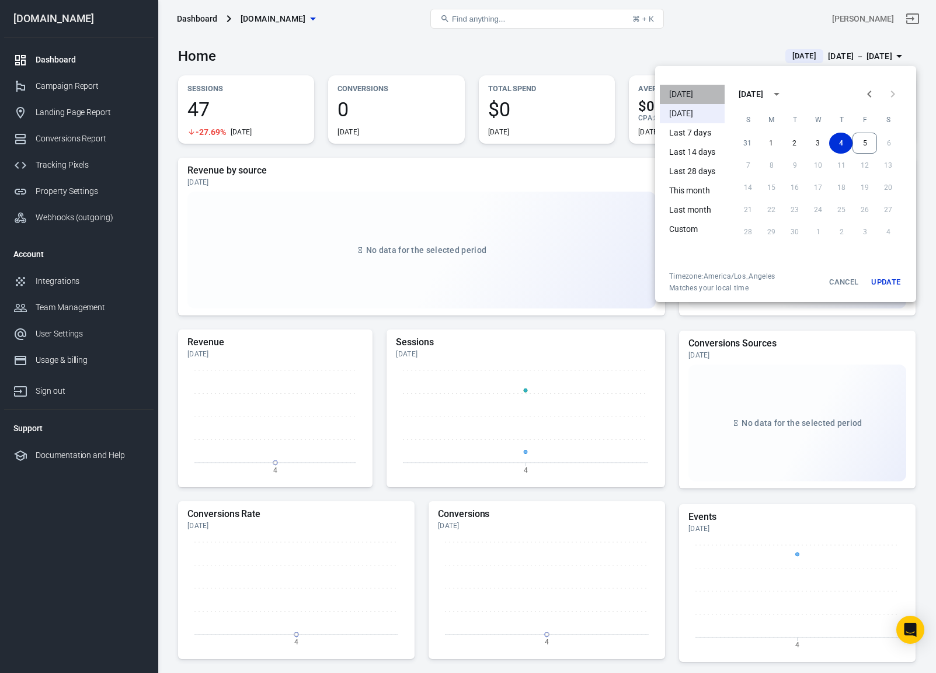
click at [682, 92] on li "[DATE]" at bounding box center [692, 94] width 65 height 19
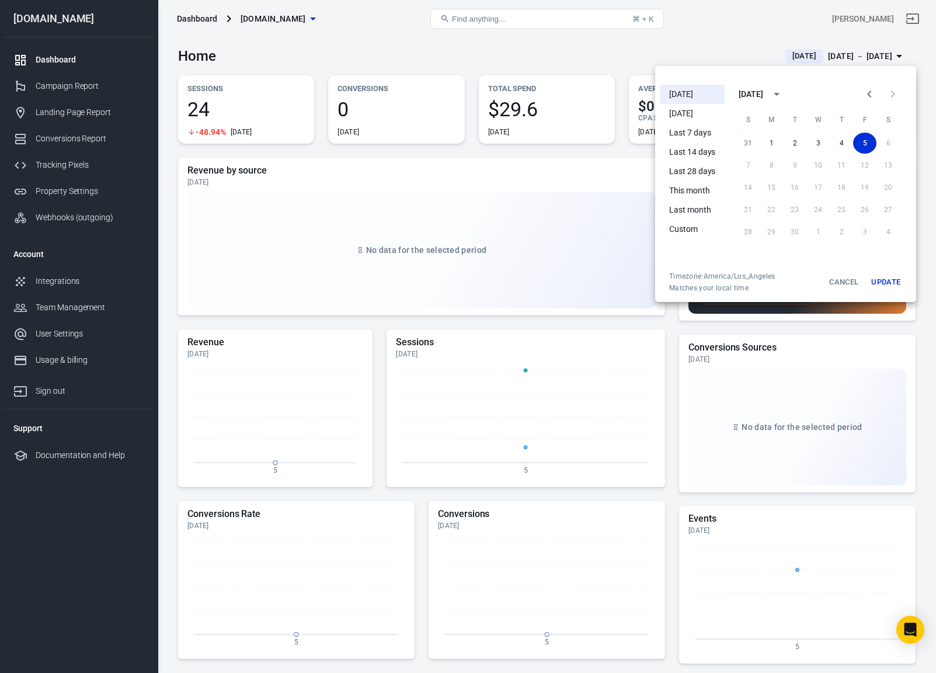
click at [883, 284] on button "Update" at bounding box center [885, 282] width 37 height 21
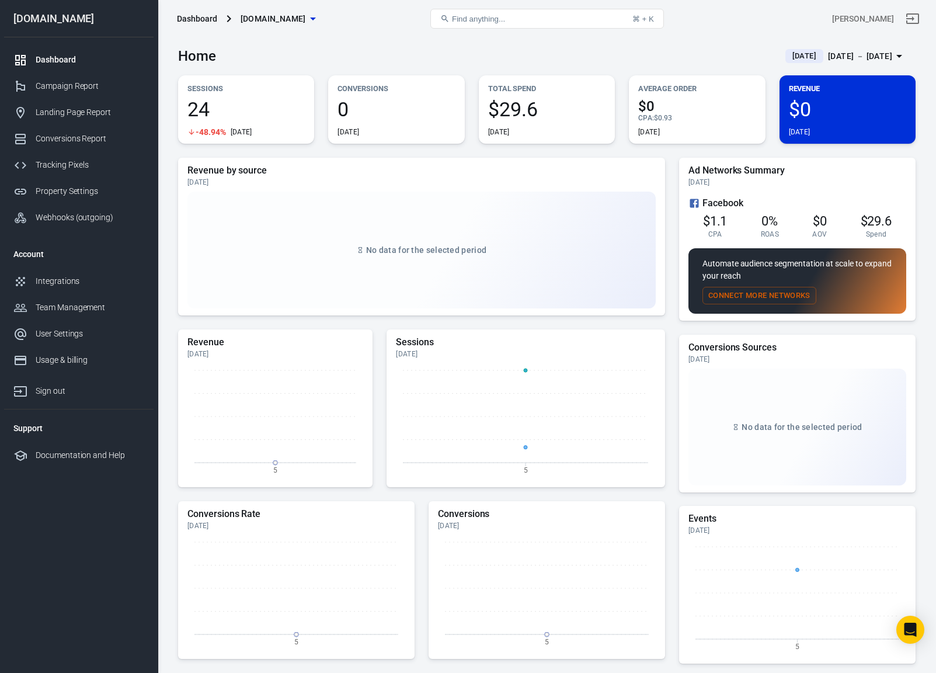
click at [683, 57] on div "Home [DATE] [DATE] － [DATE]" at bounding box center [546, 51] width 737 height 29
click at [687, 49] on div "Home [DATE] [DATE] － [DATE]" at bounding box center [546, 51] width 737 height 29
